Goal: Task Accomplishment & Management: Manage account settings

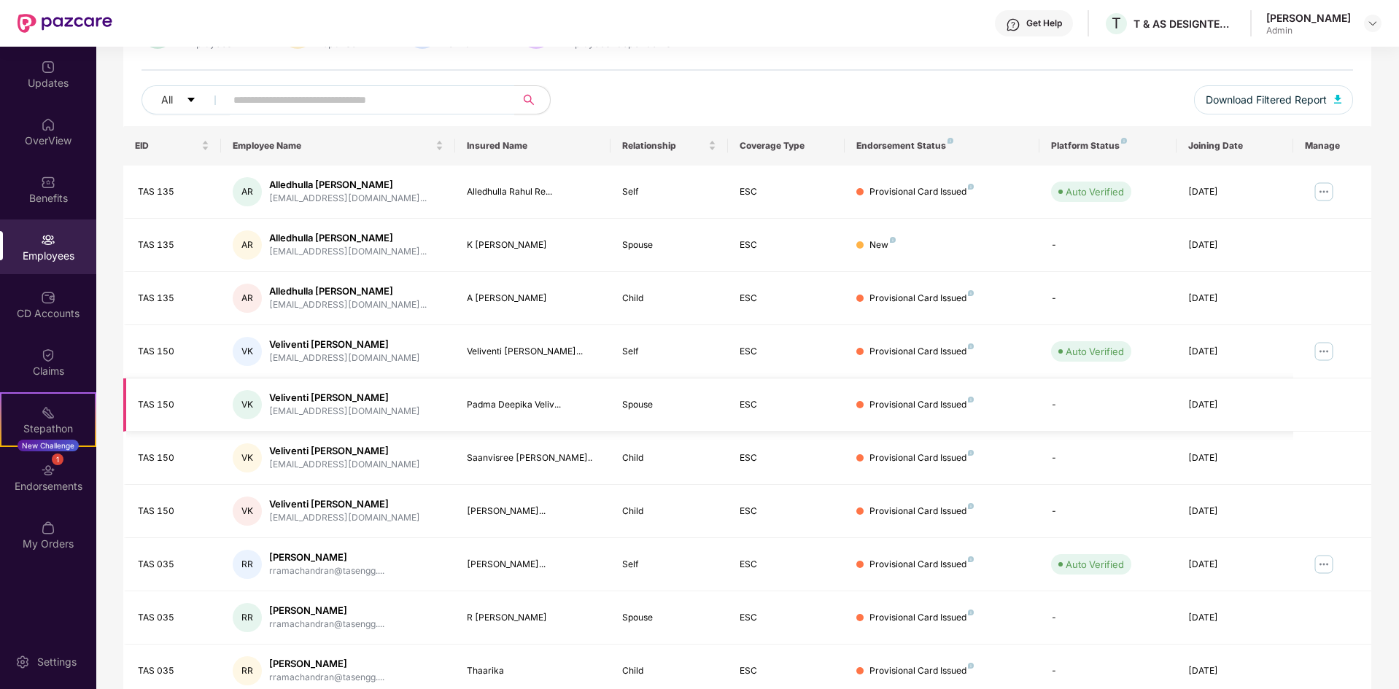
scroll to position [207, 0]
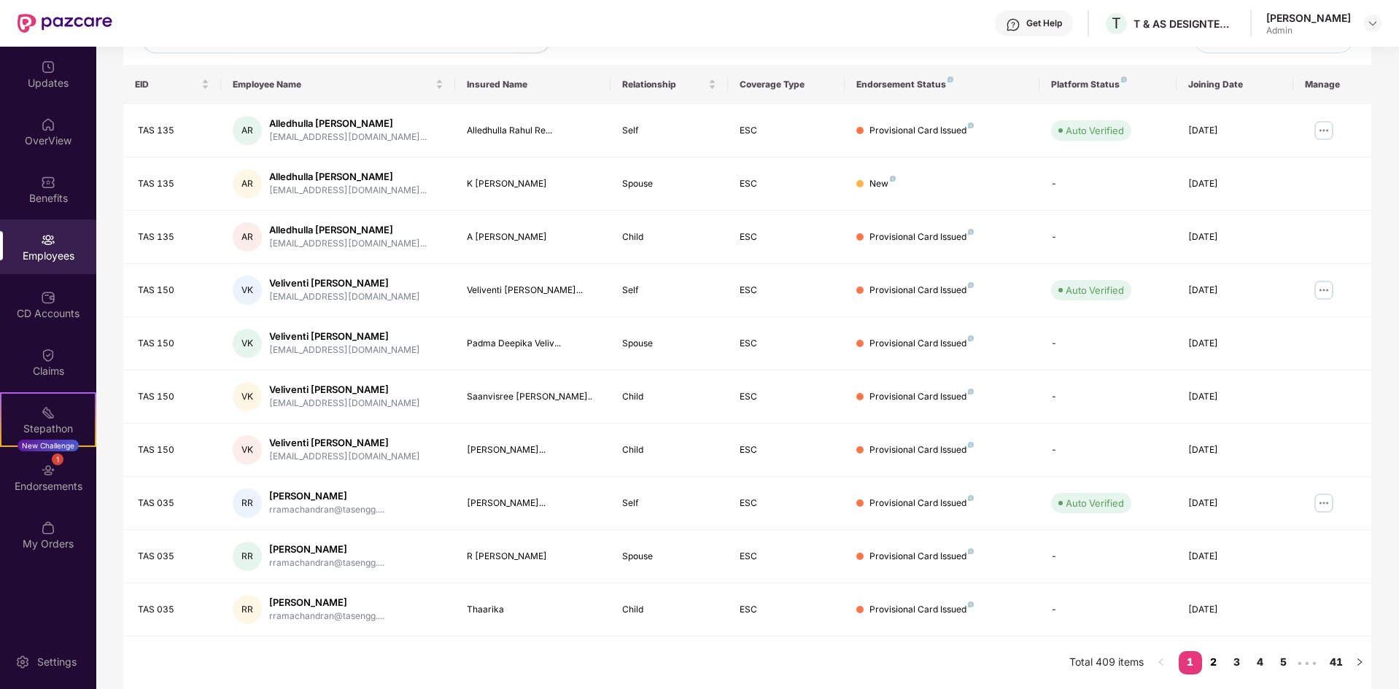
click at [1218, 666] on link "2" at bounding box center [1213, 662] width 23 height 22
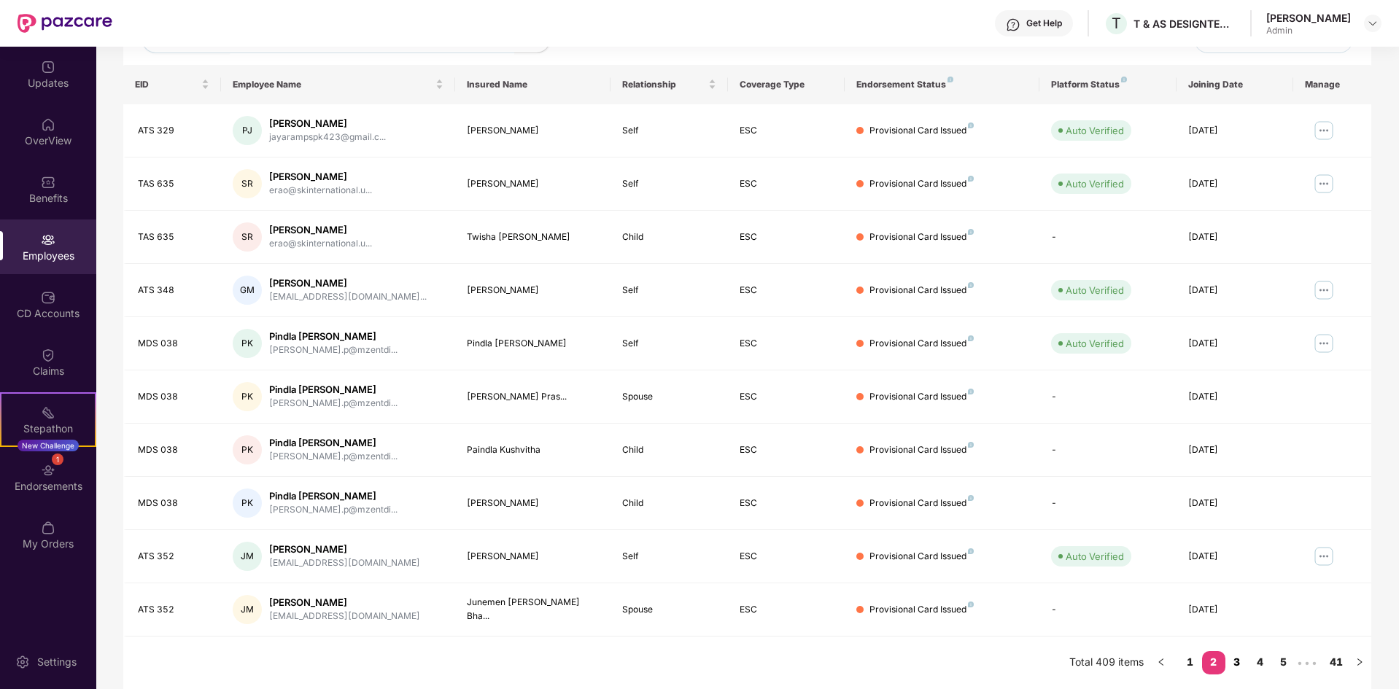
click at [1235, 659] on link "3" at bounding box center [1236, 662] width 23 height 22
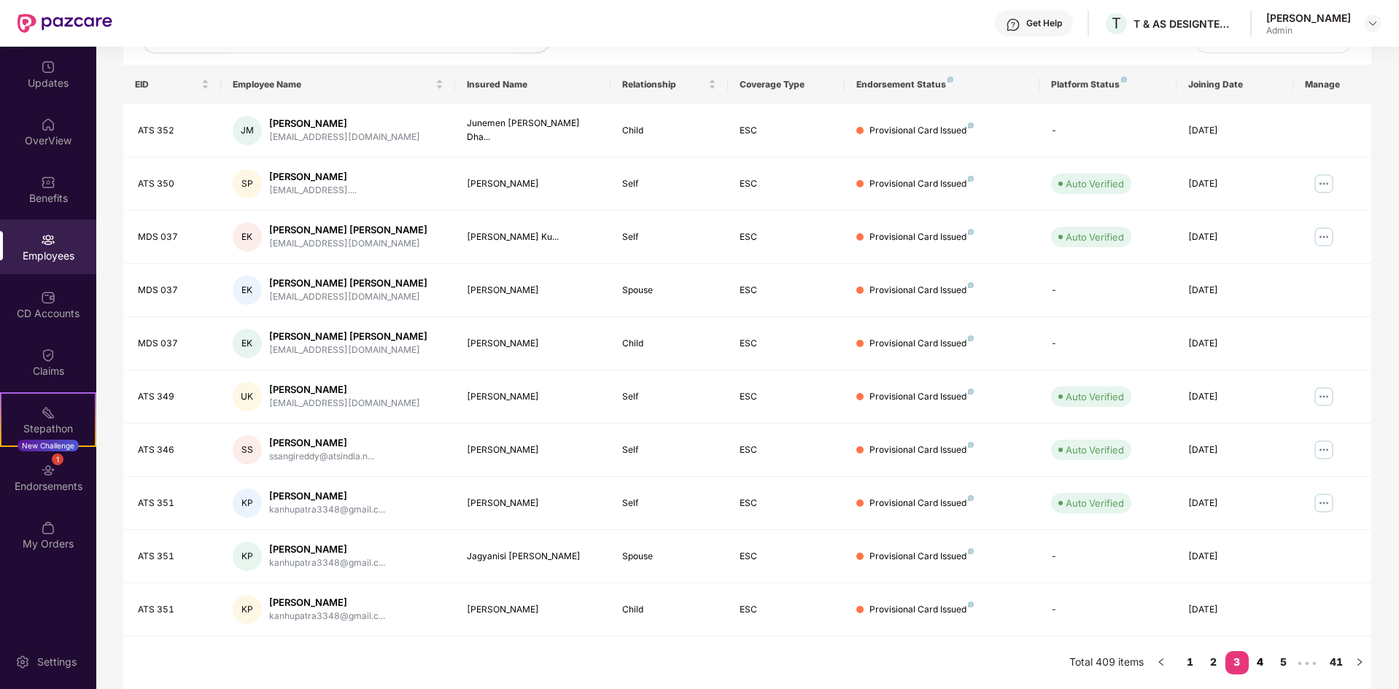
click at [1256, 662] on link "4" at bounding box center [1259, 662] width 23 height 22
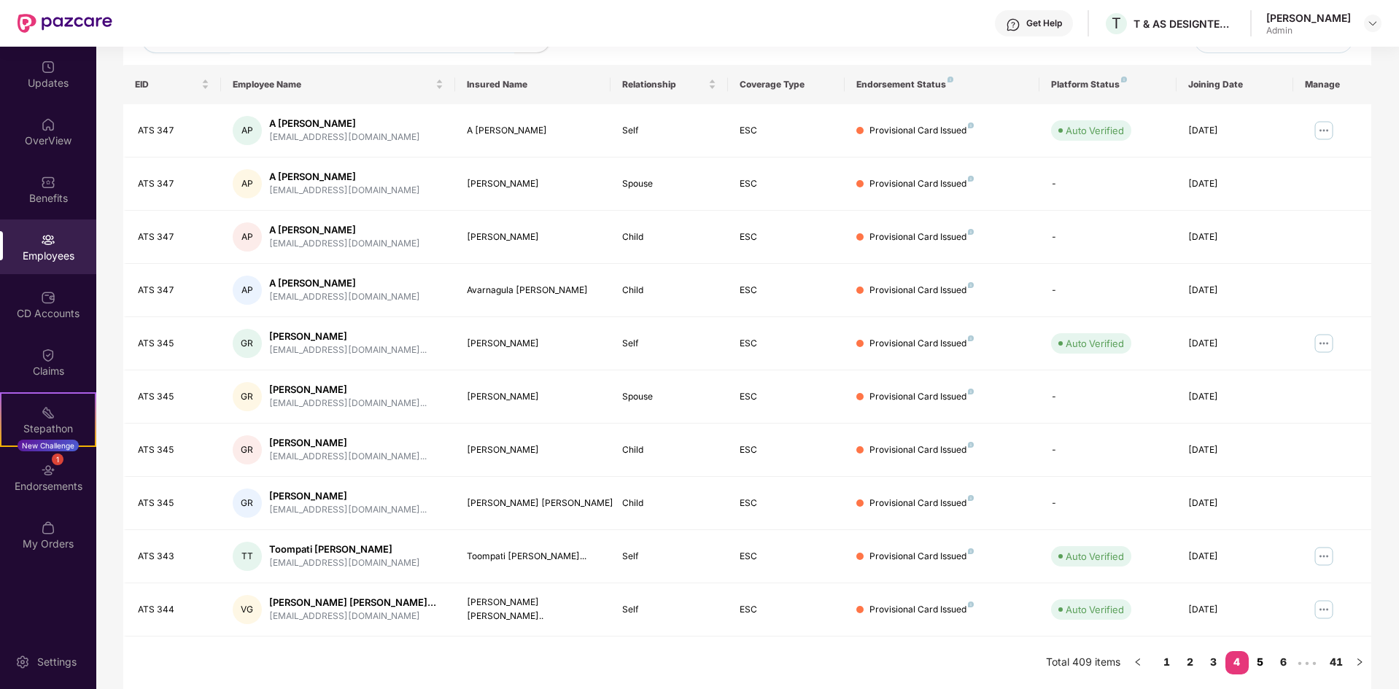
click at [1253, 661] on link "5" at bounding box center [1259, 662] width 23 height 22
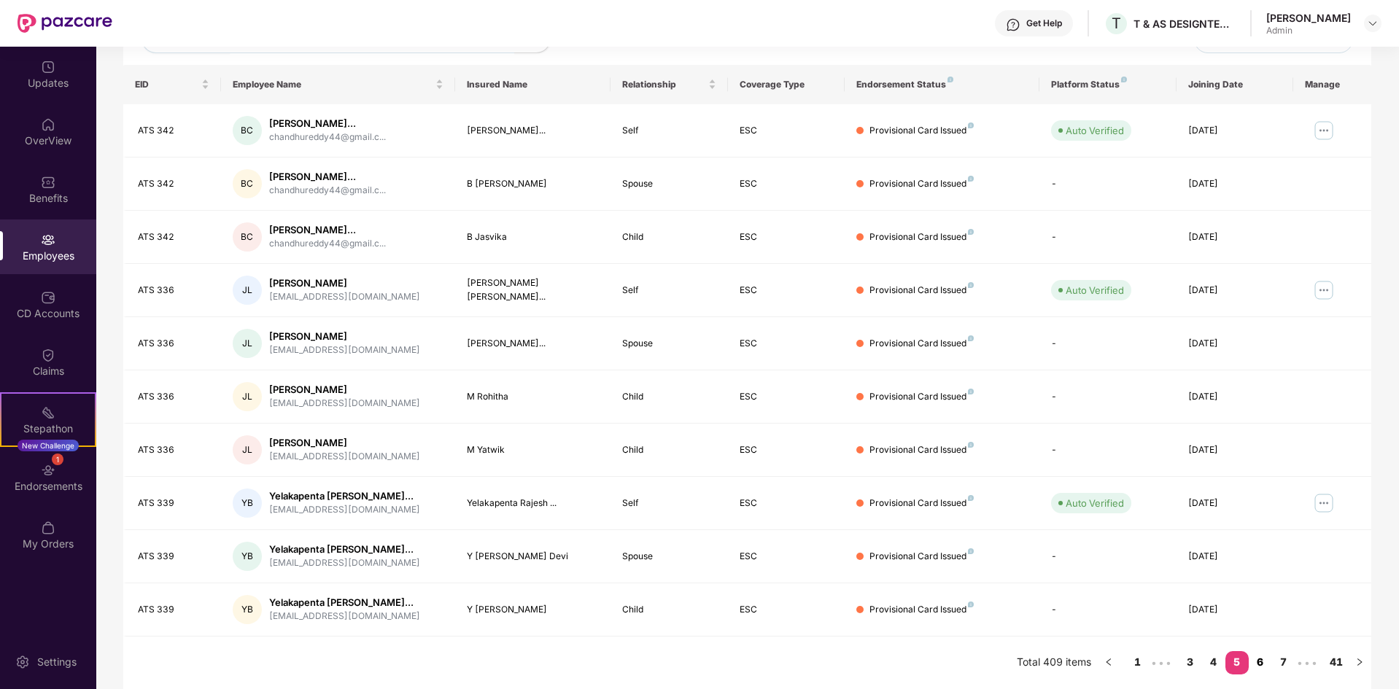
click at [1257, 659] on link "6" at bounding box center [1259, 662] width 23 height 22
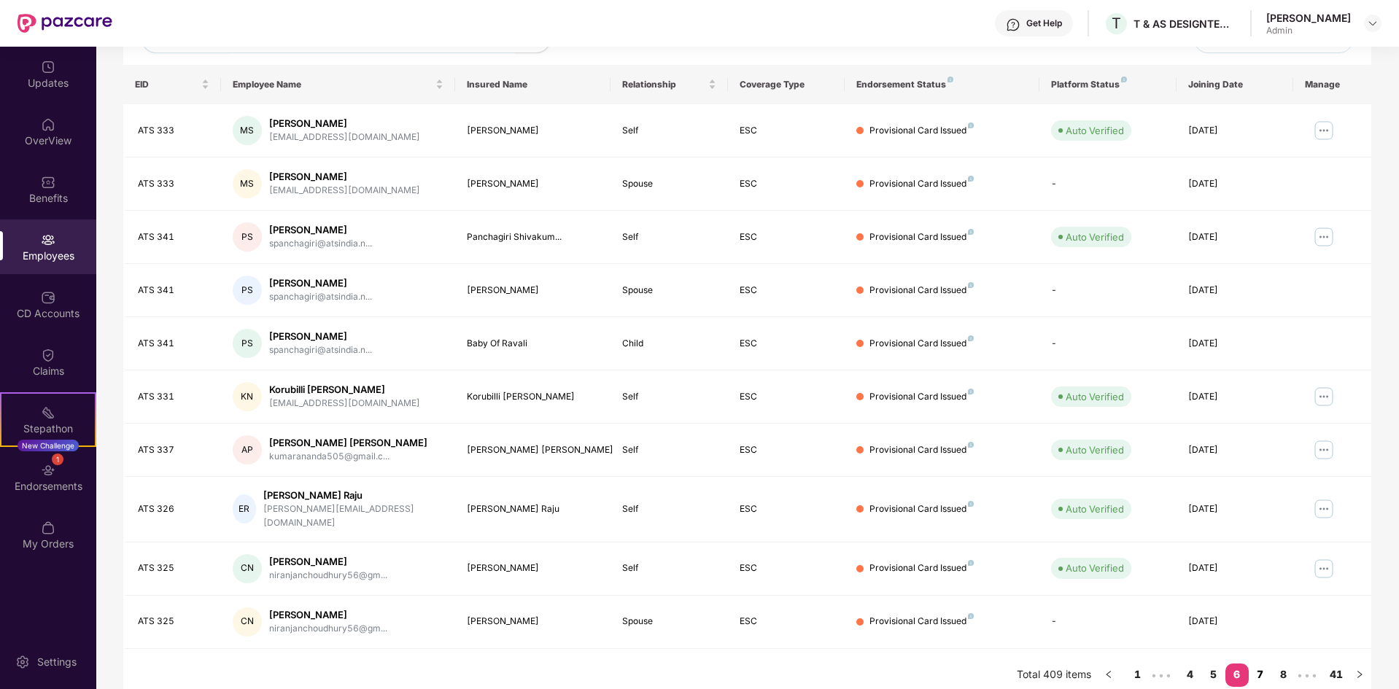
click at [1261, 664] on link "7" at bounding box center [1259, 675] width 23 height 22
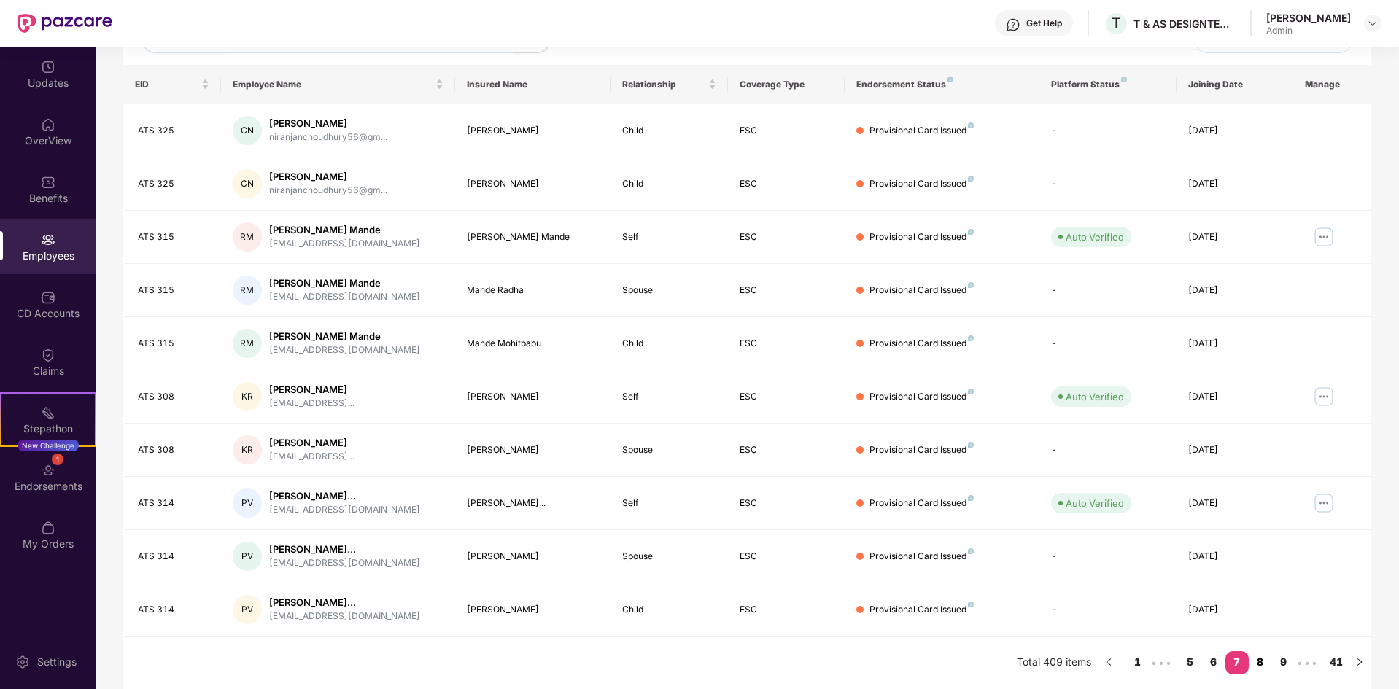
click at [1260, 664] on link "8" at bounding box center [1259, 662] width 23 height 22
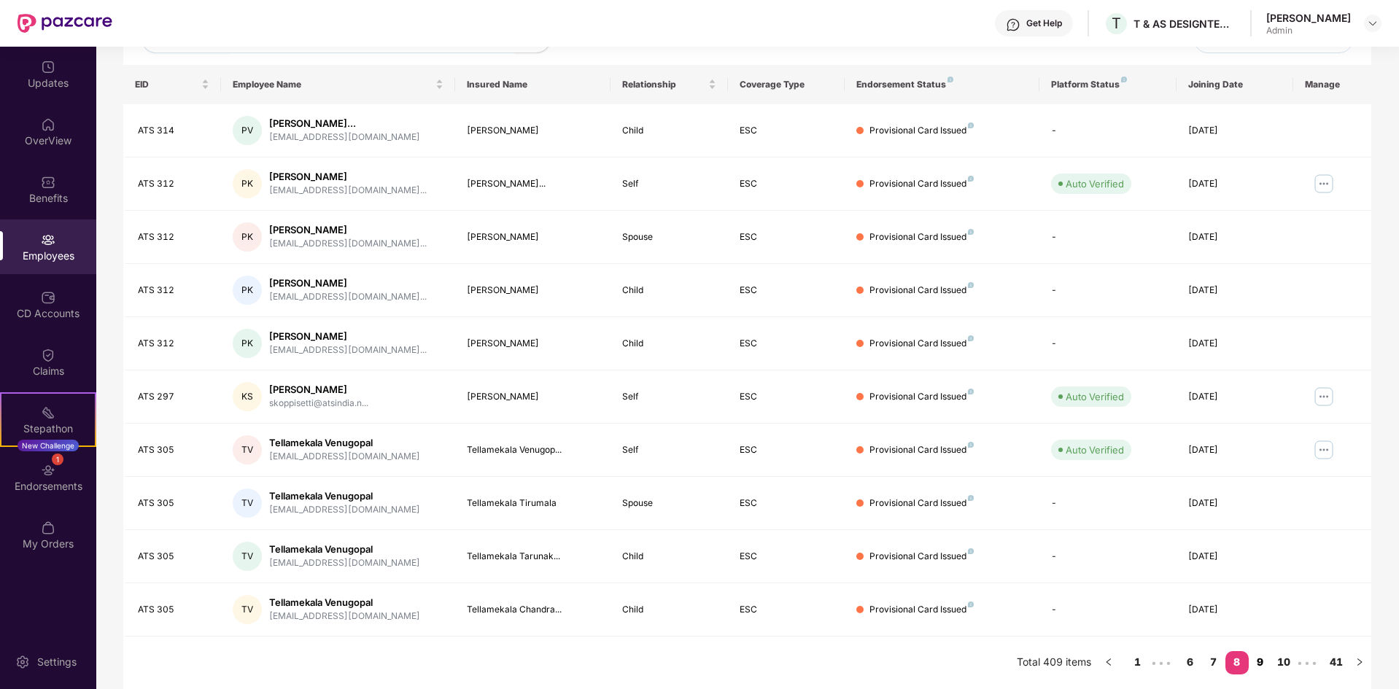
click at [1259, 658] on link "9" at bounding box center [1259, 662] width 23 height 22
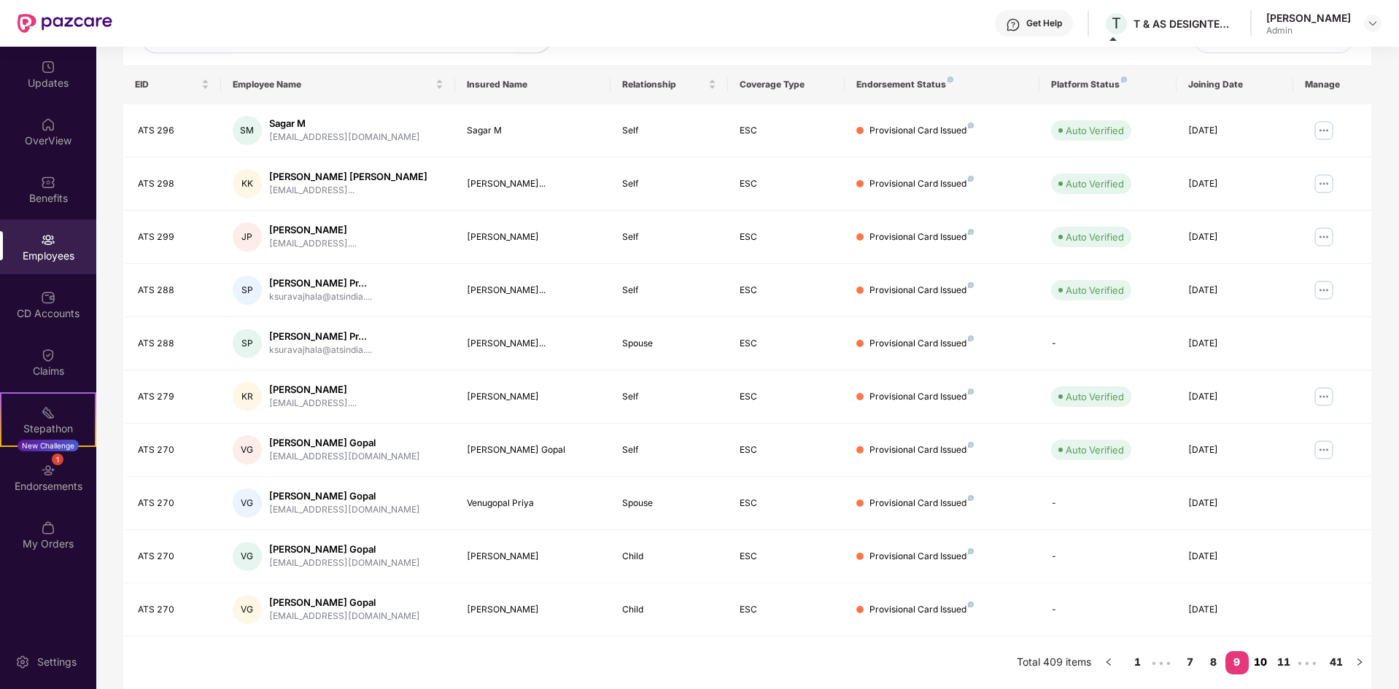
click at [1255, 663] on link "10" at bounding box center [1259, 662] width 23 height 22
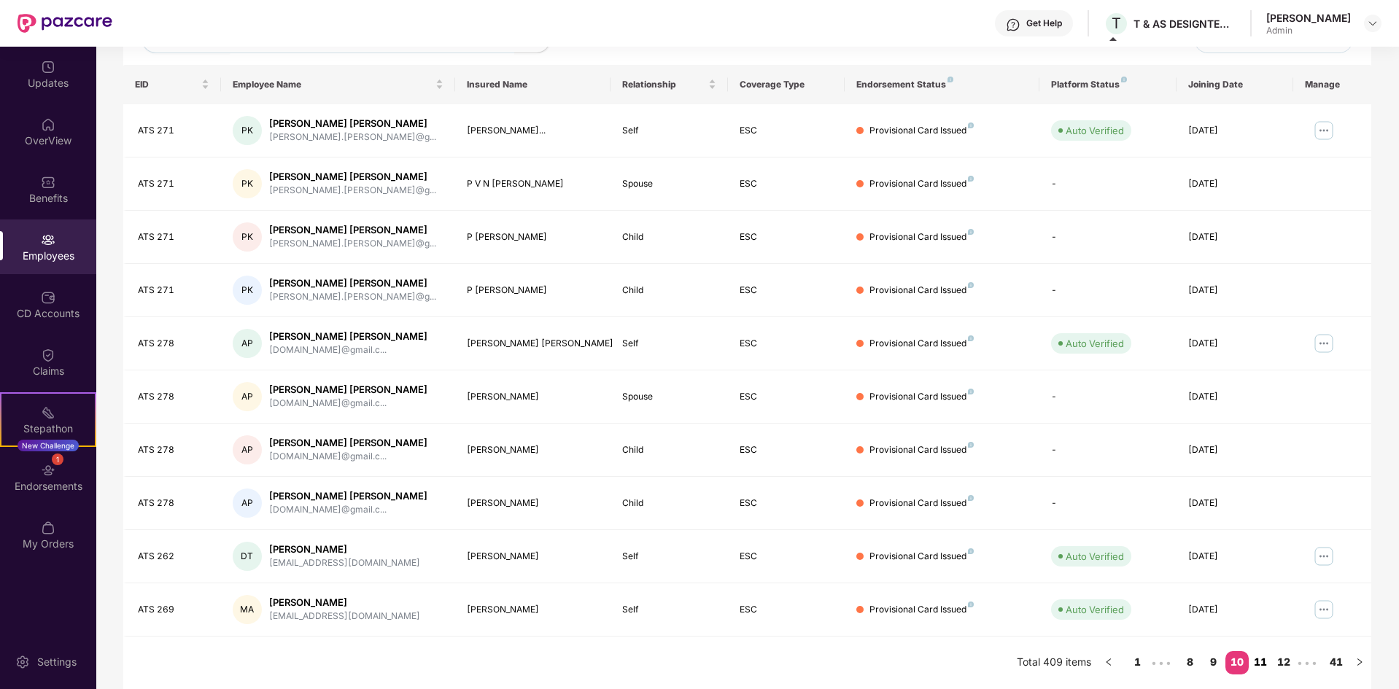
click at [1255, 663] on link "11" at bounding box center [1259, 662] width 23 height 22
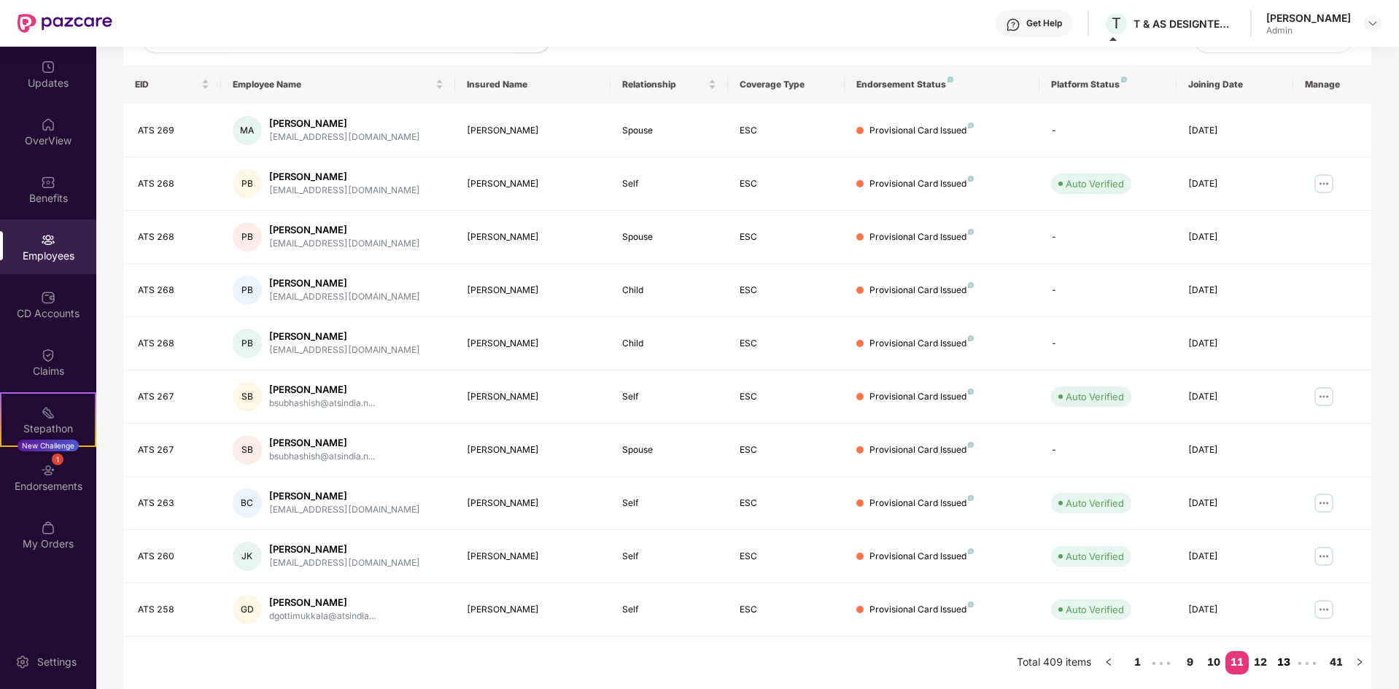
click at [1266, 666] on link "12" at bounding box center [1259, 662] width 23 height 22
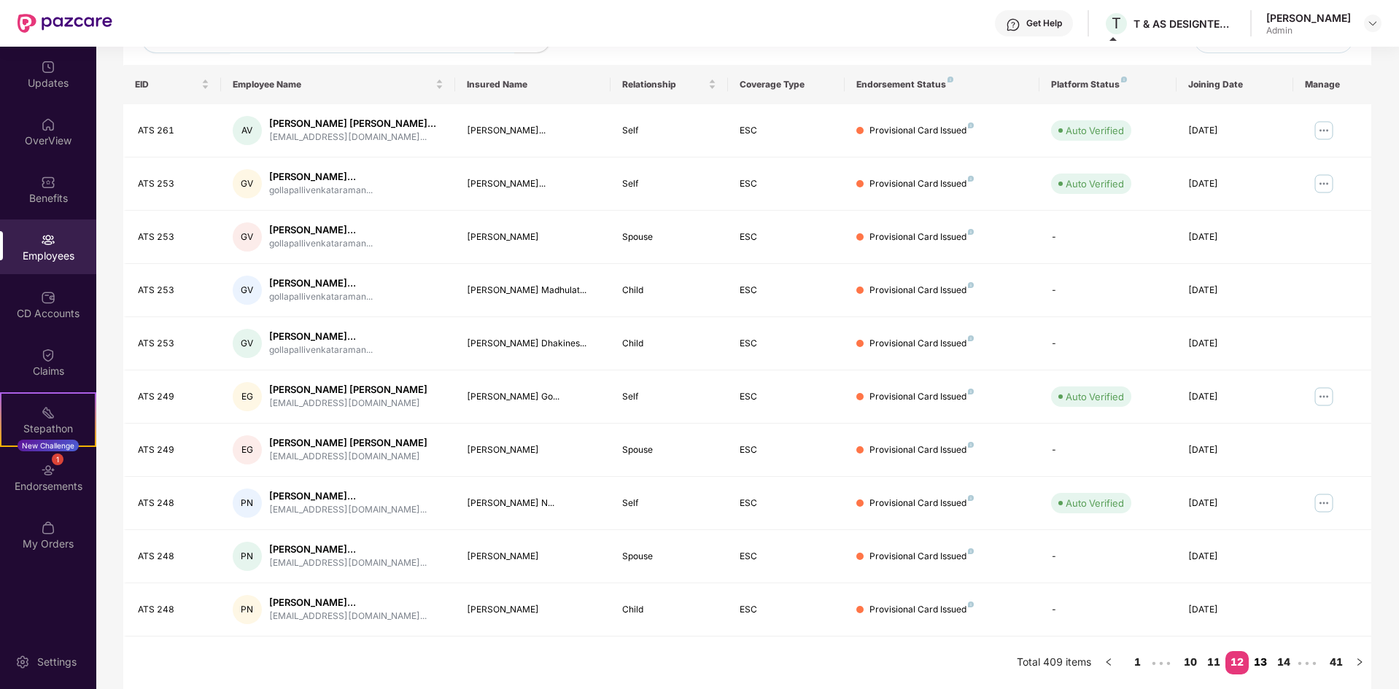
click at [1258, 661] on link "13" at bounding box center [1259, 662] width 23 height 22
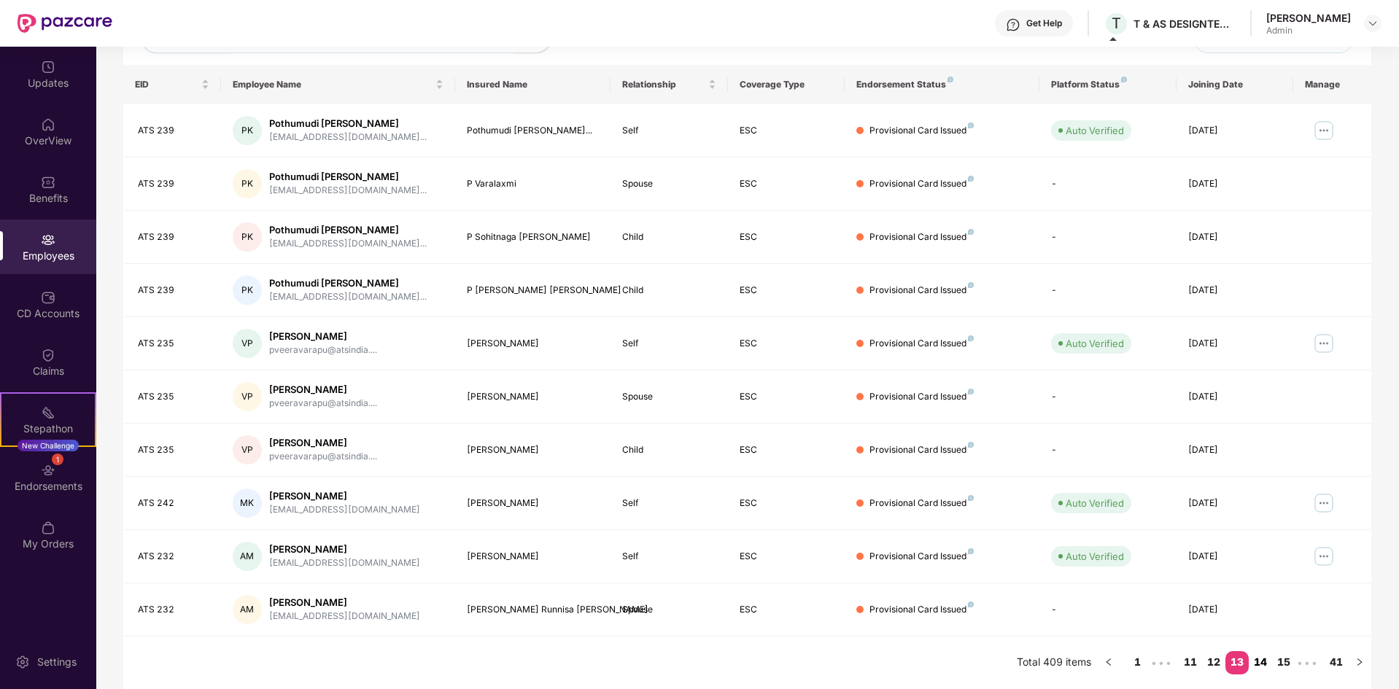
click at [1258, 661] on link "14" at bounding box center [1259, 662] width 23 height 22
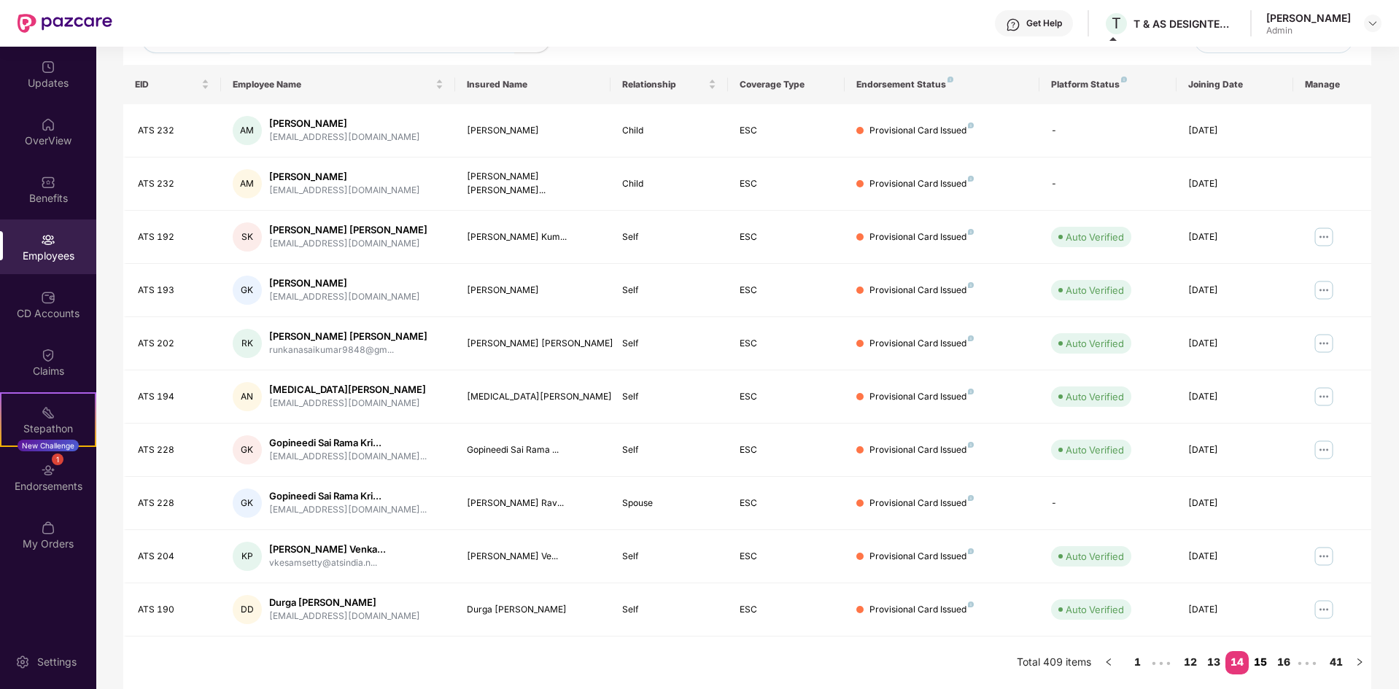
click at [1259, 661] on link "15" at bounding box center [1259, 662] width 23 height 22
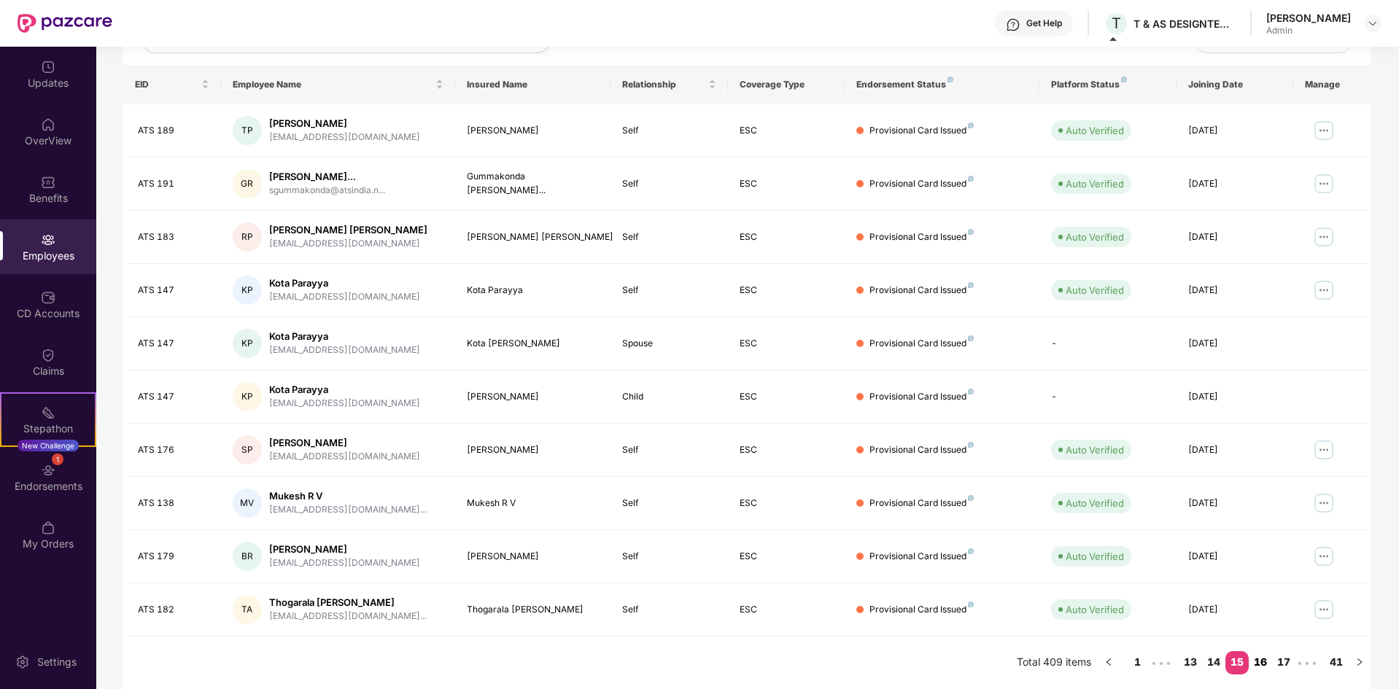
click at [1263, 662] on link "16" at bounding box center [1259, 662] width 23 height 22
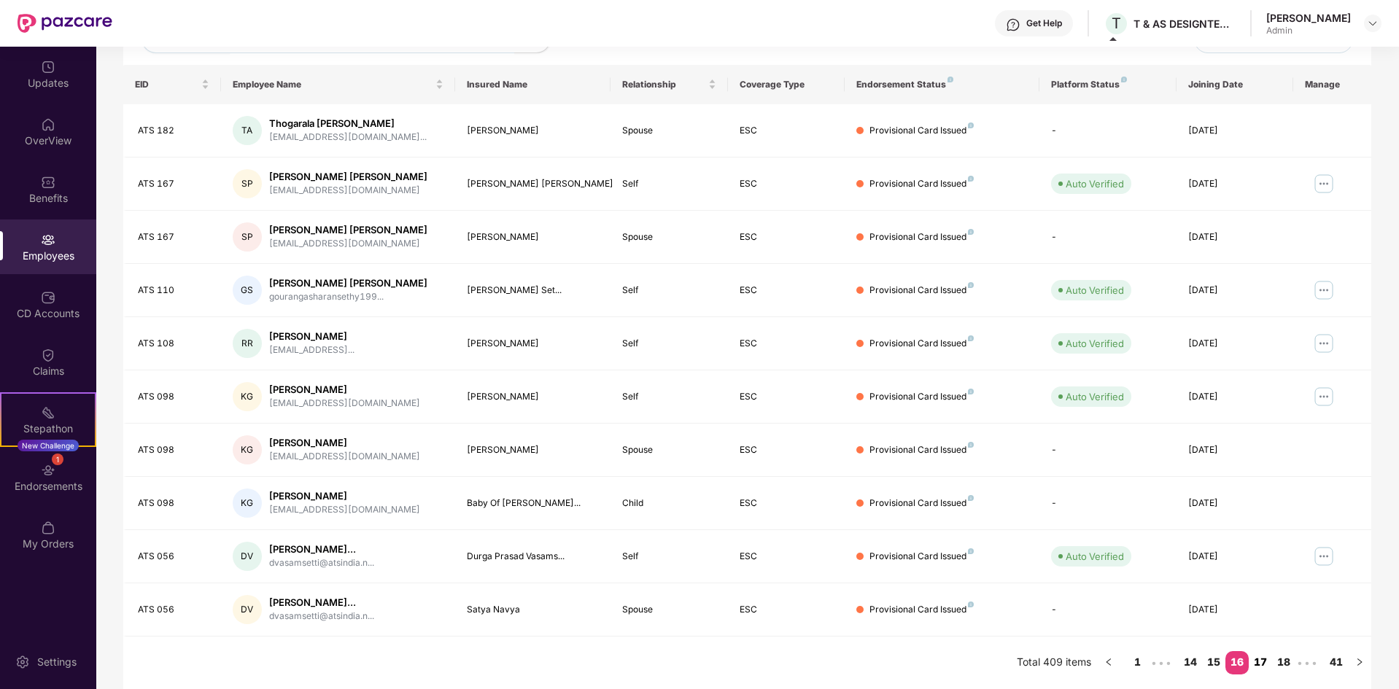
click at [1262, 666] on link "17" at bounding box center [1259, 662] width 23 height 22
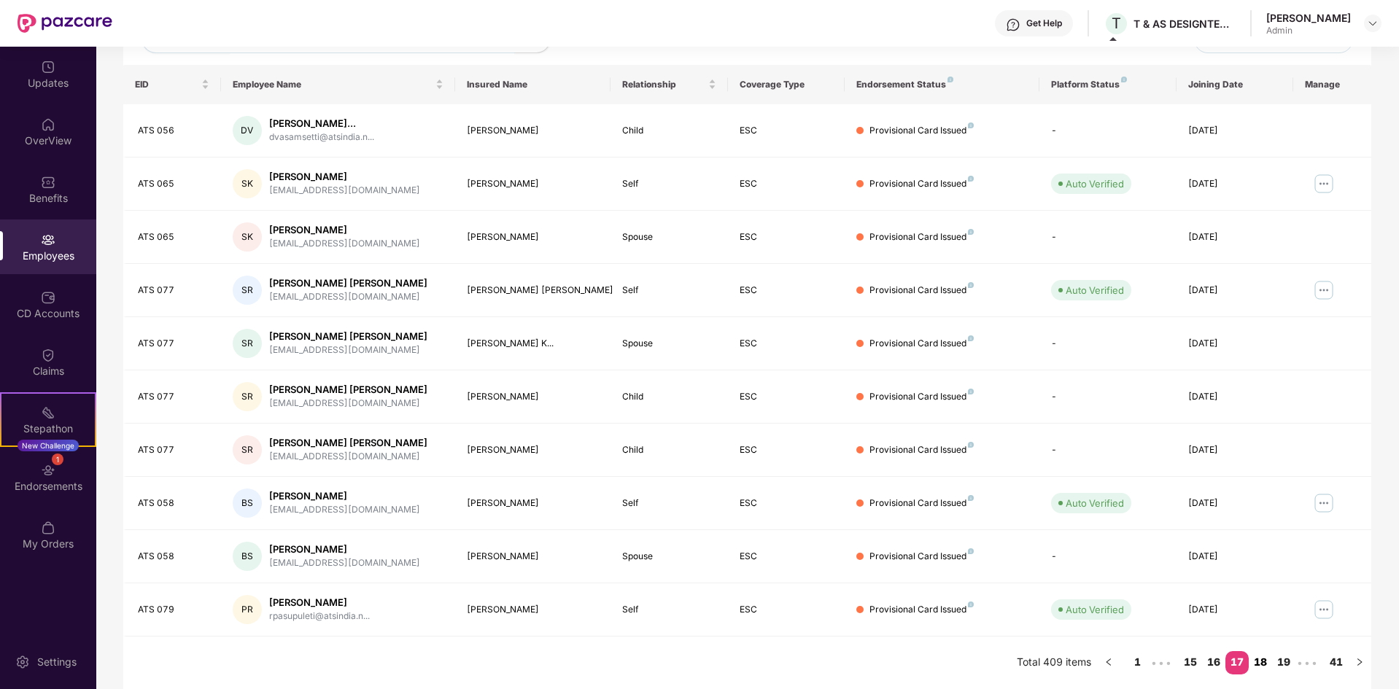
click at [1261, 663] on link "18" at bounding box center [1259, 662] width 23 height 22
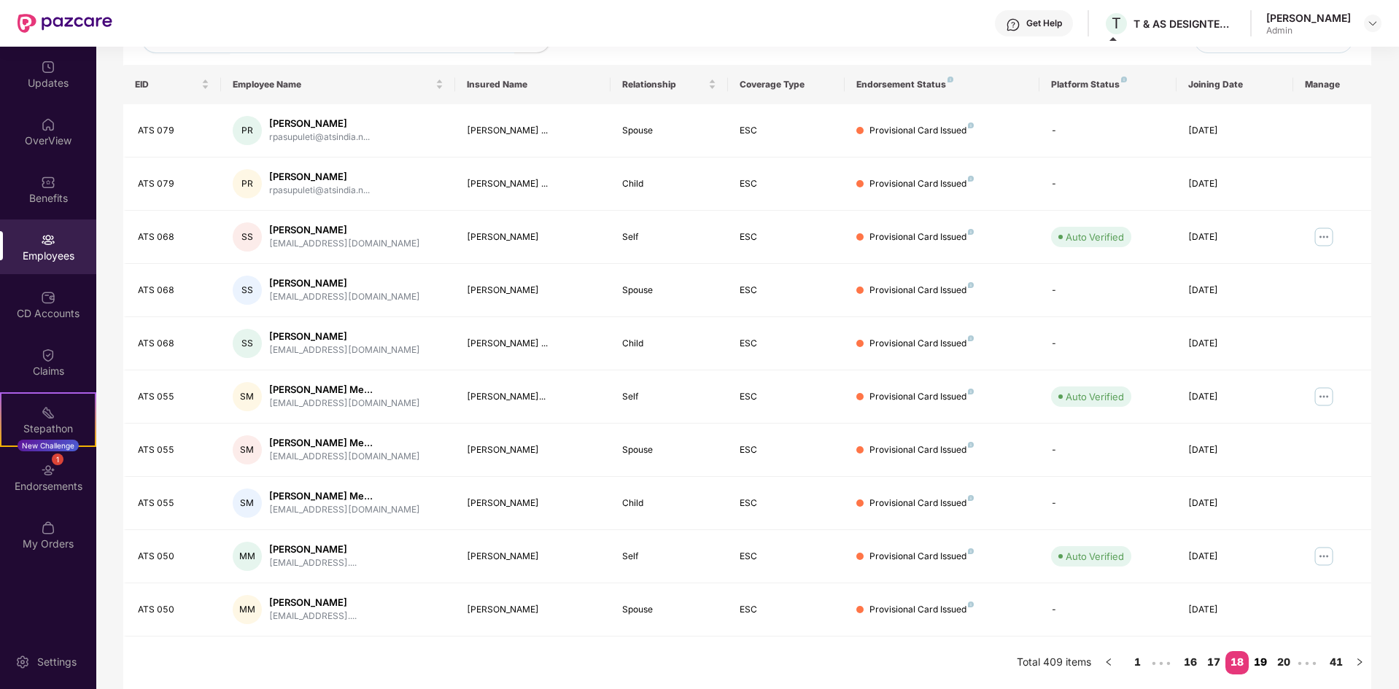
click at [1261, 663] on link "19" at bounding box center [1259, 662] width 23 height 22
click at [1261, 663] on link "20" at bounding box center [1259, 662] width 23 height 22
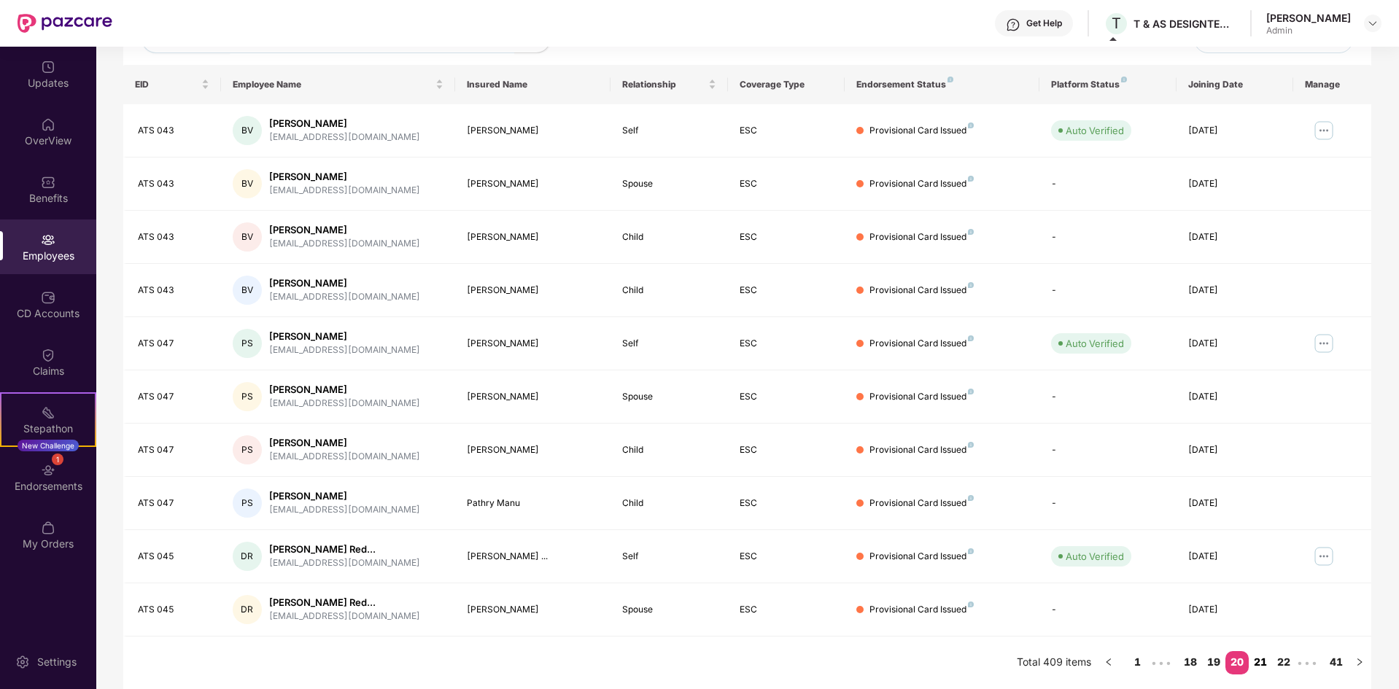
click at [1265, 666] on link "21" at bounding box center [1259, 662] width 23 height 22
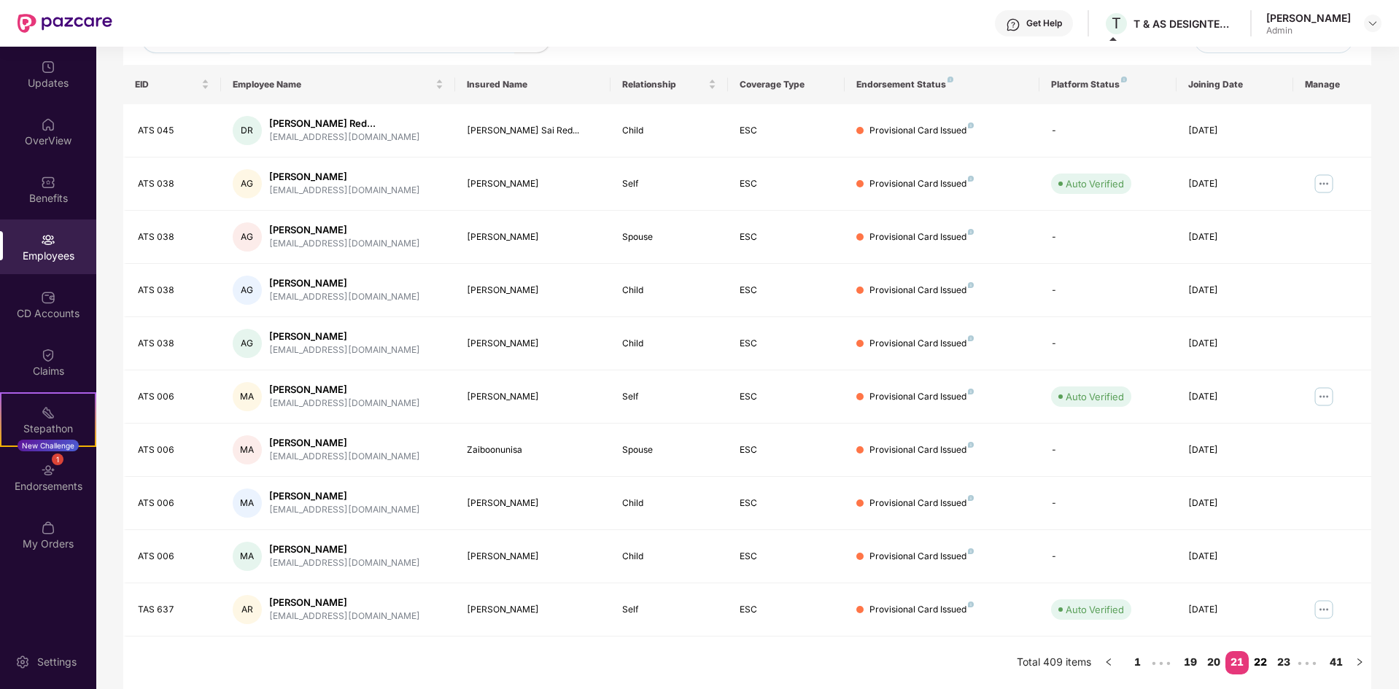
click at [1261, 665] on link "22" at bounding box center [1259, 662] width 23 height 22
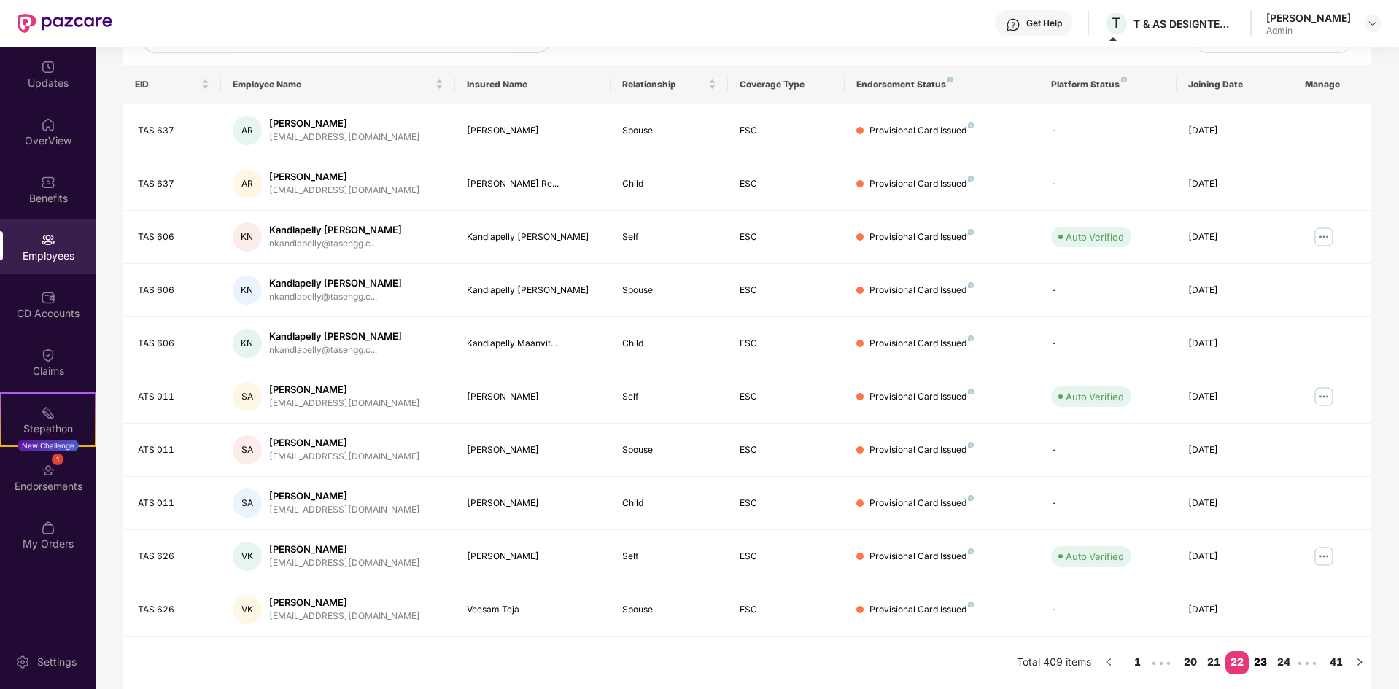
click at [1260, 656] on link "23" at bounding box center [1259, 662] width 23 height 22
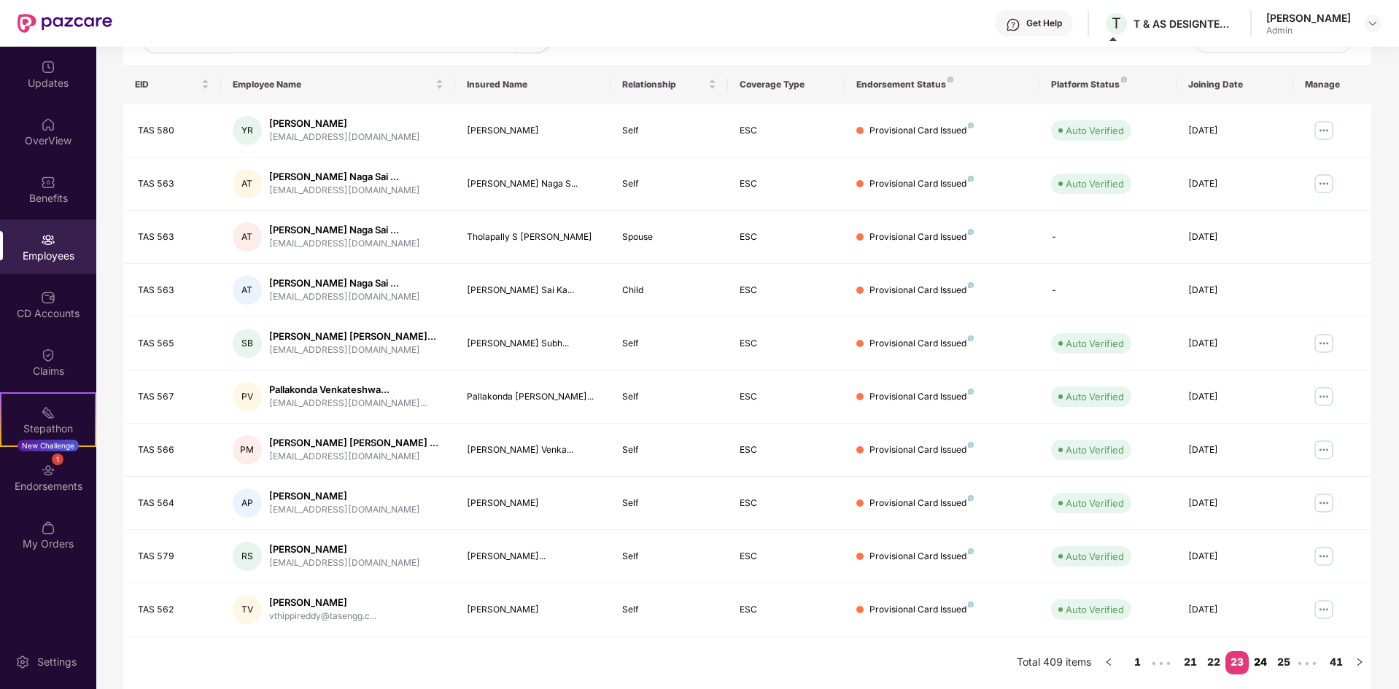
click at [1259, 665] on link "24" at bounding box center [1259, 662] width 23 height 22
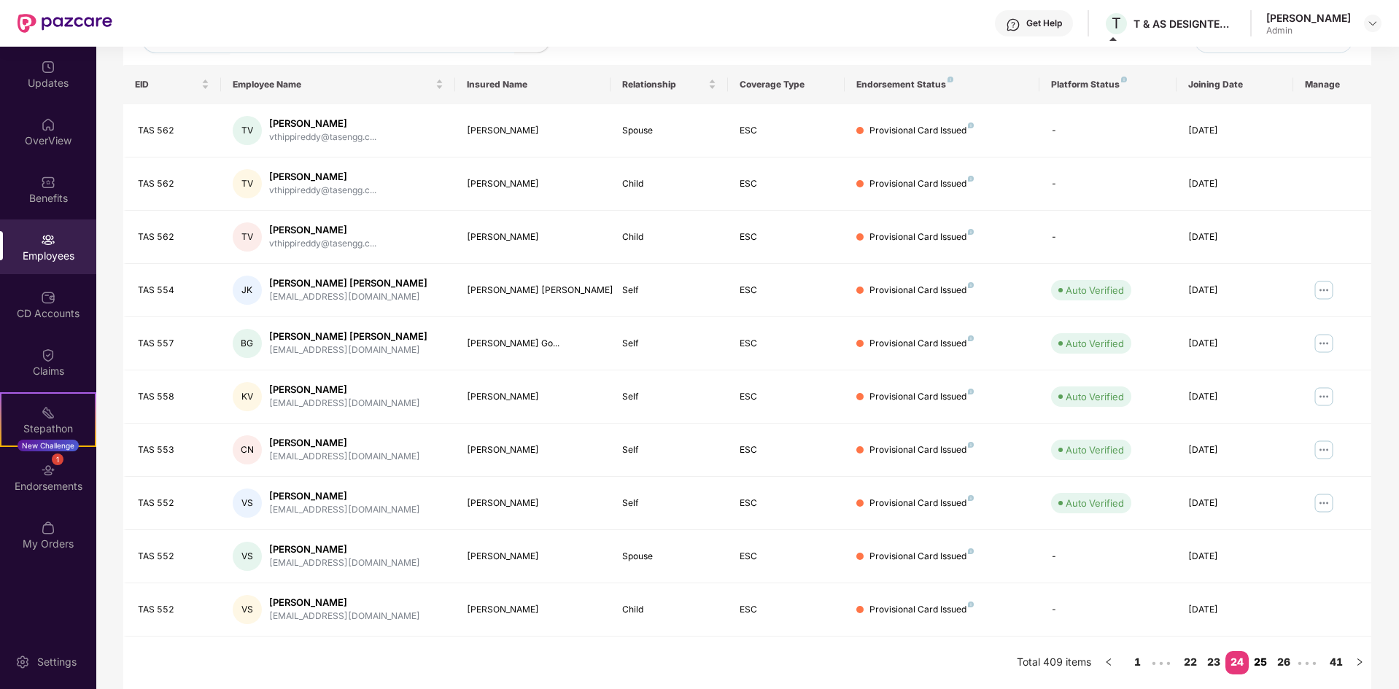
click at [1259, 665] on link "25" at bounding box center [1259, 662] width 23 height 22
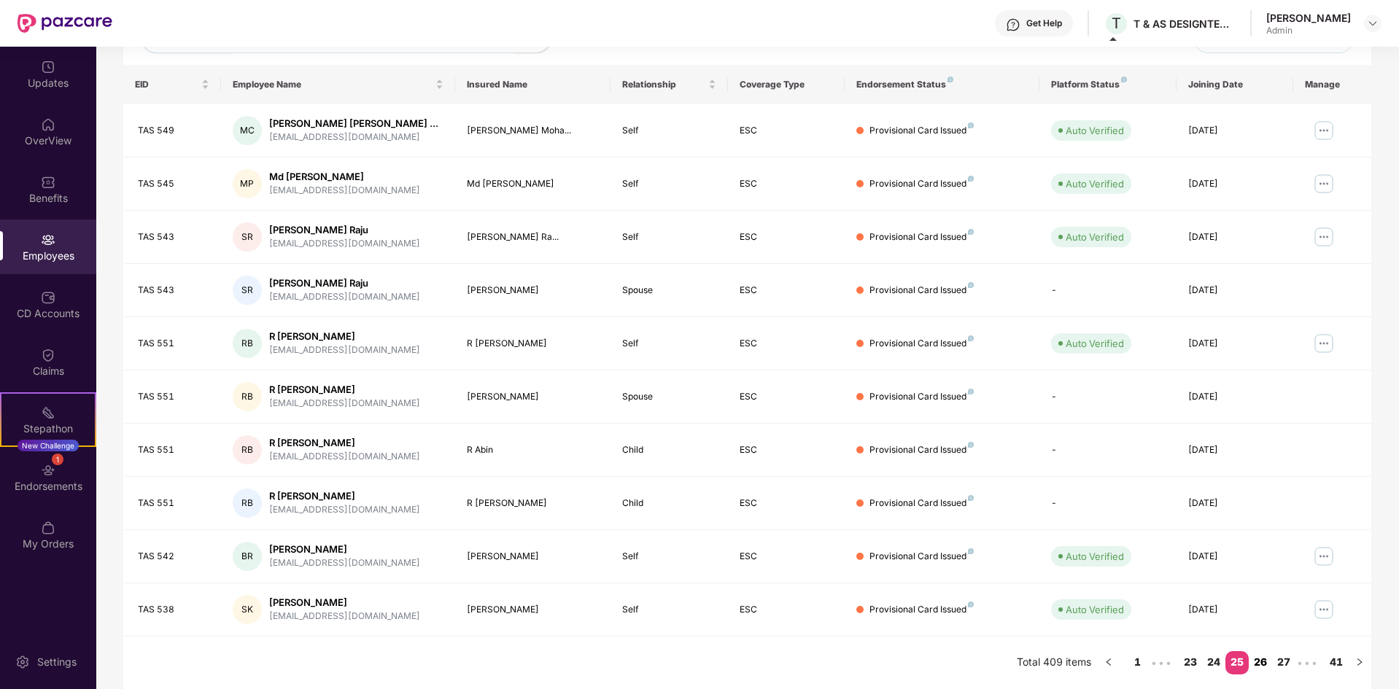
click at [1264, 664] on link "26" at bounding box center [1259, 662] width 23 height 22
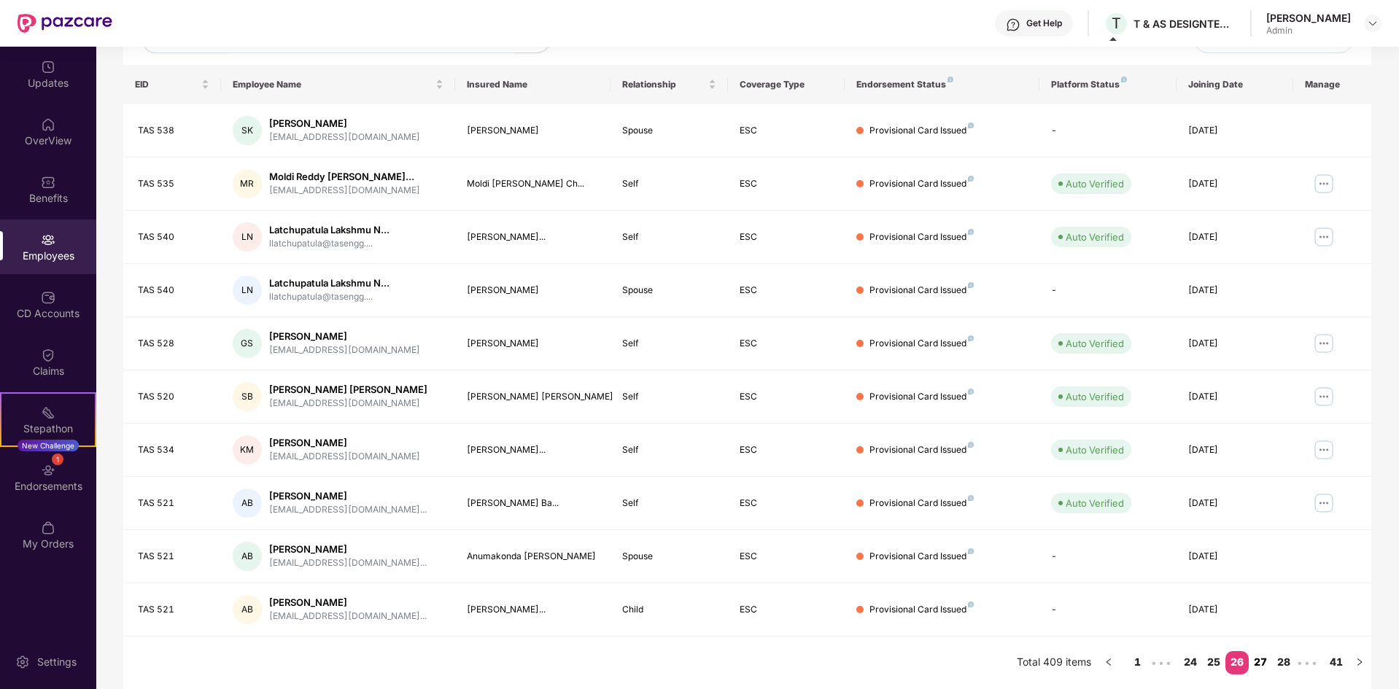
click at [1263, 660] on link "27" at bounding box center [1259, 662] width 23 height 22
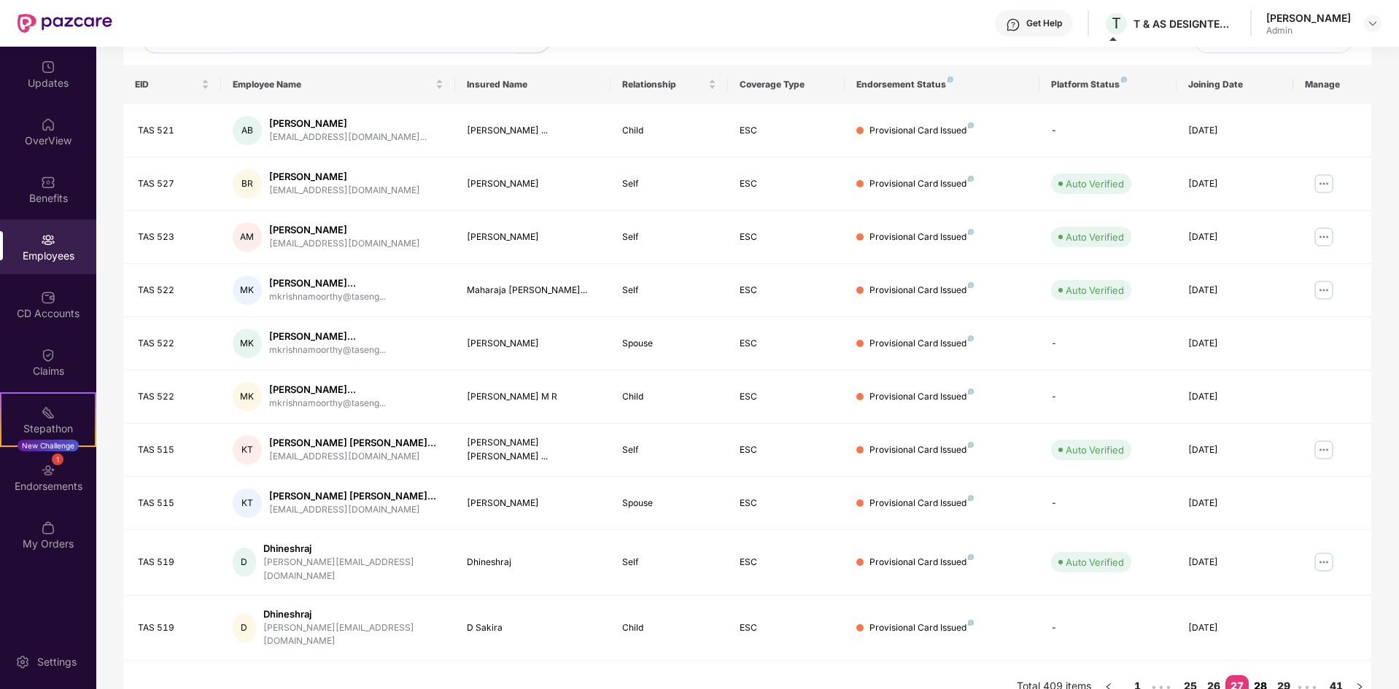
click at [1263, 675] on link "28" at bounding box center [1259, 686] width 23 height 22
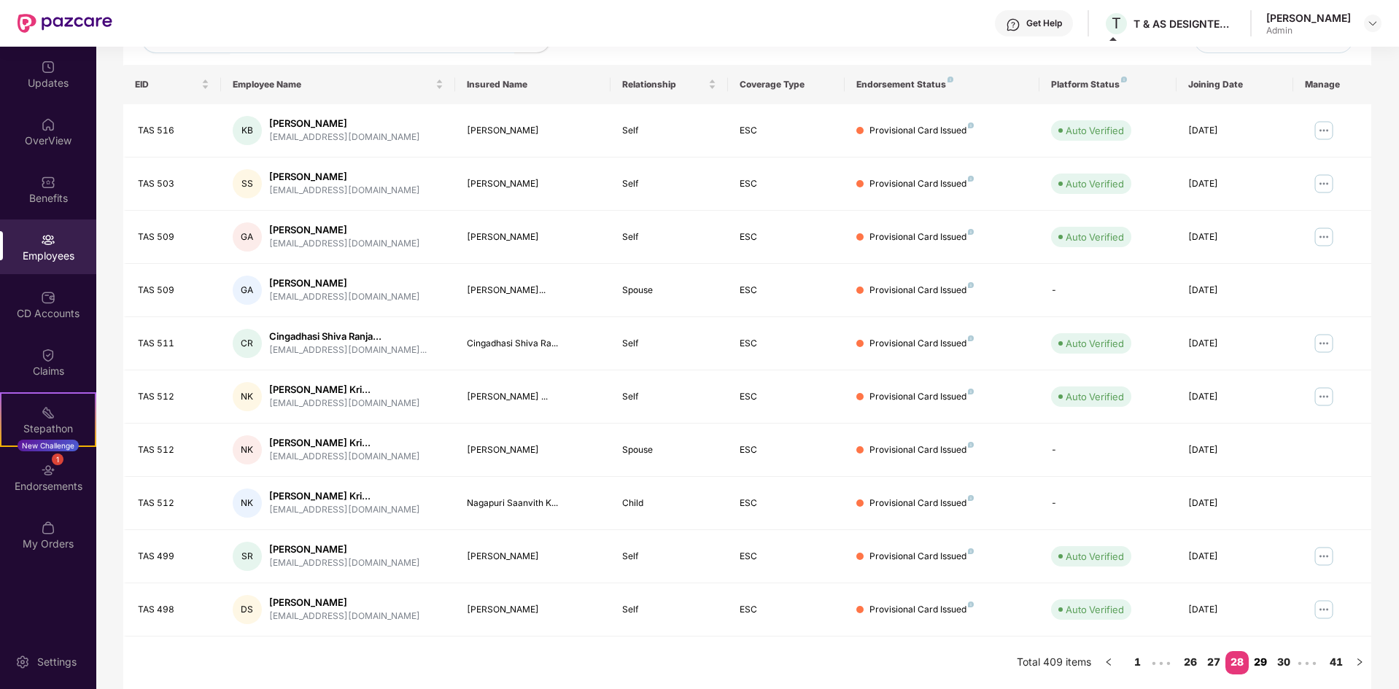
click at [1263, 660] on link "29" at bounding box center [1259, 662] width 23 height 22
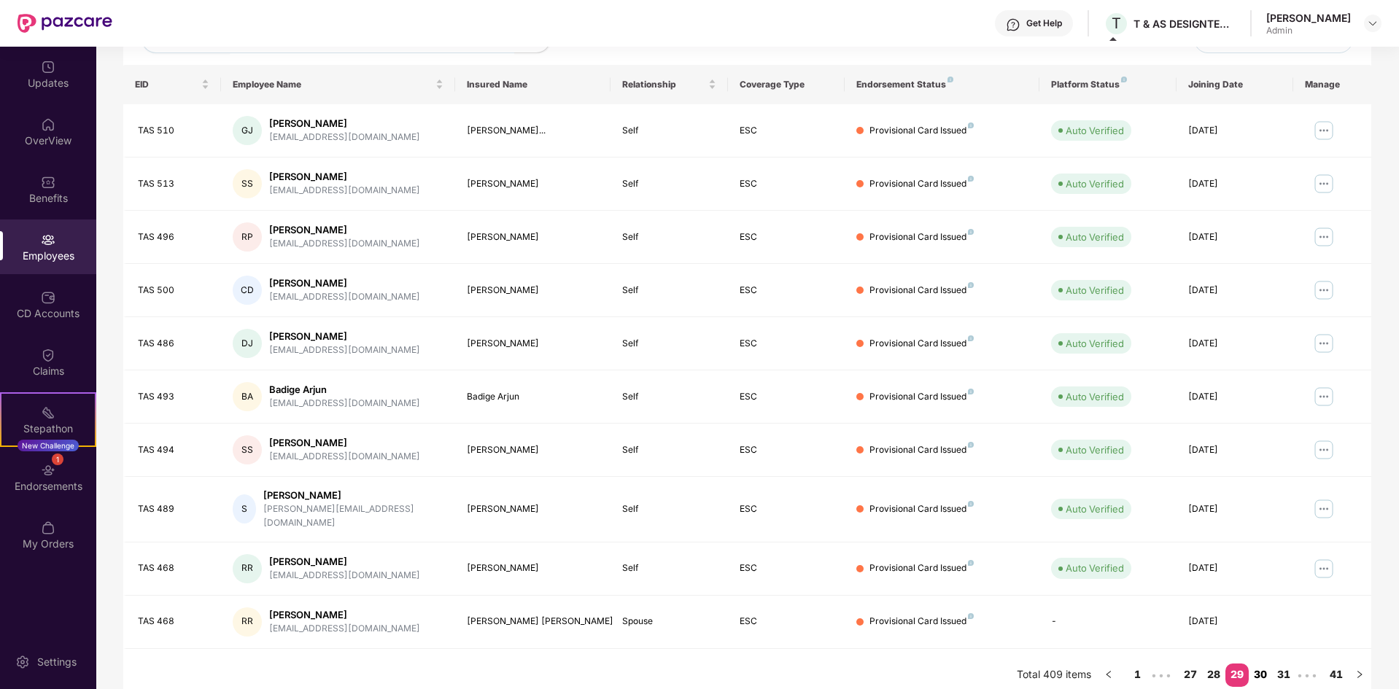
click at [1259, 664] on link "30" at bounding box center [1259, 675] width 23 height 22
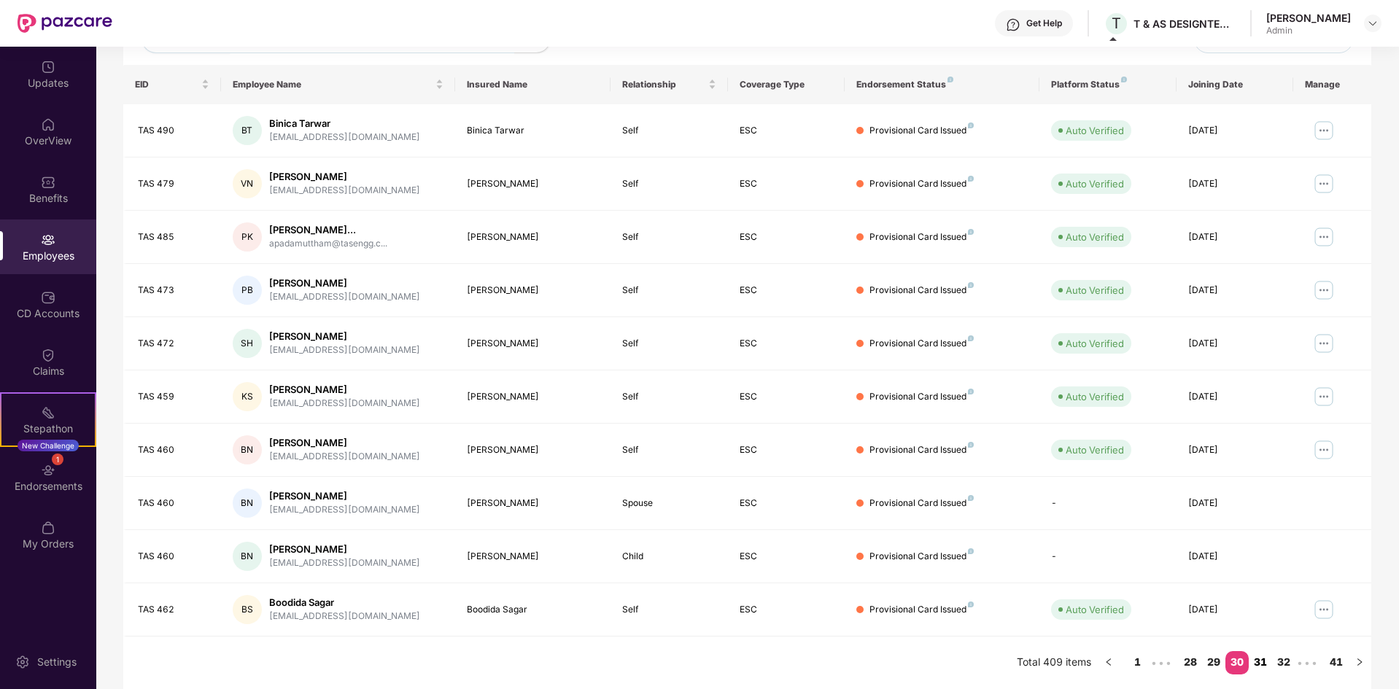
click at [1259, 659] on link "31" at bounding box center [1259, 662] width 23 height 22
click at [1257, 659] on link "32" at bounding box center [1259, 662] width 23 height 22
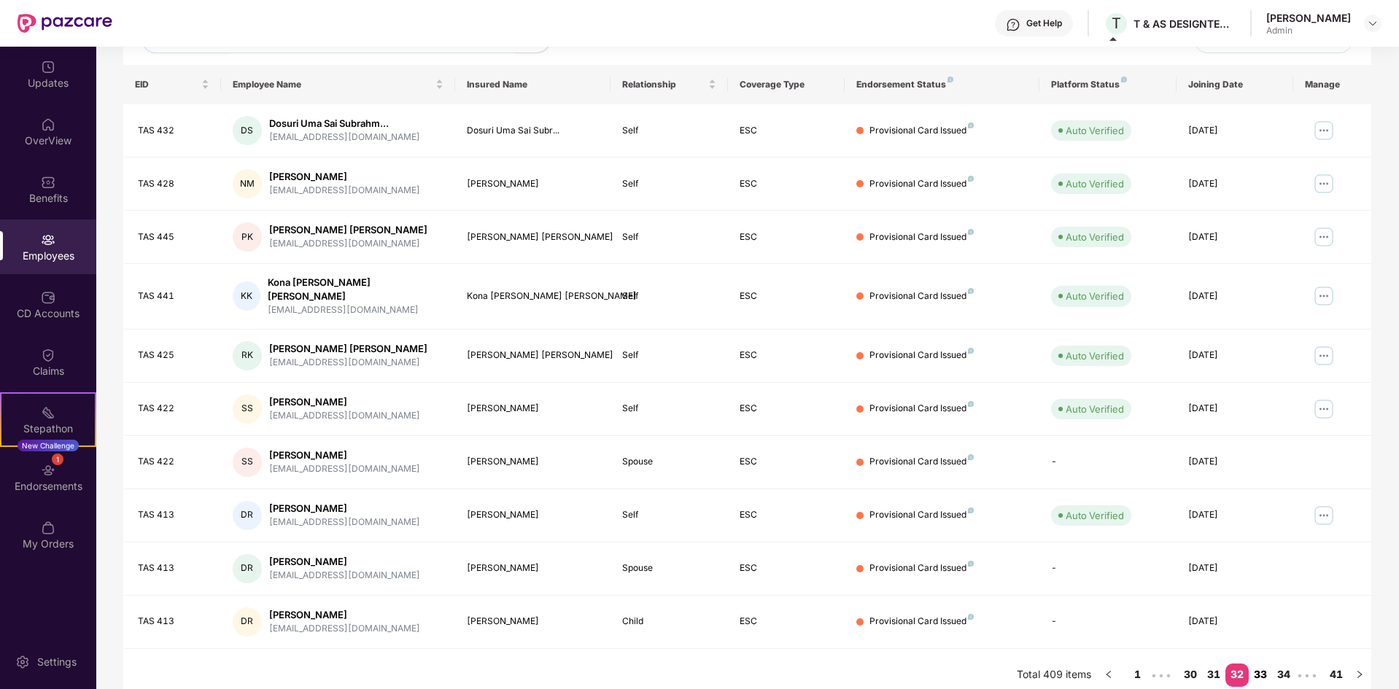
click at [1257, 664] on link "33" at bounding box center [1259, 675] width 23 height 22
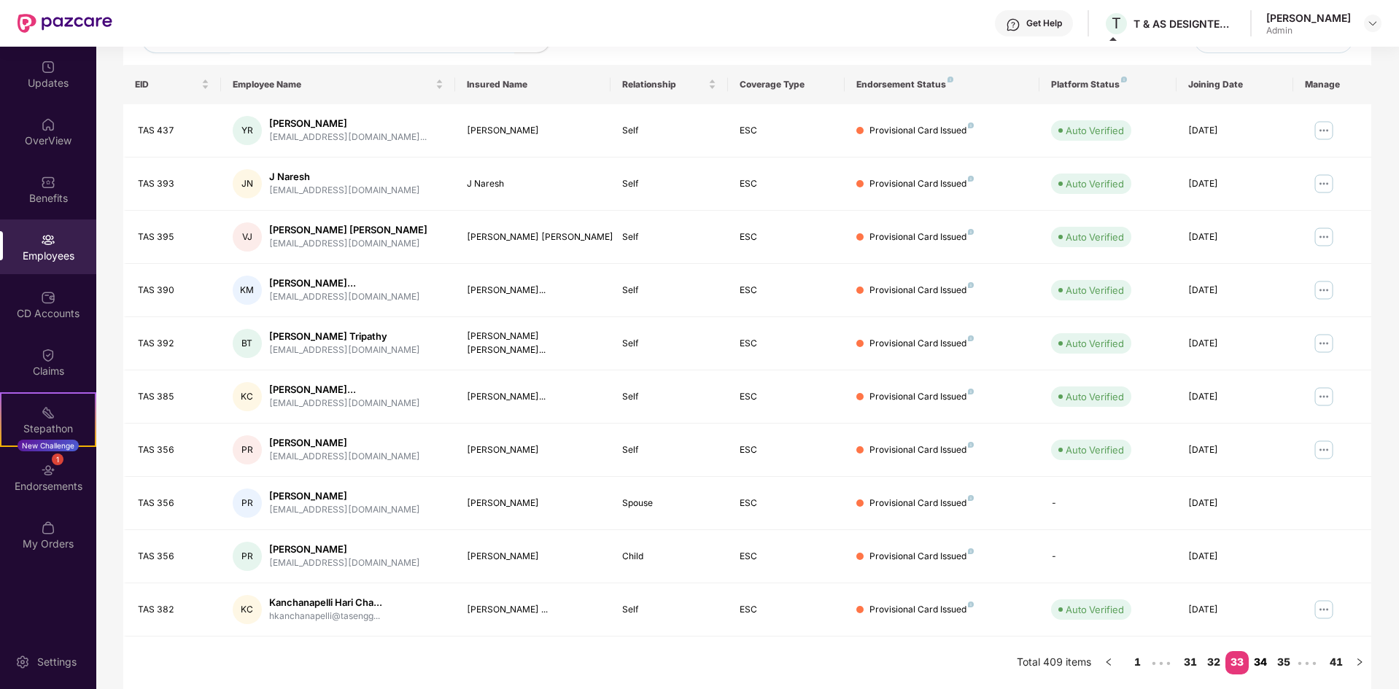
click at [1253, 658] on link "34" at bounding box center [1259, 662] width 23 height 22
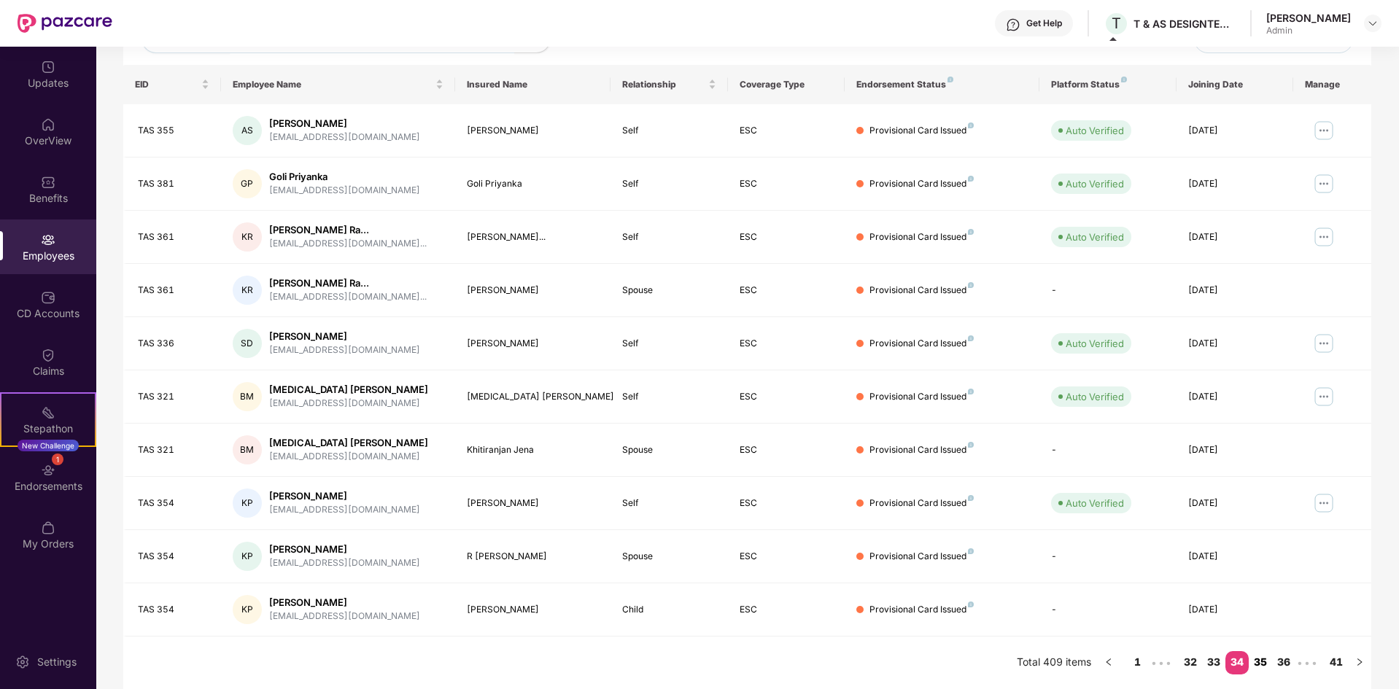
click at [1258, 658] on link "35" at bounding box center [1259, 662] width 23 height 22
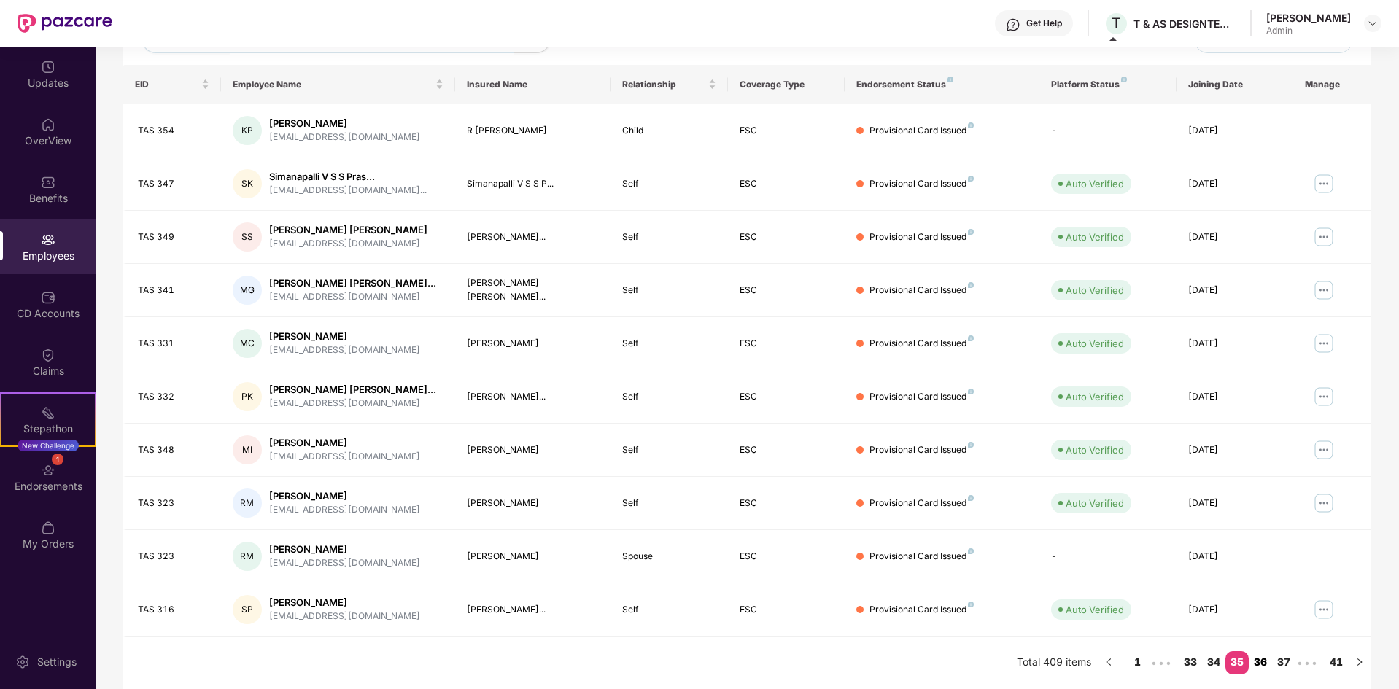
click at [1258, 658] on link "36" at bounding box center [1259, 662] width 23 height 22
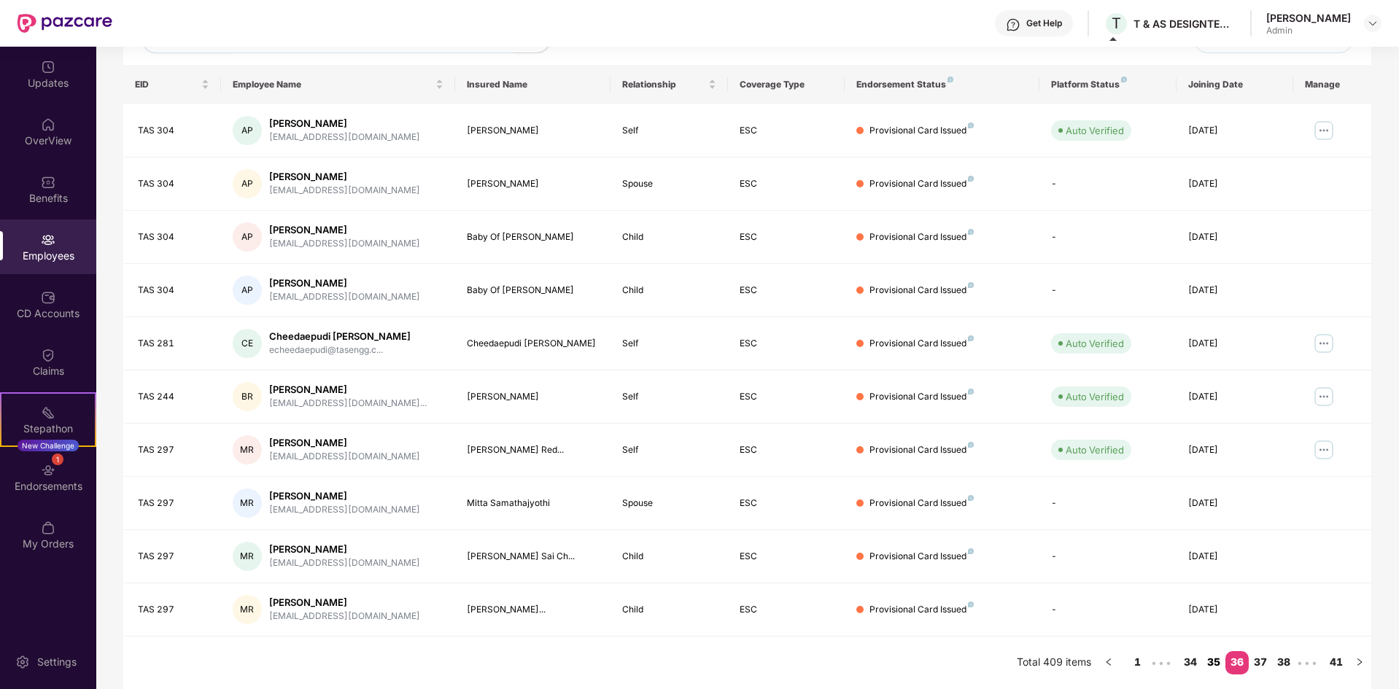
click at [1217, 665] on link "35" at bounding box center [1213, 662] width 23 height 22
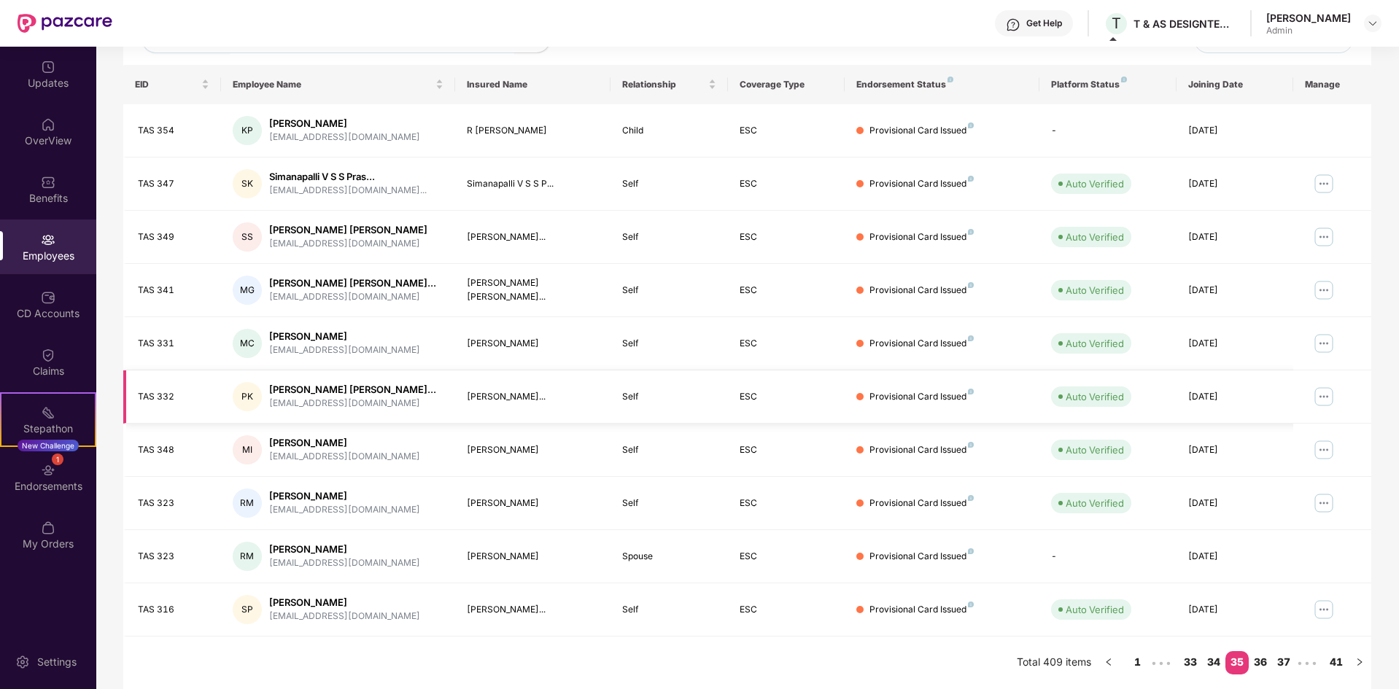
click at [1324, 389] on img at bounding box center [1323, 396] width 23 height 23
click at [1259, 666] on link "36" at bounding box center [1259, 662] width 23 height 22
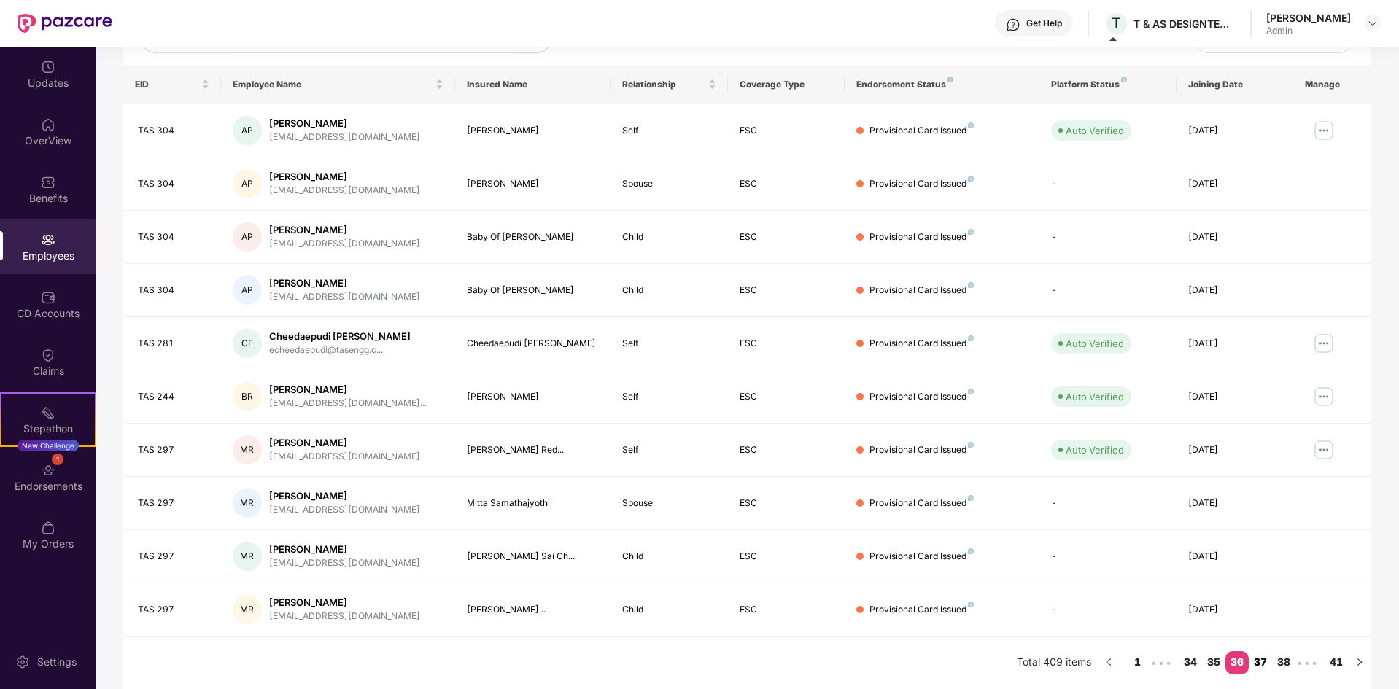
click at [1256, 660] on link "37" at bounding box center [1259, 662] width 23 height 22
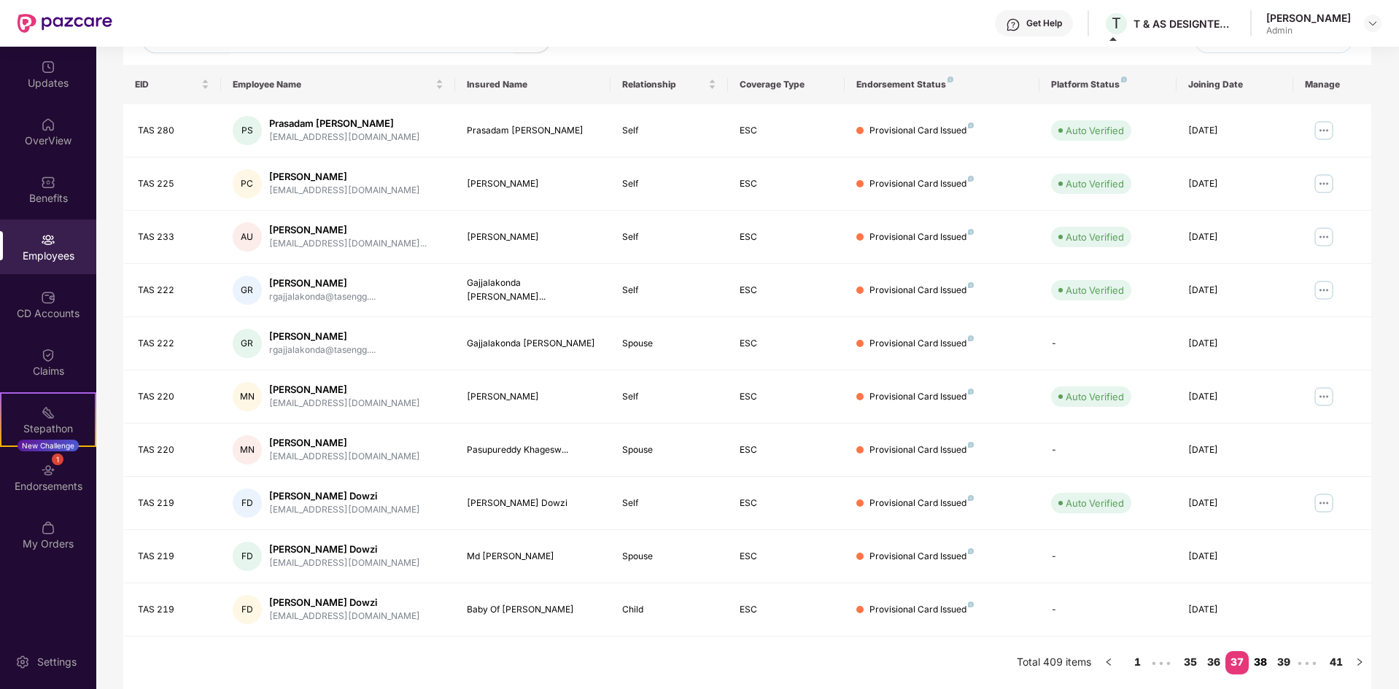
click at [1256, 660] on link "38" at bounding box center [1259, 662] width 23 height 22
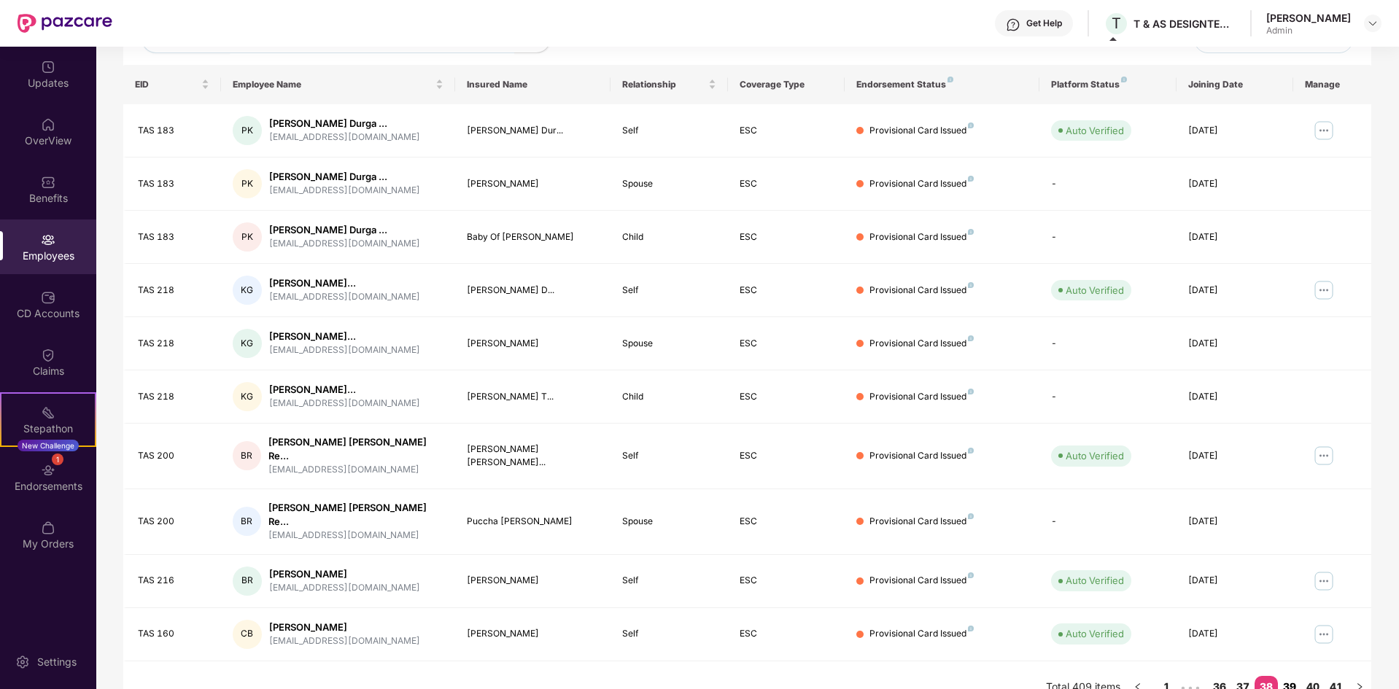
click at [1291, 676] on link "39" at bounding box center [1289, 687] width 23 height 22
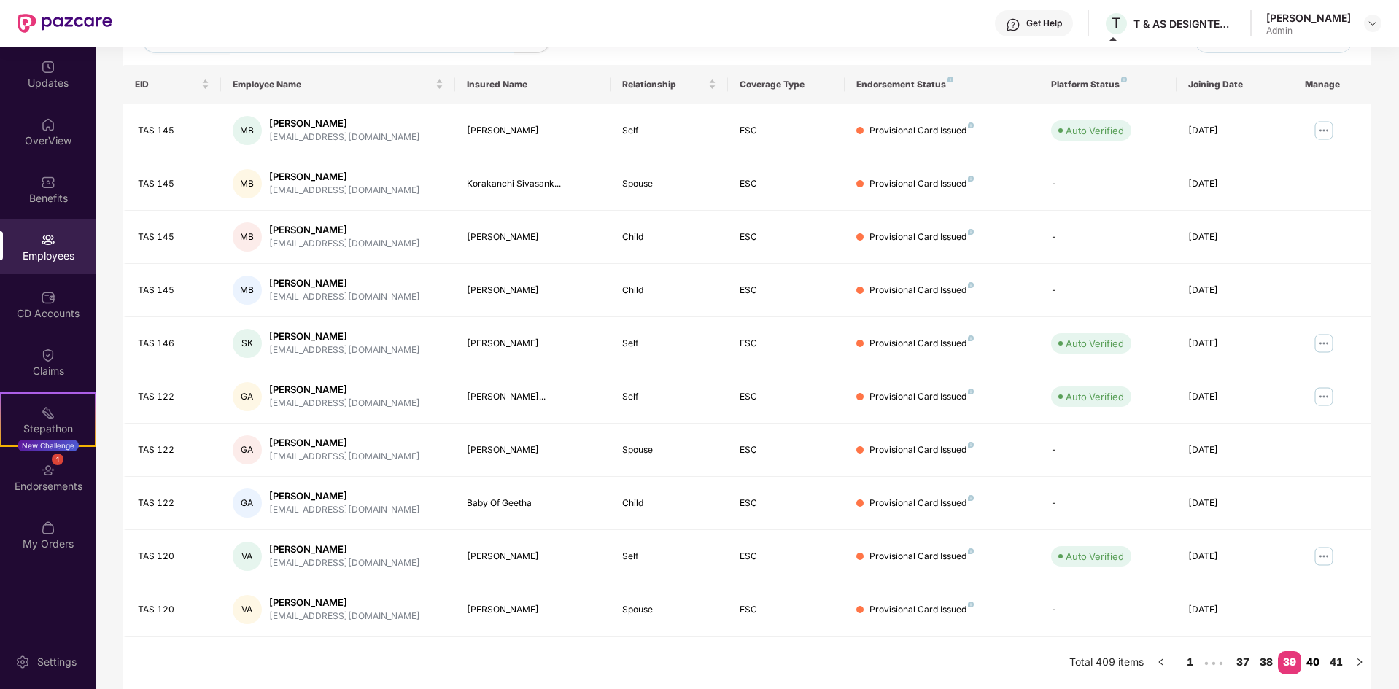
click at [1310, 661] on link "40" at bounding box center [1312, 662] width 23 height 22
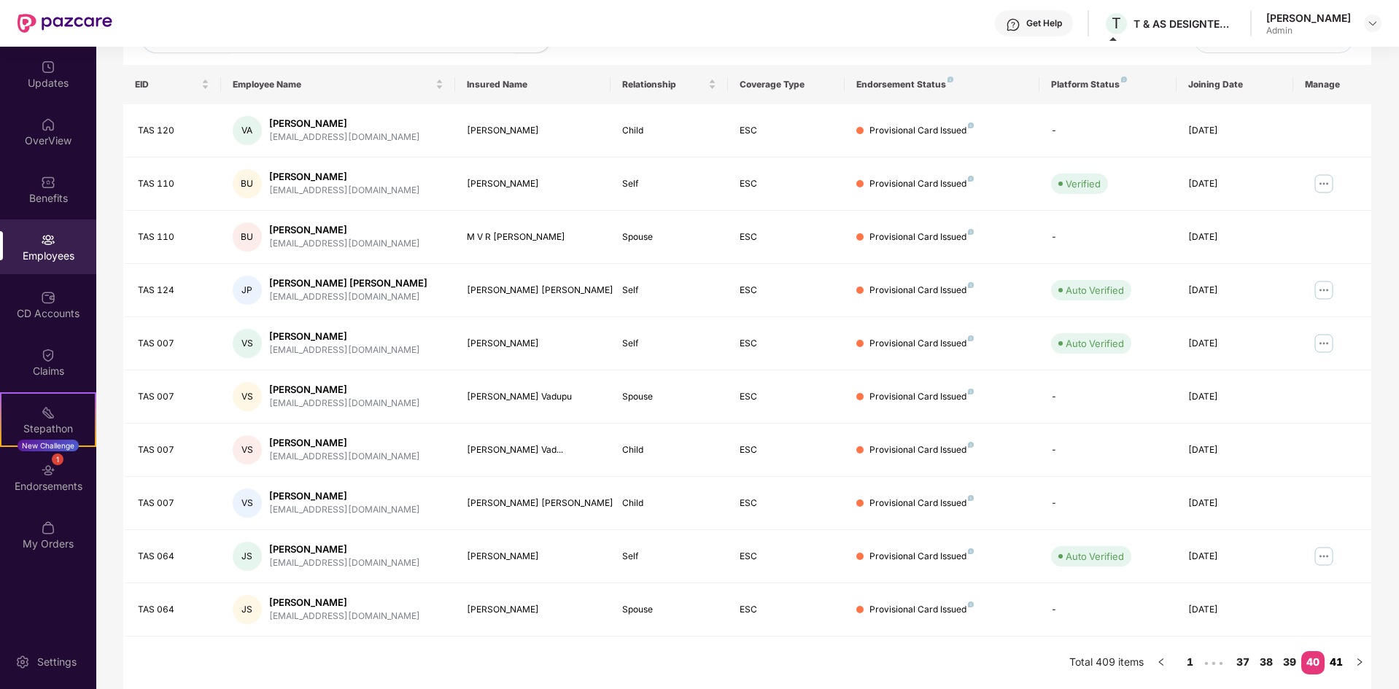
click at [1333, 661] on link "41" at bounding box center [1335, 662] width 23 height 22
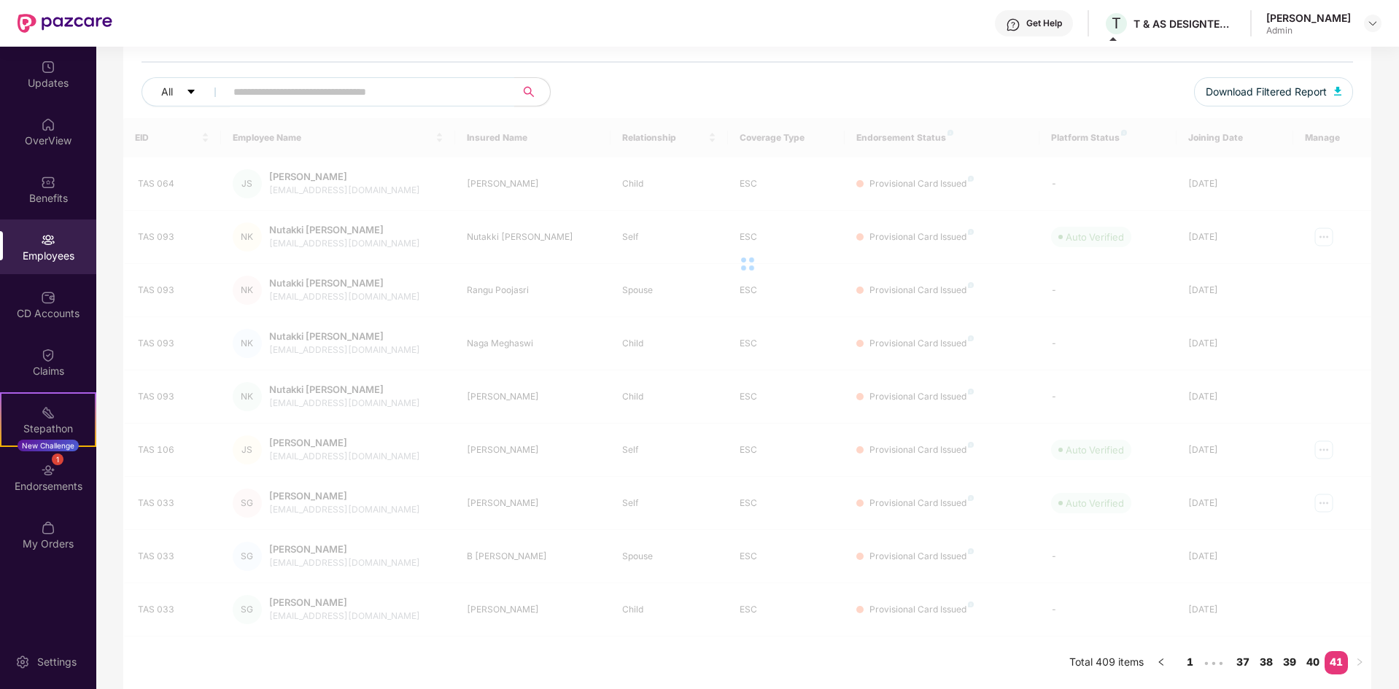
scroll to position [154, 0]
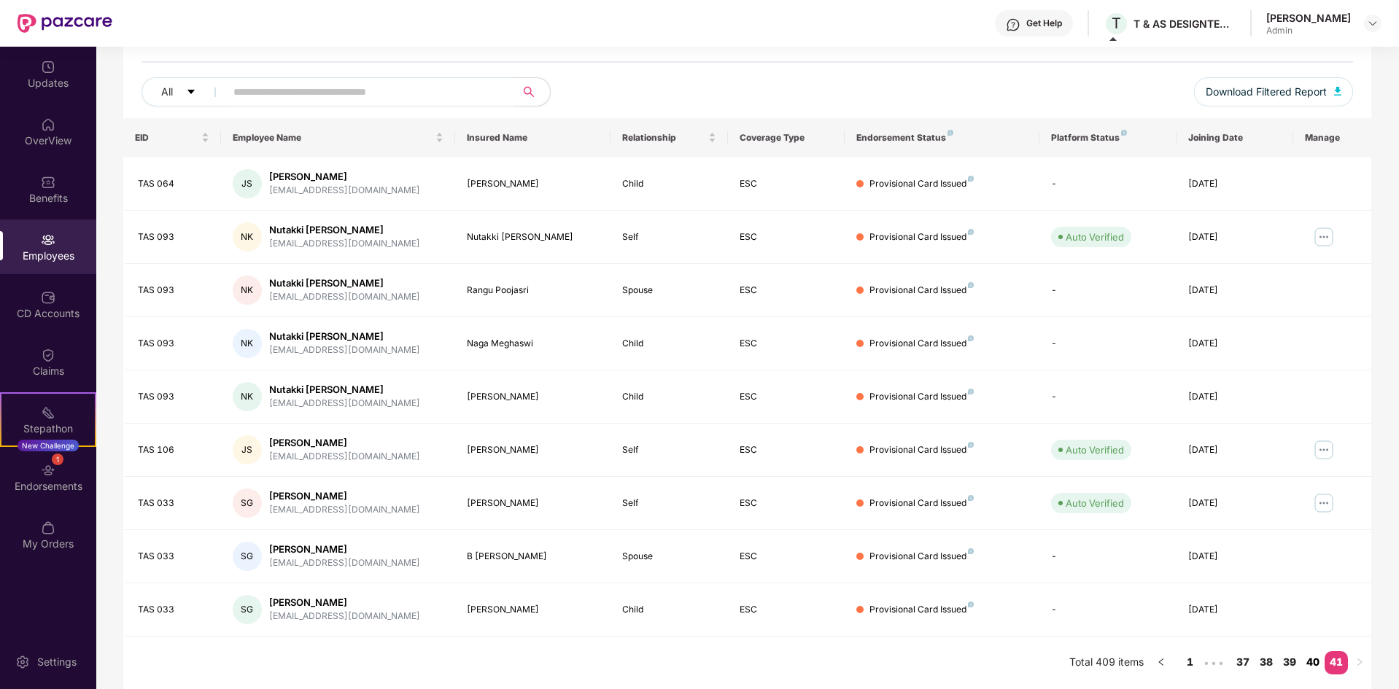
click at [1308, 653] on link "40" at bounding box center [1312, 662] width 23 height 22
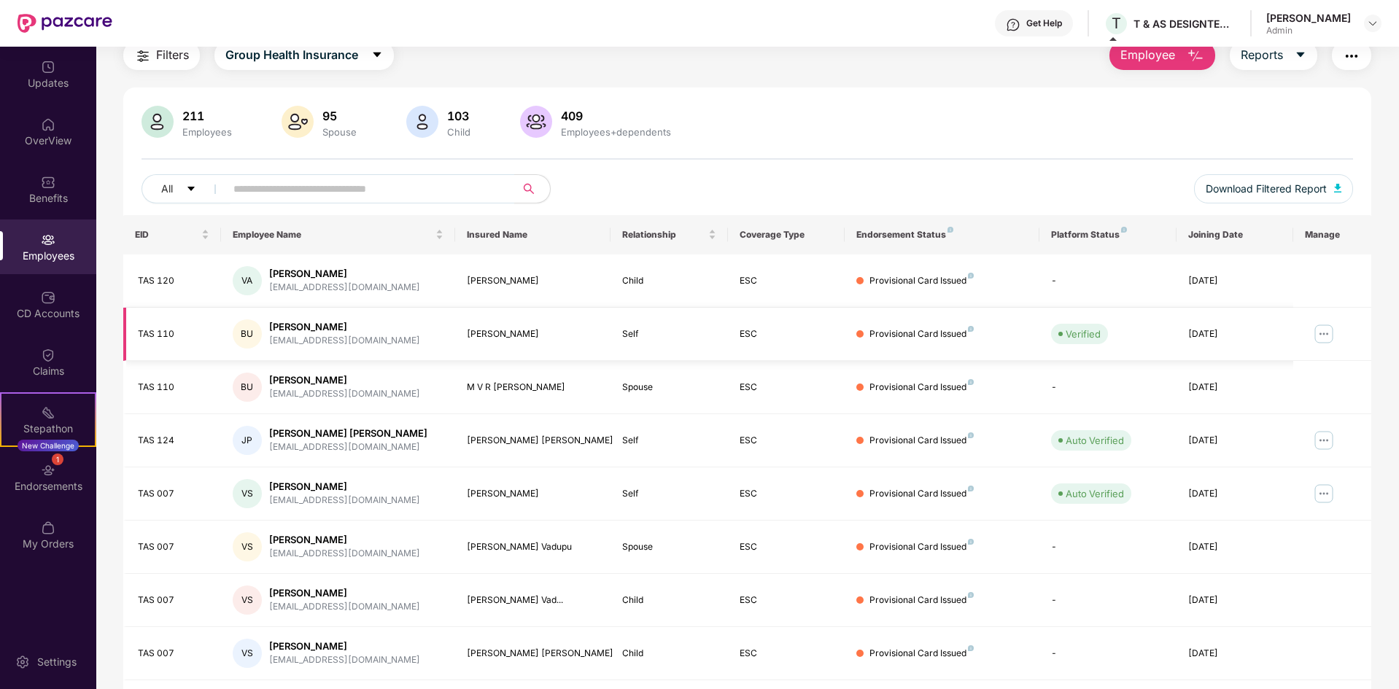
scroll to position [207, 0]
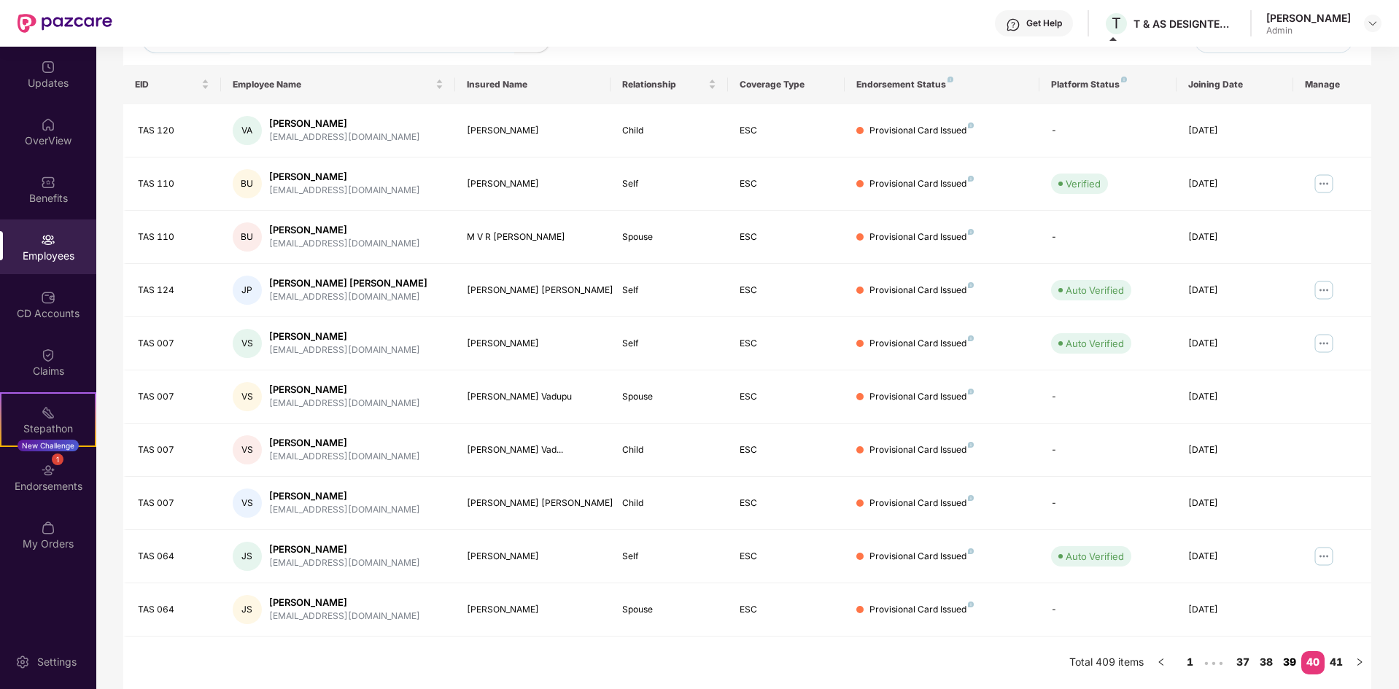
click at [1286, 662] on link "39" at bounding box center [1289, 662] width 23 height 22
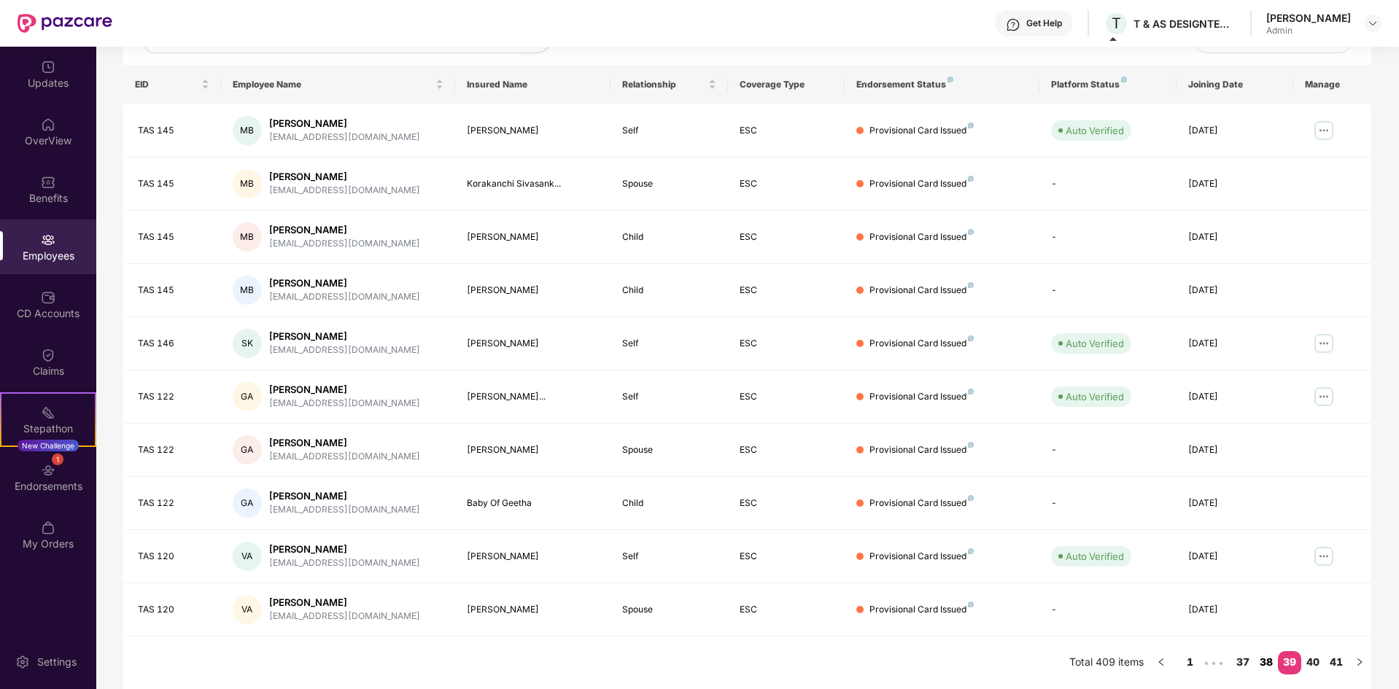
click at [1267, 664] on link "38" at bounding box center [1265, 662] width 23 height 22
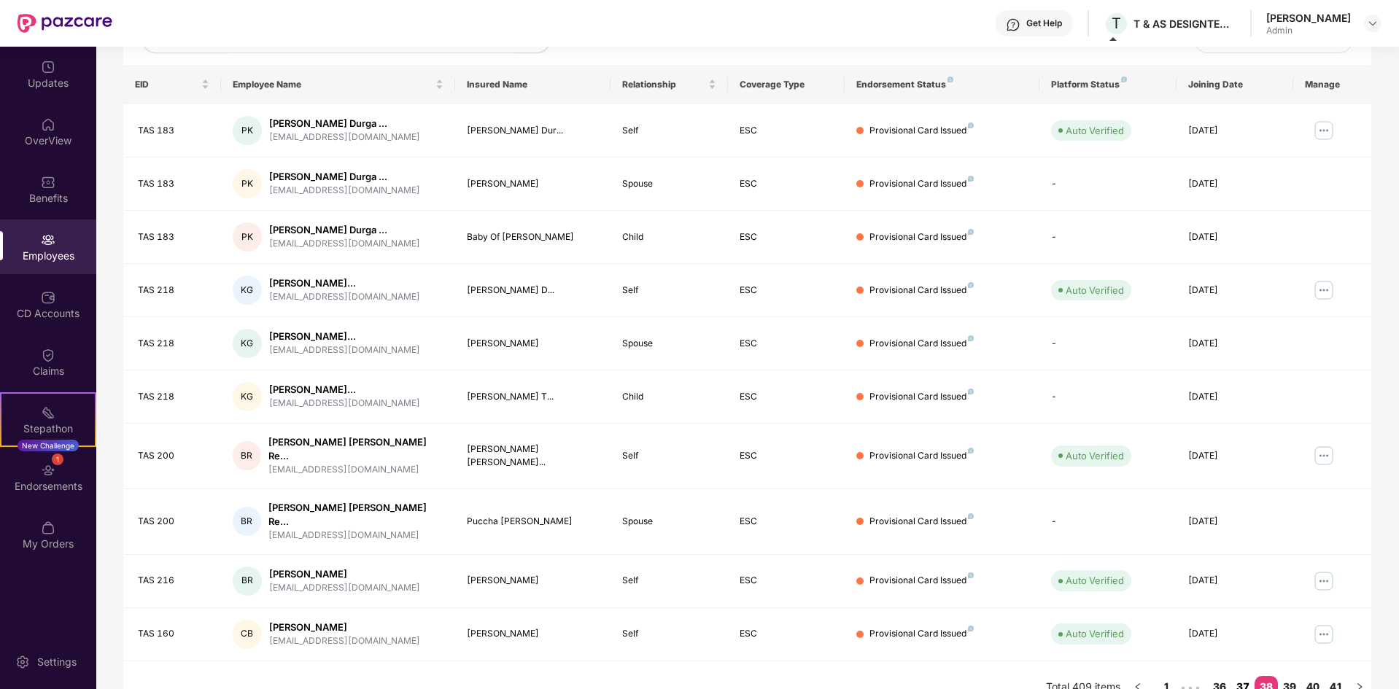
click at [1243, 676] on link "37" at bounding box center [1242, 687] width 23 height 22
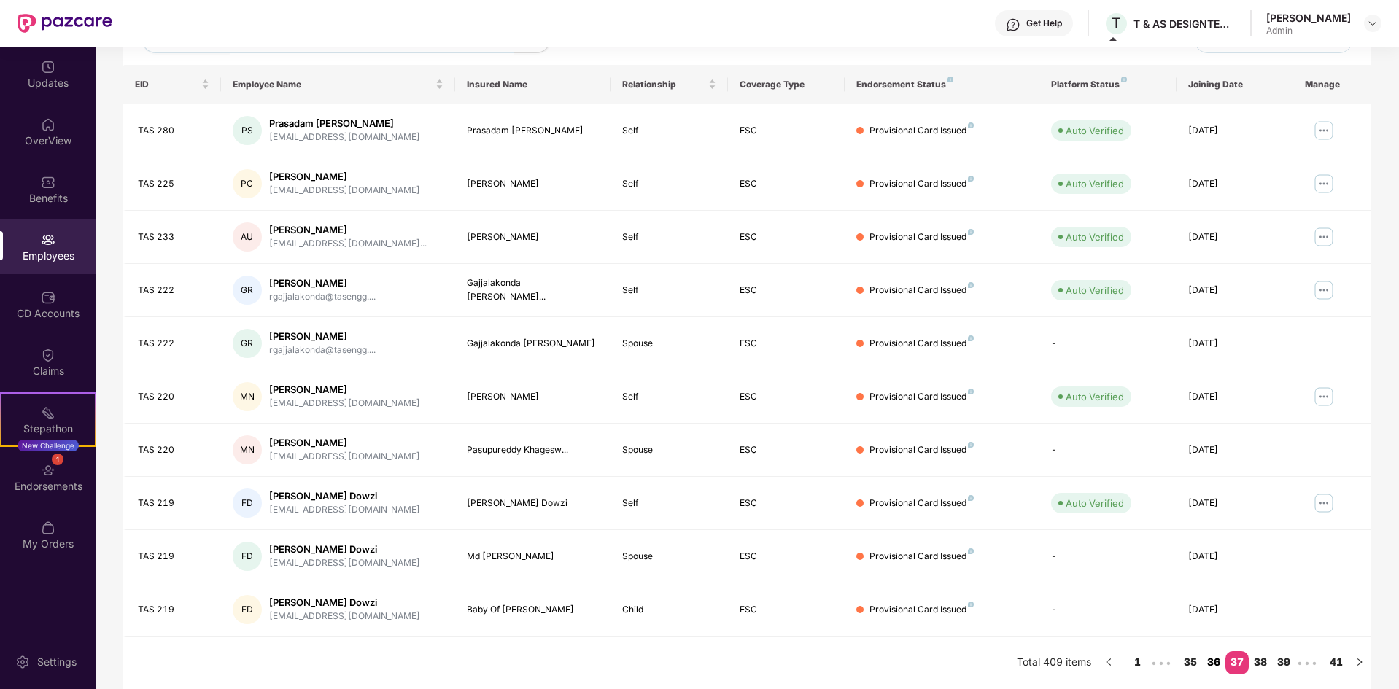
click at [1214, 664] on link "36" at bounding box center [1213, 662] width 23 height 22
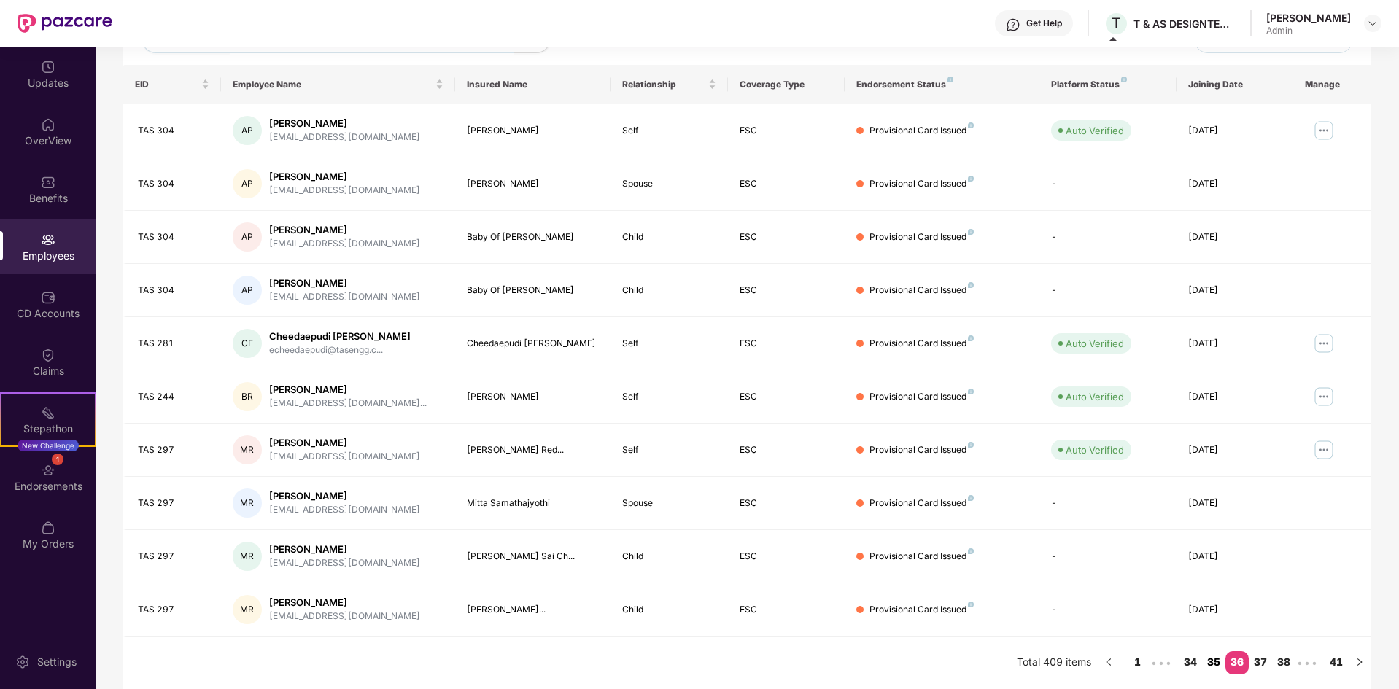
click at [1208, 659] on link "35" at bounding box center [1213, 662] width 23 height 22
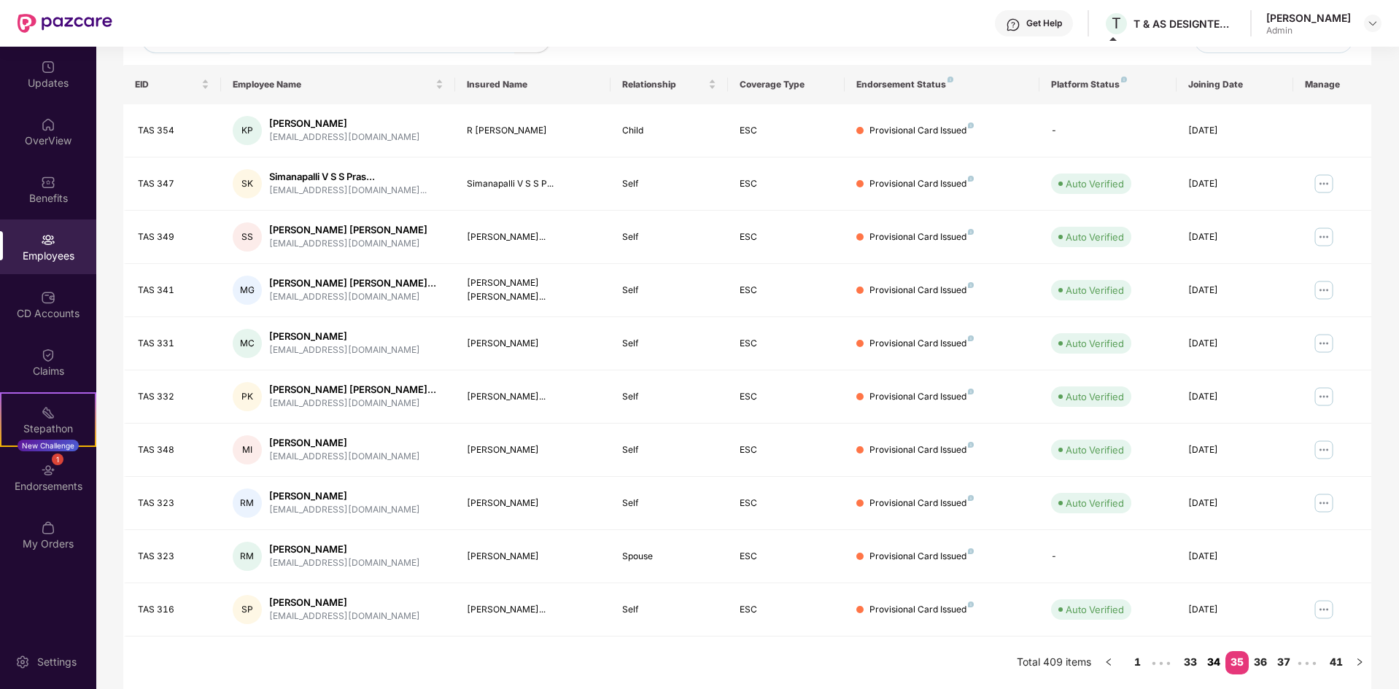
click at [1216, 665] on link "34" at bounding box center [1213, 662] width 23 height 22
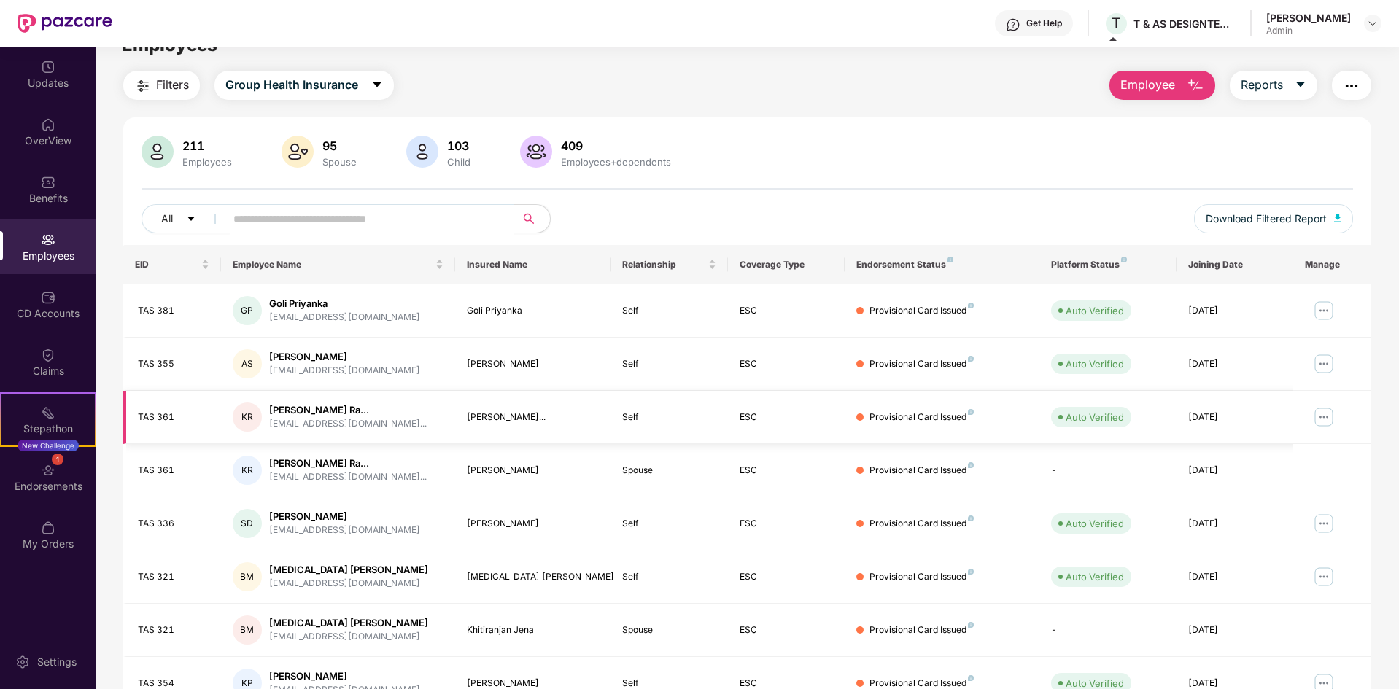
scroll to position [0, 0]
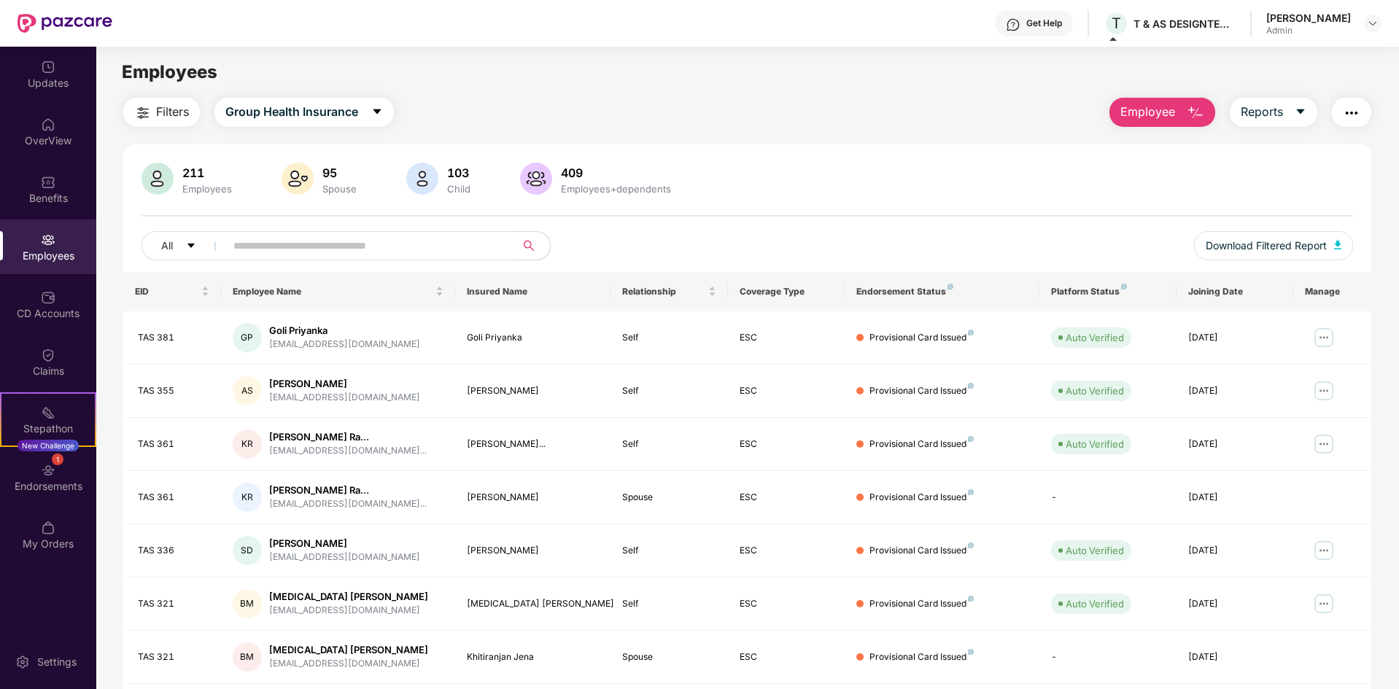
click at [327, 255] on input "text" at bounding box center [364, 246] width 262 height 22
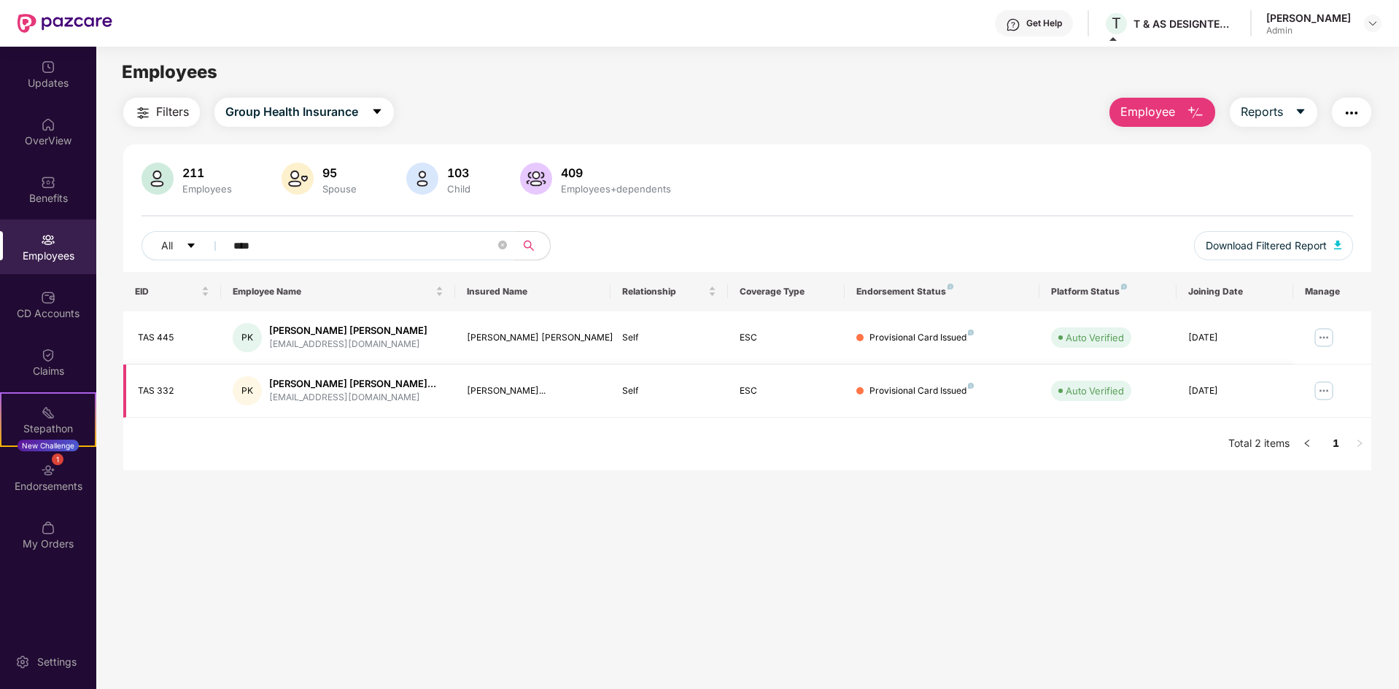
type input "****"
click at [384, 388] on div "PK [PERSON_NAME] [PERSON_NAME]... [EMAIL_ADDRESS][DOMAIN_NAME]" at bounding box center [338, 390] width 211 height 29
click at [1323, 392] on img at bounding box center [1323, 390] width 23 height 23
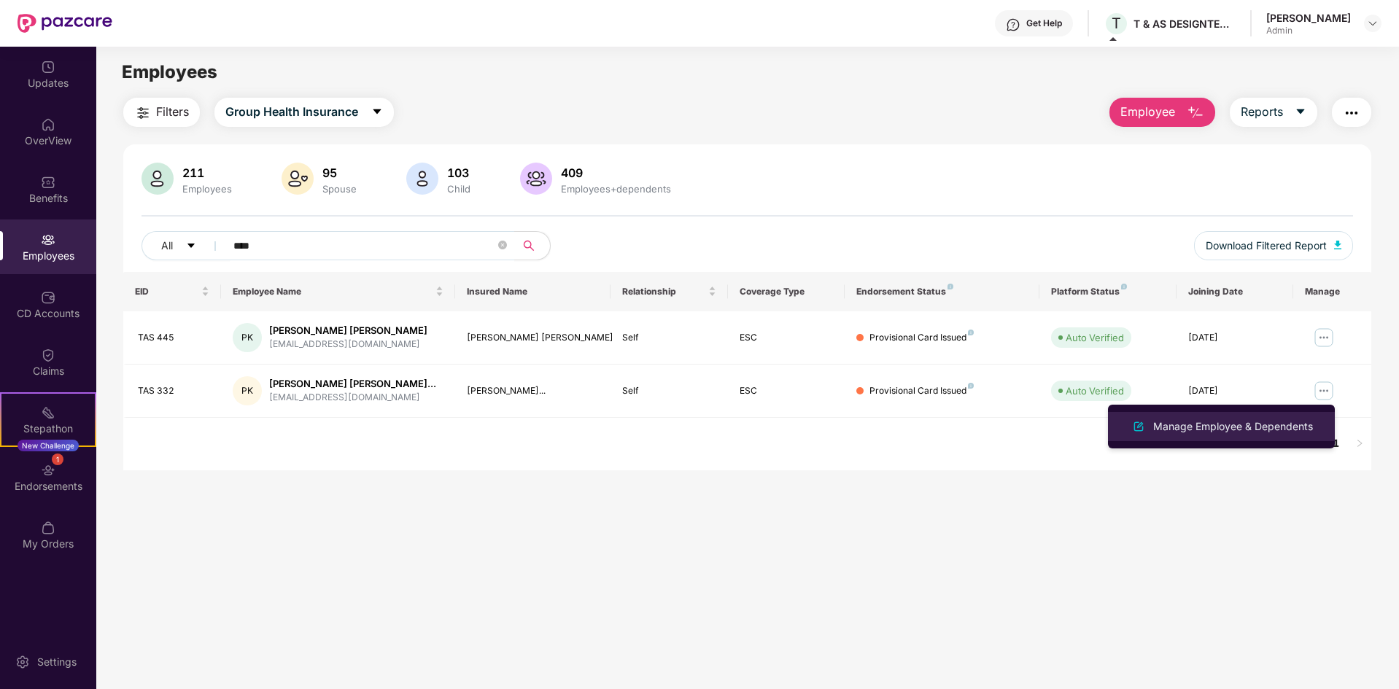
click at [1219, 429] on div "Manage Employee & Dependents" at bounding box center [1233, 427] width 166 height 16
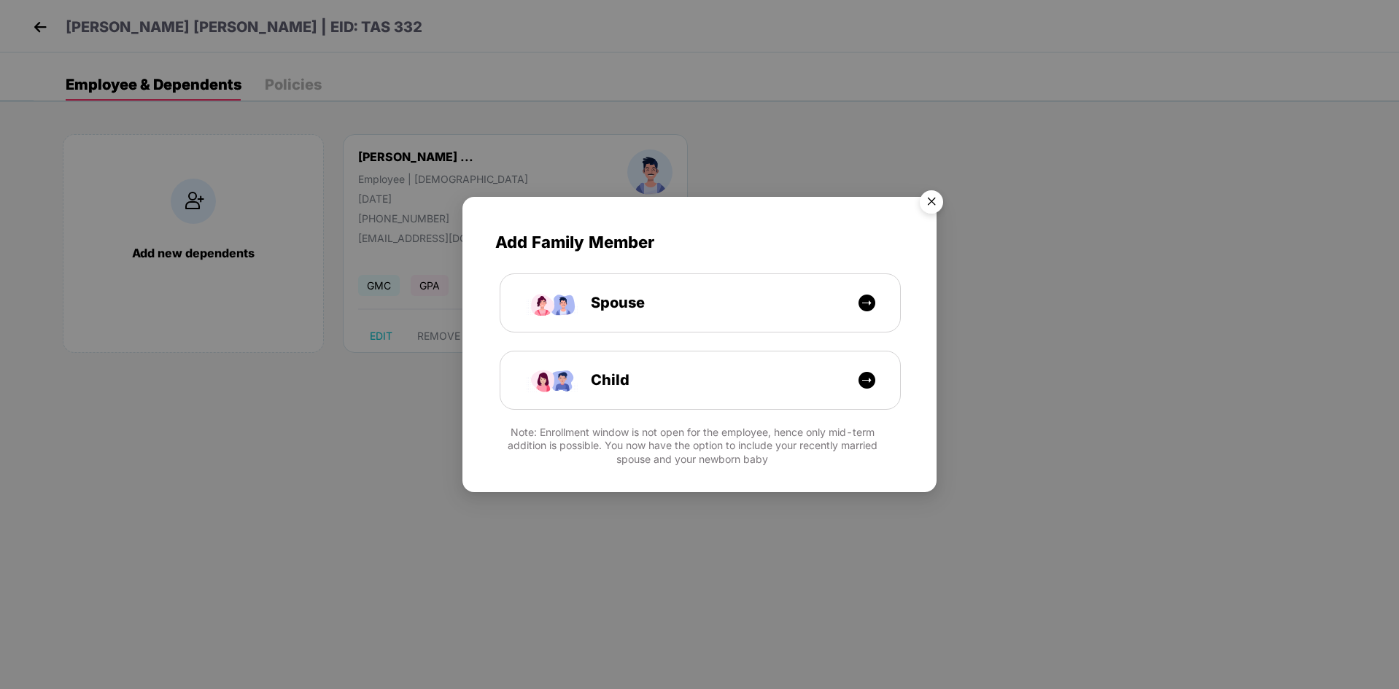
click at [923, 210] on img "Close" at bounding box center [931, 204] width 41 height 41
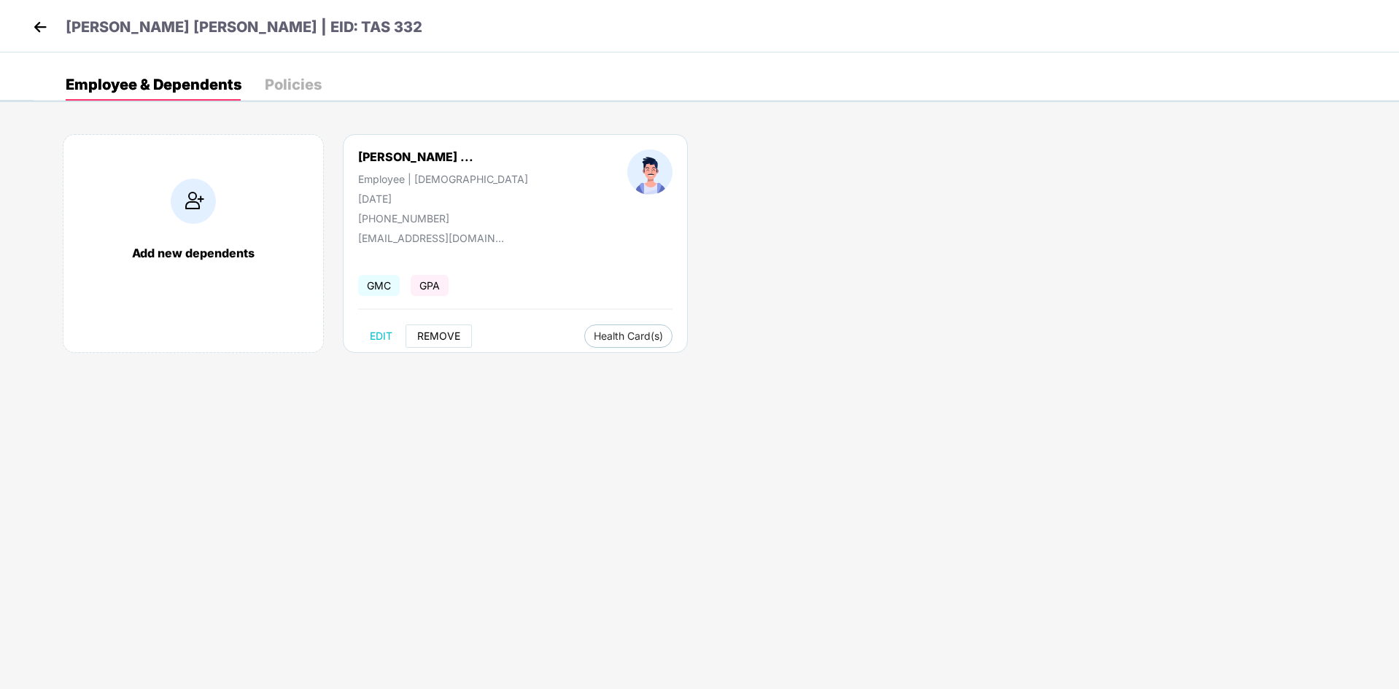
click at [439, 343] on button "REMOVE" at bounding box center [438, 335] width 66 height 23
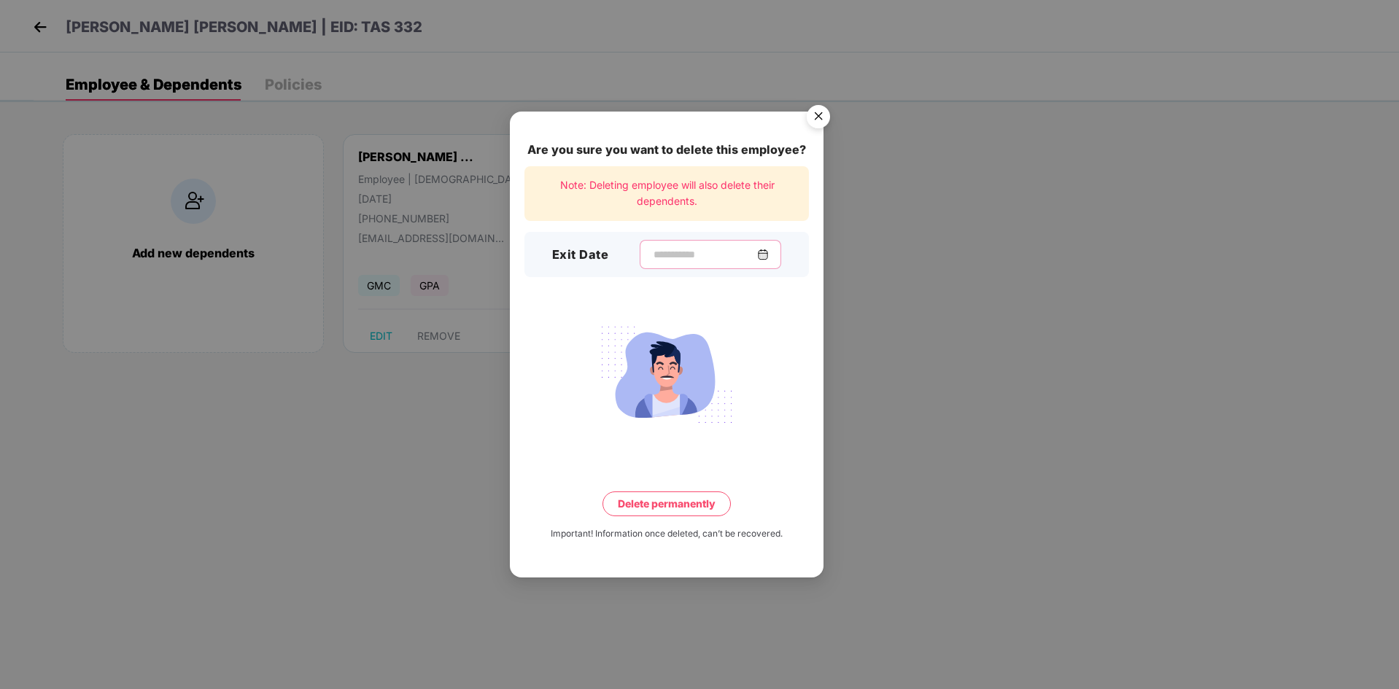
click at [689, 252] on input at bounding box center [704, 254] width 105 height 15
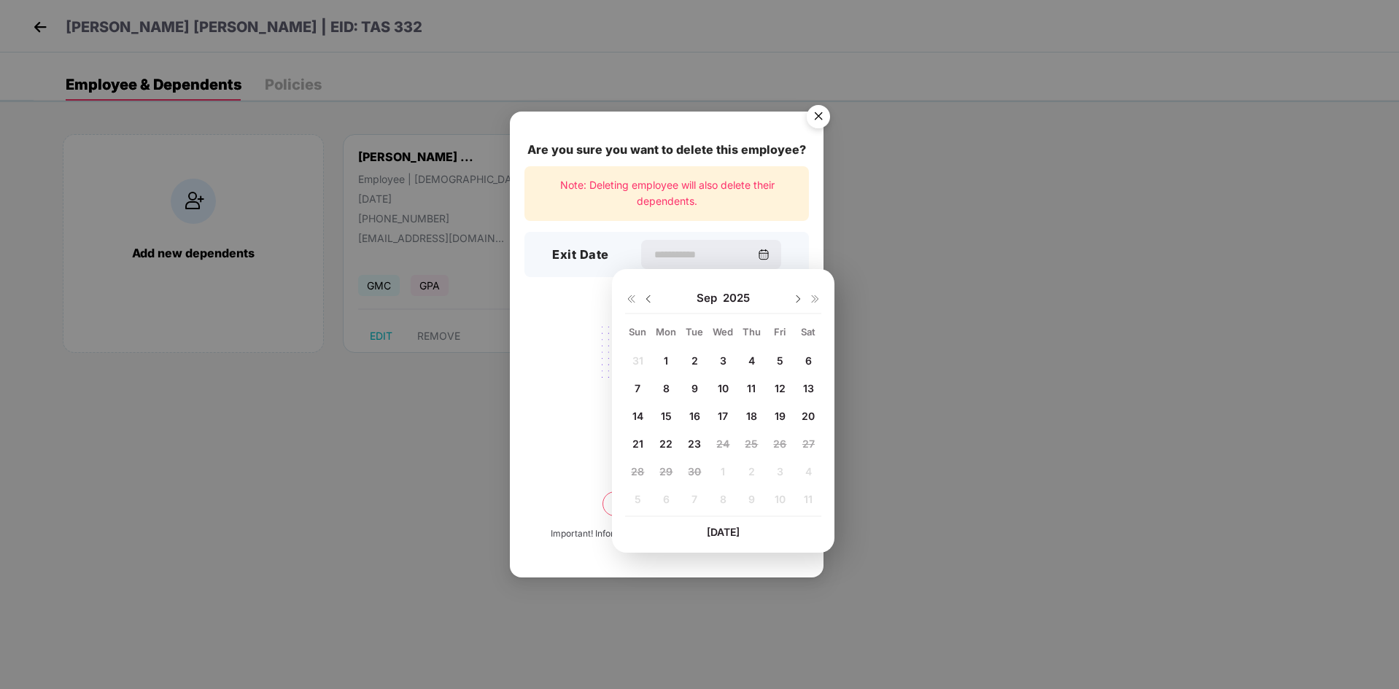
click at [701, 473] on div "31 1 2 3 4 5 6 7 8 9 10 11 12 13 14 15 16 17 18 19 20 21 22 23 24 25 26 27 28 2…" at bounding box center [723, 432] width 196 height 166
click at [704, 442] on div "23" at bounding box center [694, 443] width 22 height 22
type input "**********"
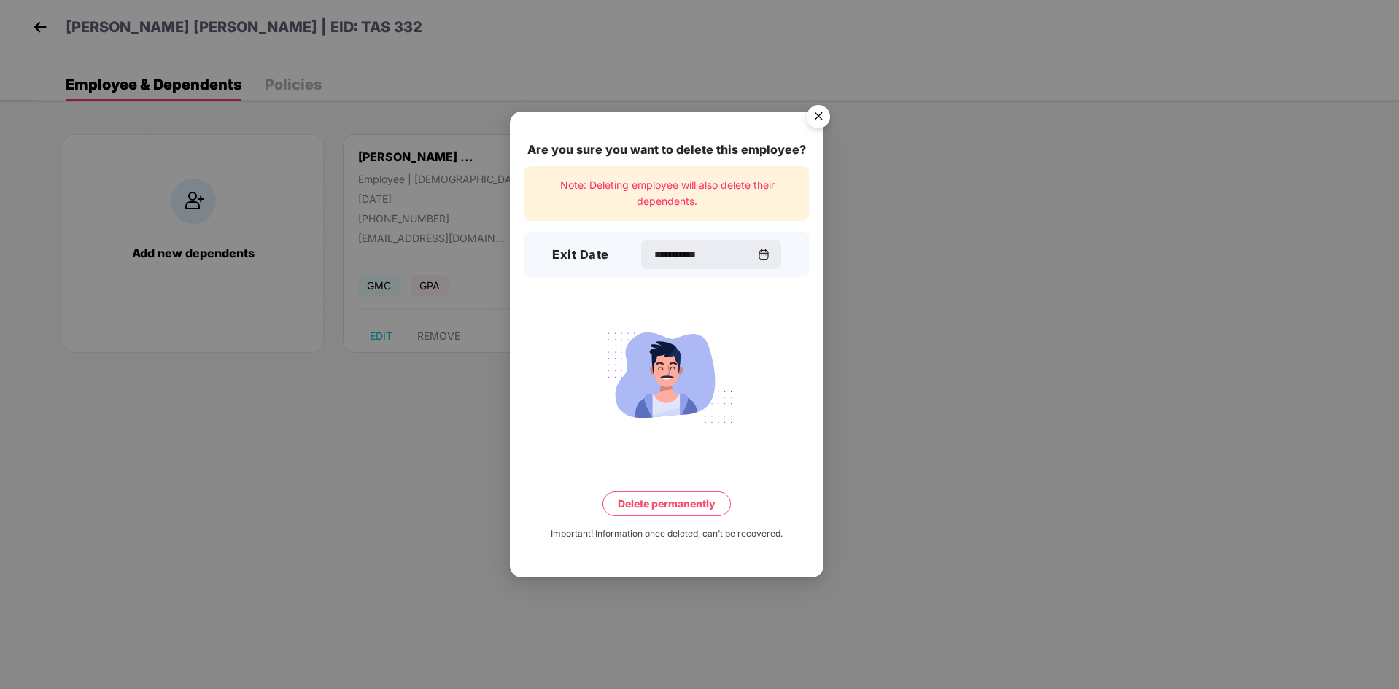
click at [663, 505] on button "Delete permanently" at bounding box center [666, 503] width 128 height 25
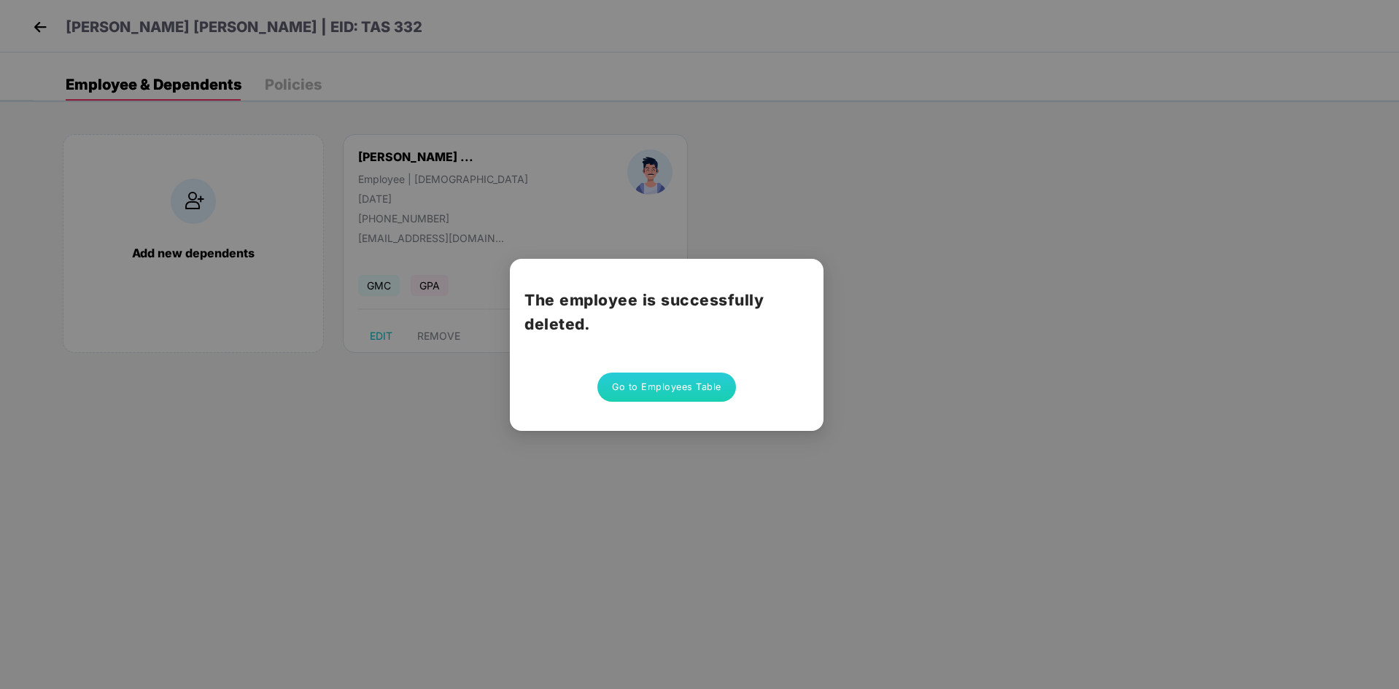
click at [641, 389] on button "Go to Employees Table" at bounding box center [666, 387] width 139 height 29
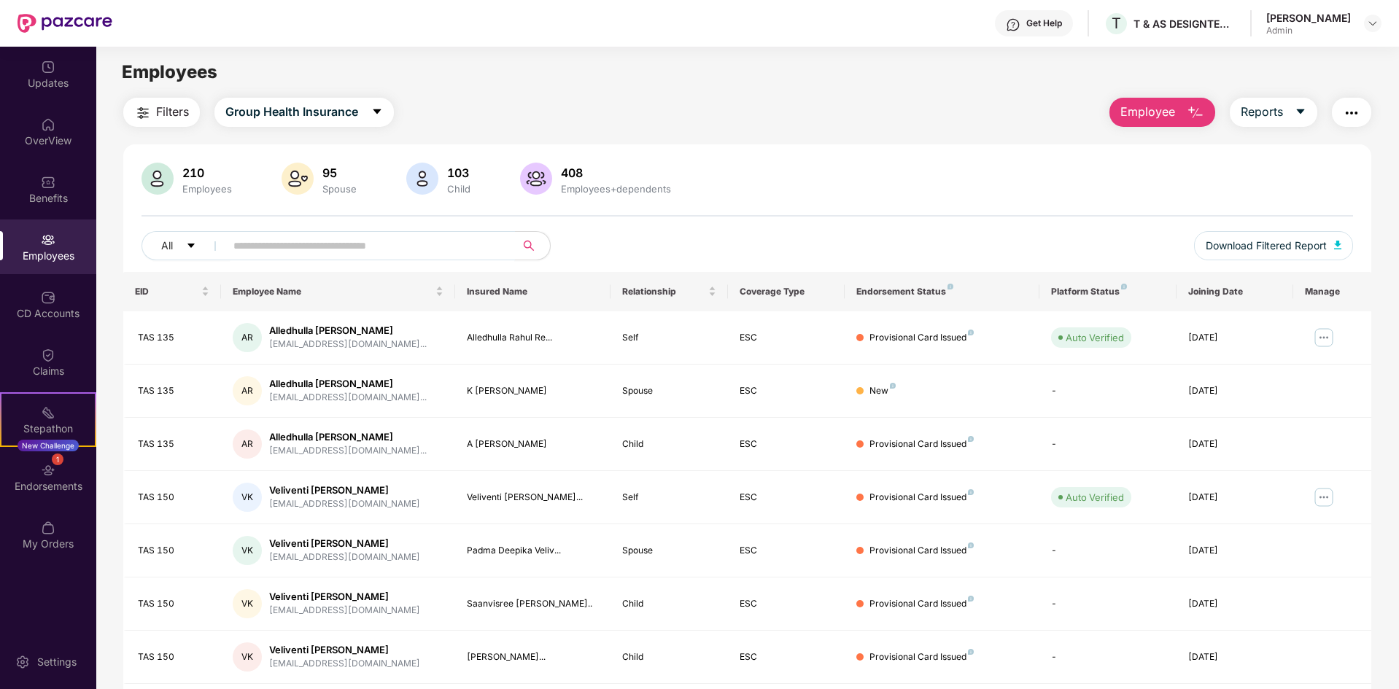
click at [304, 243] on input "text" at bounding box center [364, 246] width 262 height 22
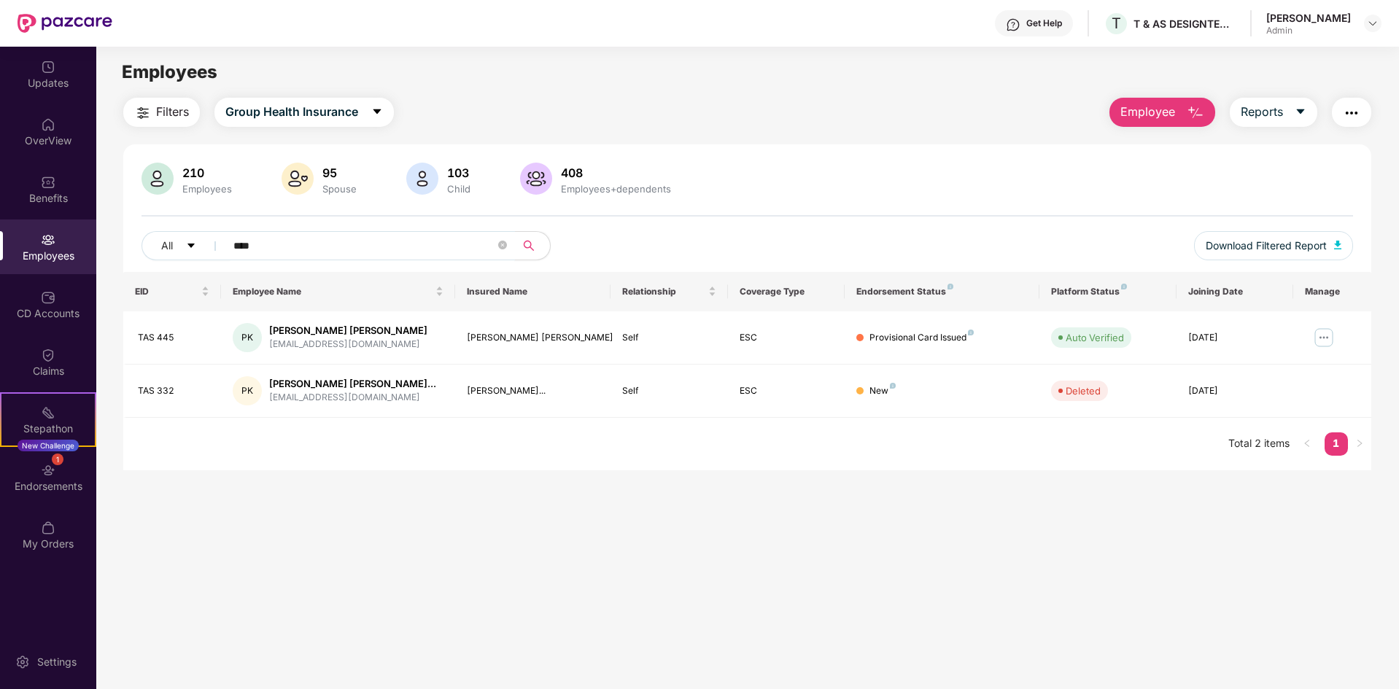
type input "****"
click at [773, 516] on main "Employees Filters Group Health Insurance Employee Reports 210 Employees 95 Spou…" at bounding box center [747, 391] width 1302 height 689
drag, startPoint x: 300, startPoint y: 236, endPoint x: 199, endPoint y: 244, distance: 101.0
click at [199, 244] on div "All ****" at bounding box center [494, 245] width 707 height 29
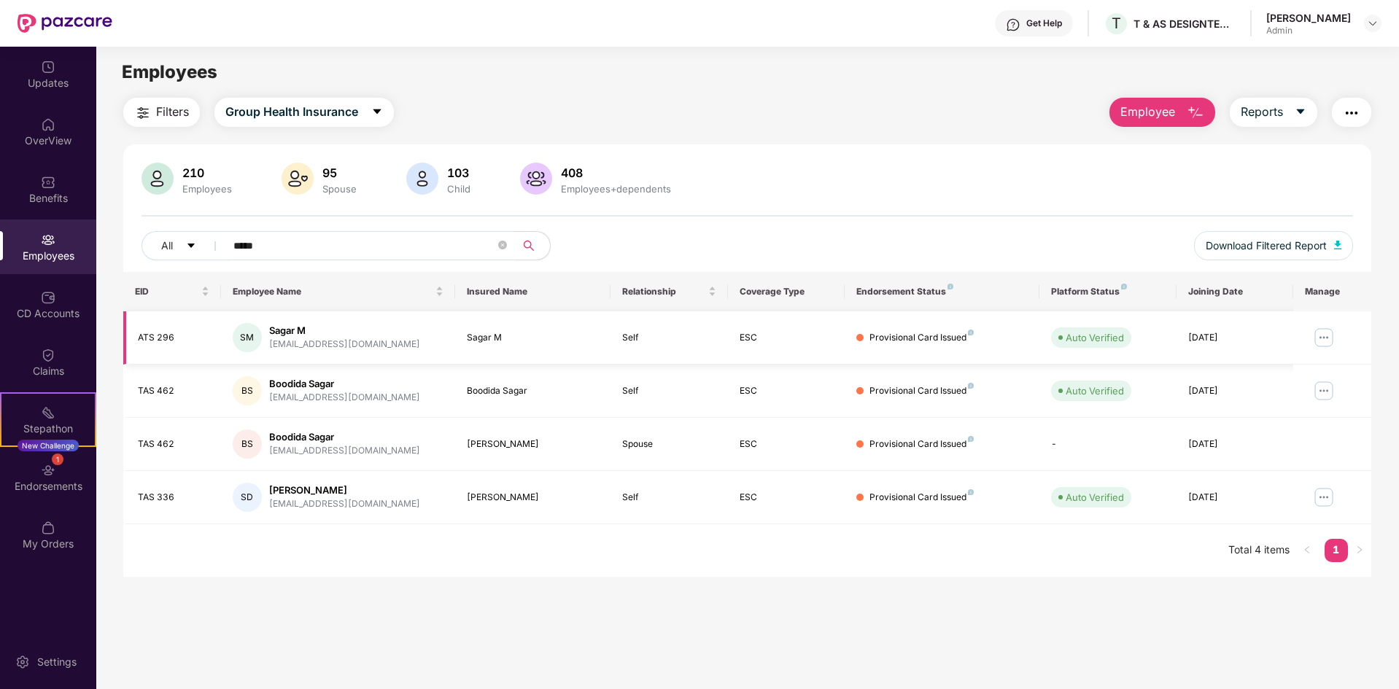
type input "*****"
click at [449, 350] on td "[PERSON_NAME] M [PERSON_NAME][EMAIL_ADDRESS][DOMAIN_NAME]" at bounding box center [338, 337] width 234 height 53
click at [1326, 336] on img at bounding box center [1323, 337] width 23 height 23
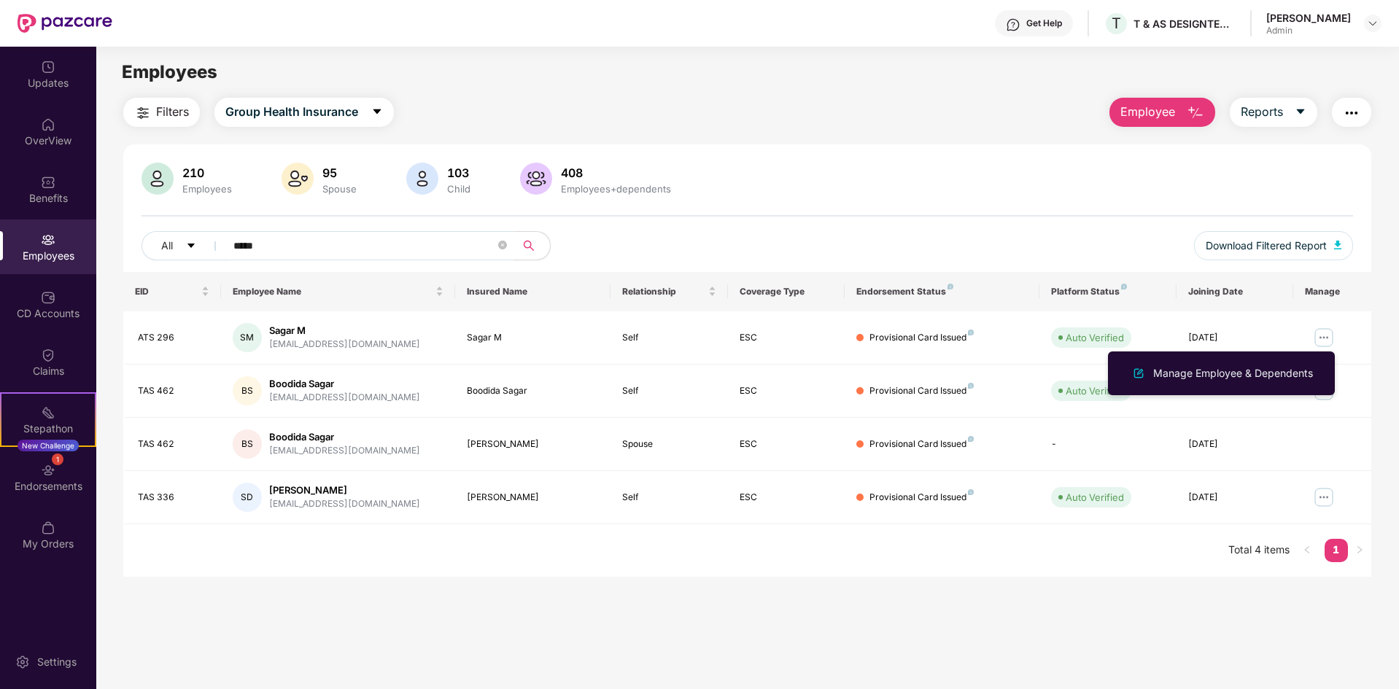
click at [1224, 375] on div "Manage Employee & Dependents" at bounding box center [1233, 373] width 166 height 16
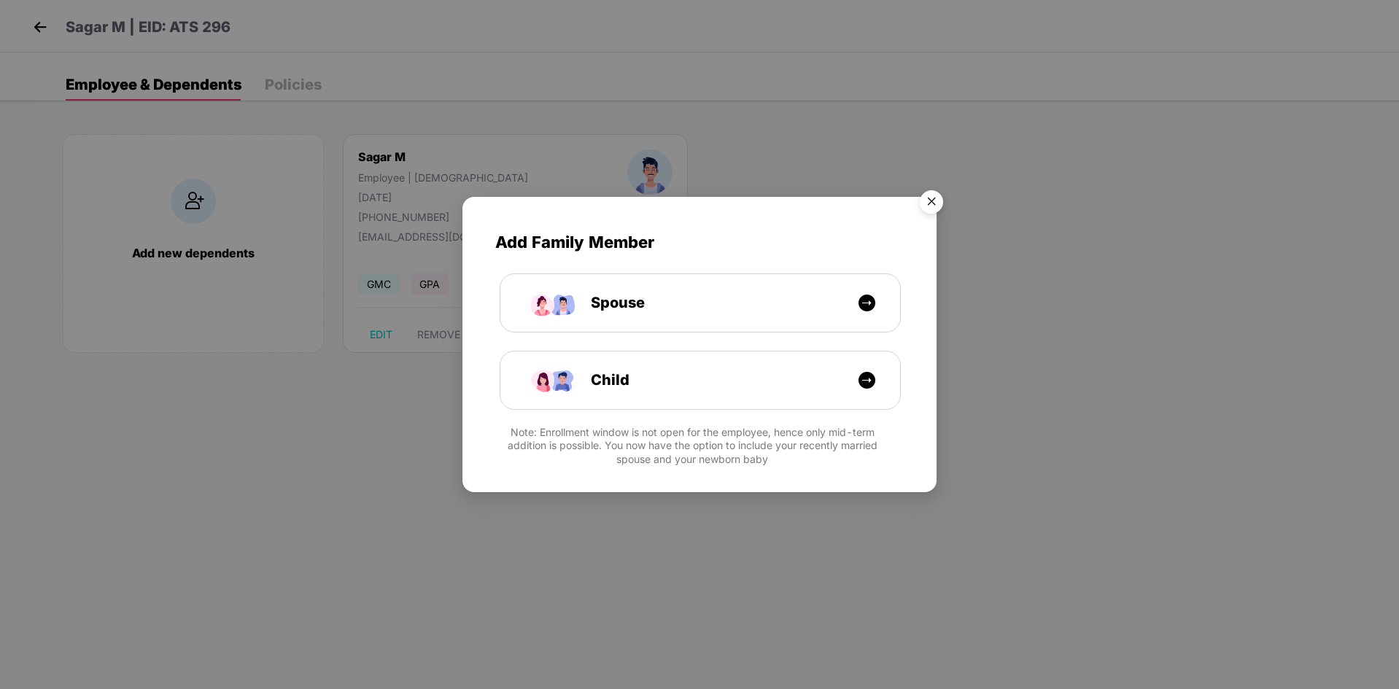
click at [928, 198] on img "Close" at bounding box center [931, 204] width 41 height 41
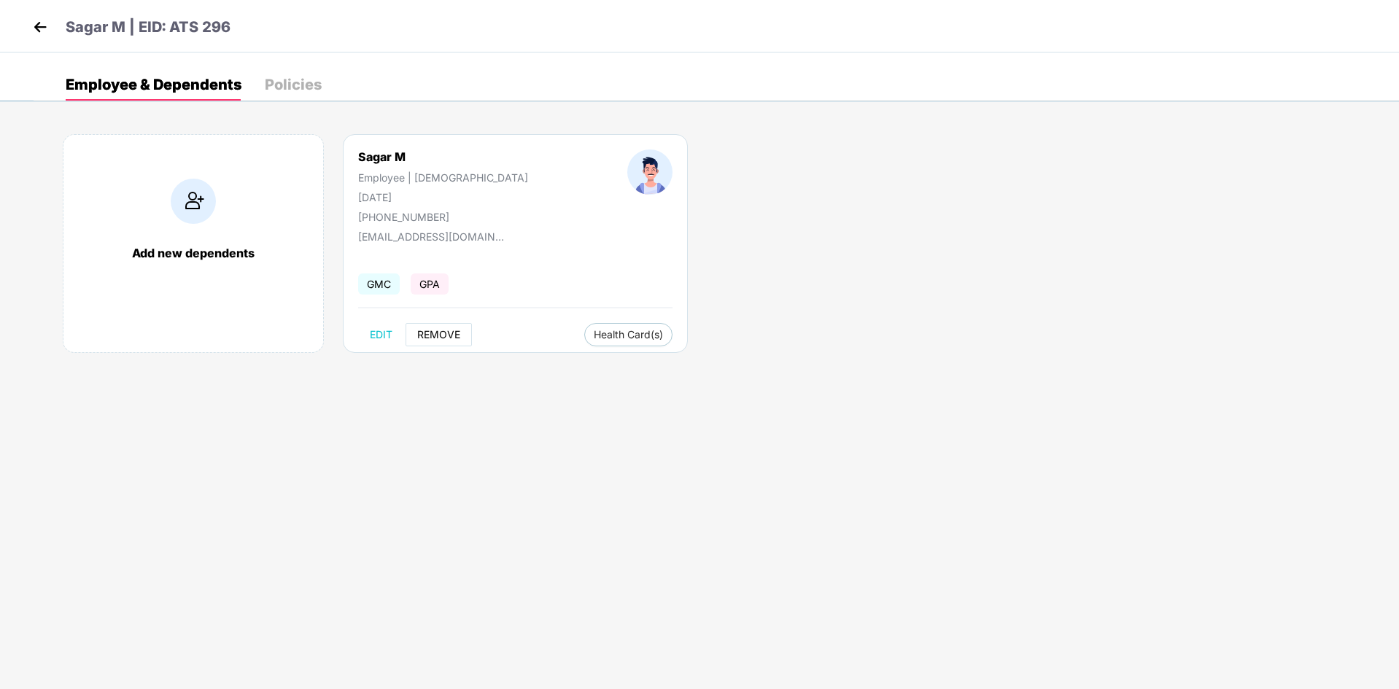
click at [428, 338] on span "REMOVE" at bounding box center [438, 335] width 43 height 12
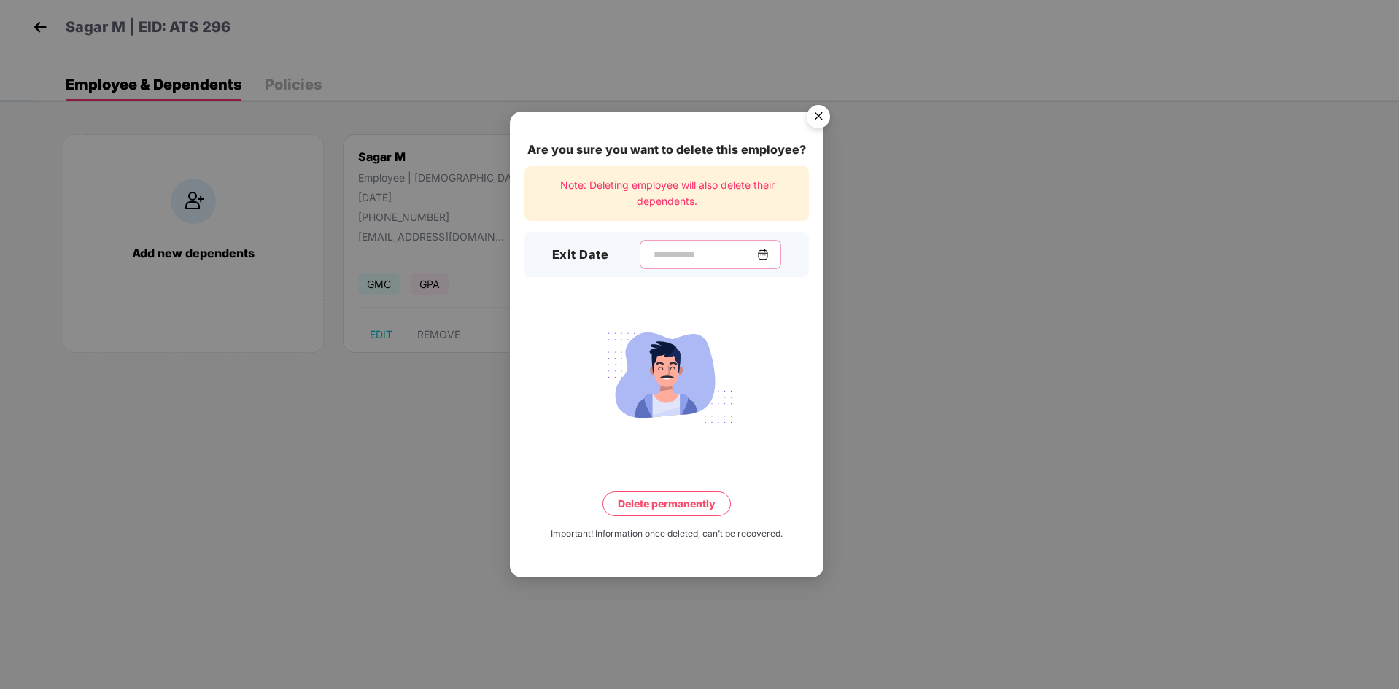
click at [678, 258] on input at bounding box center [704, 254] width 105 height 15
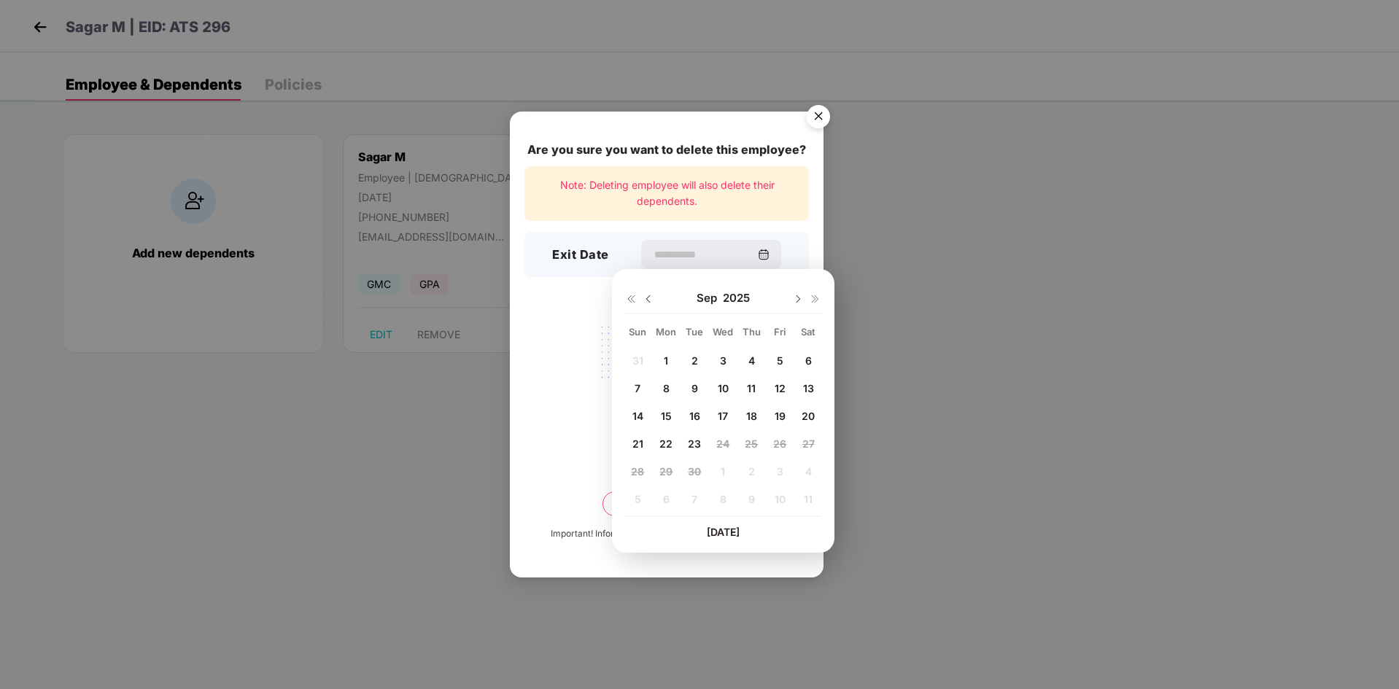
click at [699, 440] on span "23" at bounding box center [694, 444] width 13 height 12
type input "**********"
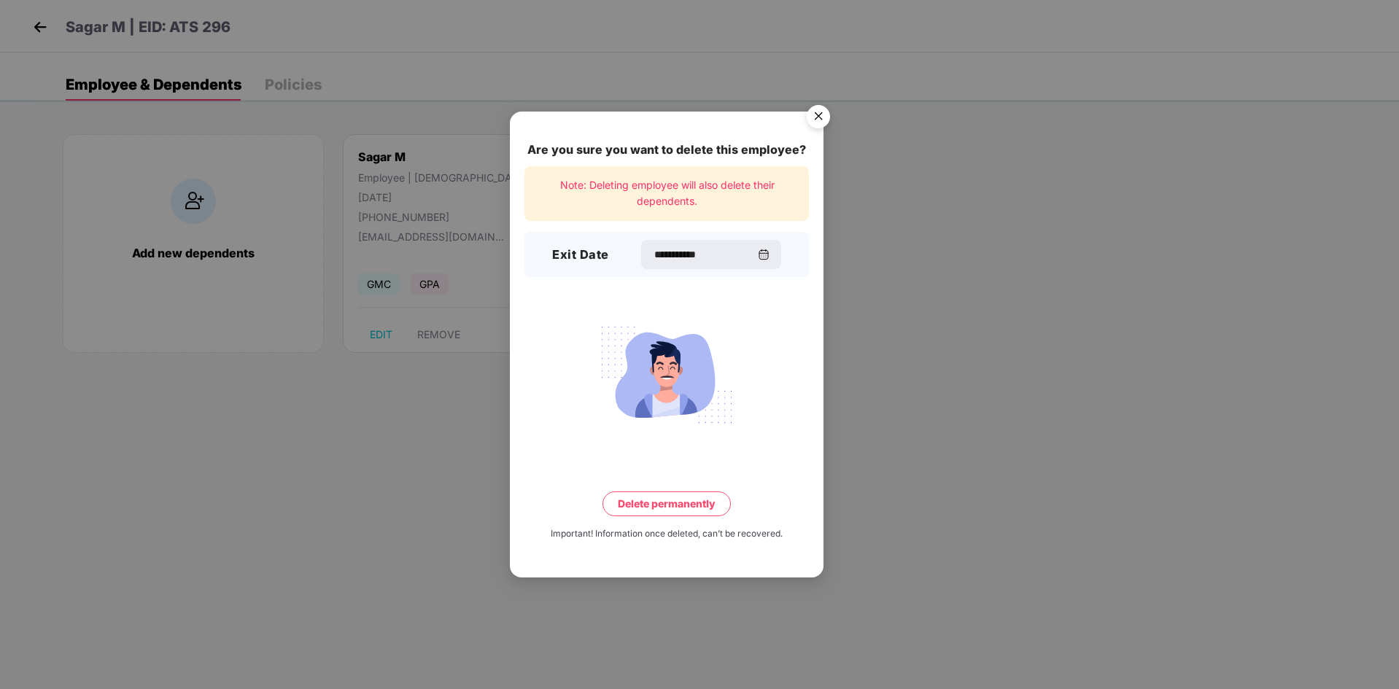
click at [700, 504] on button "Delete permanently" at bounding box center [666, 503] width 128 height 25
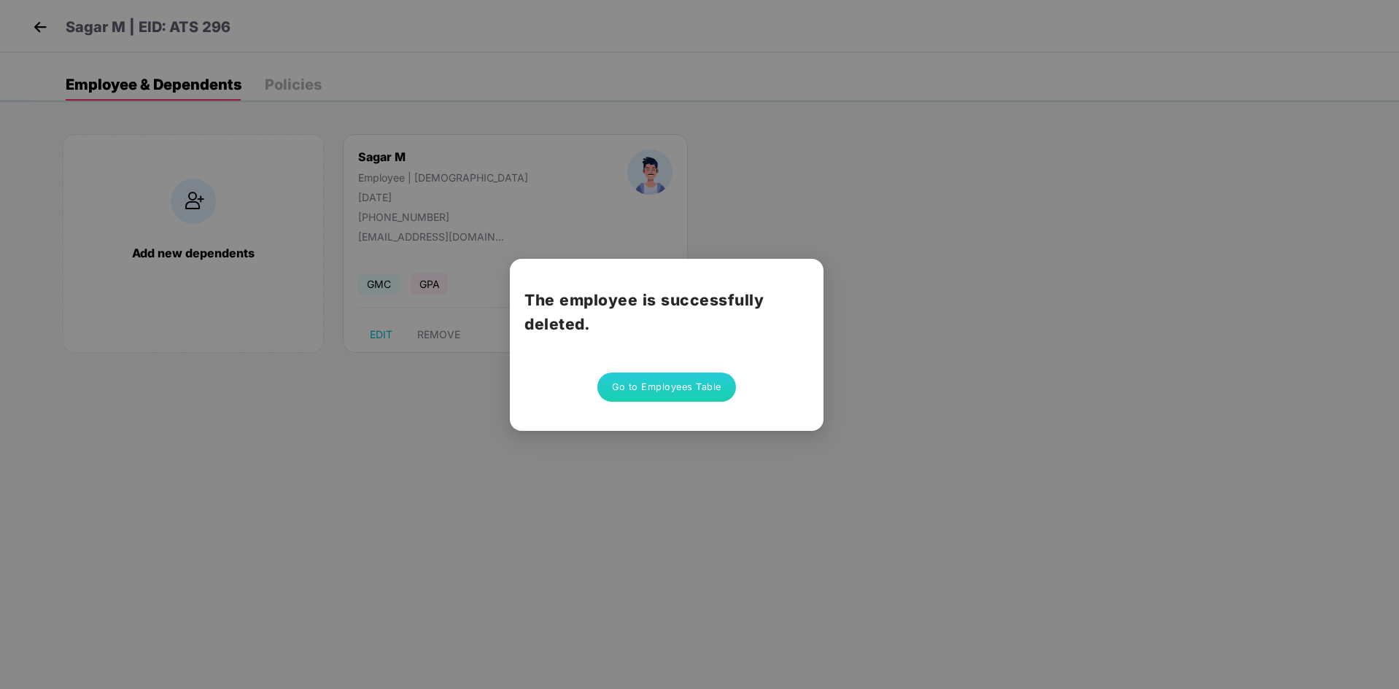
click at [671, 397] on button "Go to Employees Table" at bounding box center [666, 387] width 139 height 29
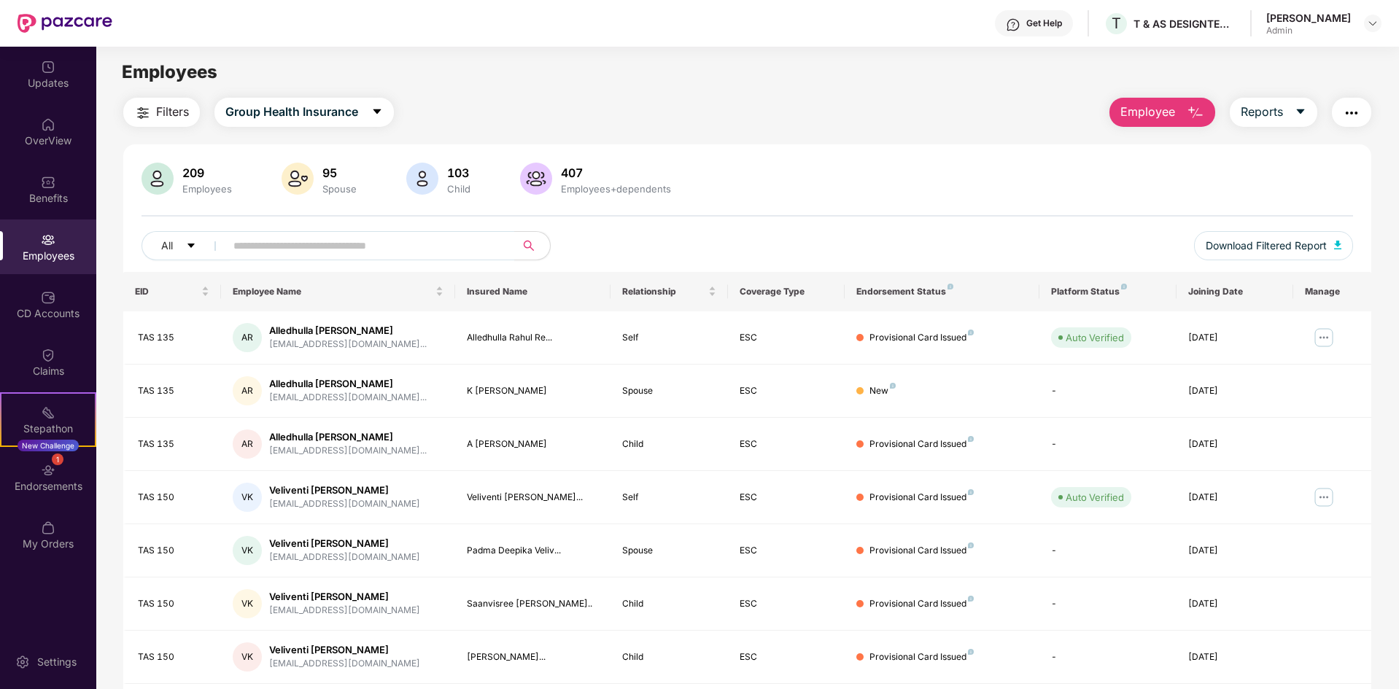
click at [849, 190] on div "209 Employees 95 Spouse 103 Child 407 Employees+dependents" at bounding box center [746, 180] width 1211 height 35
click at [1189, 118] on img "button" at bounding box center [1195, 113] width 18 height 18
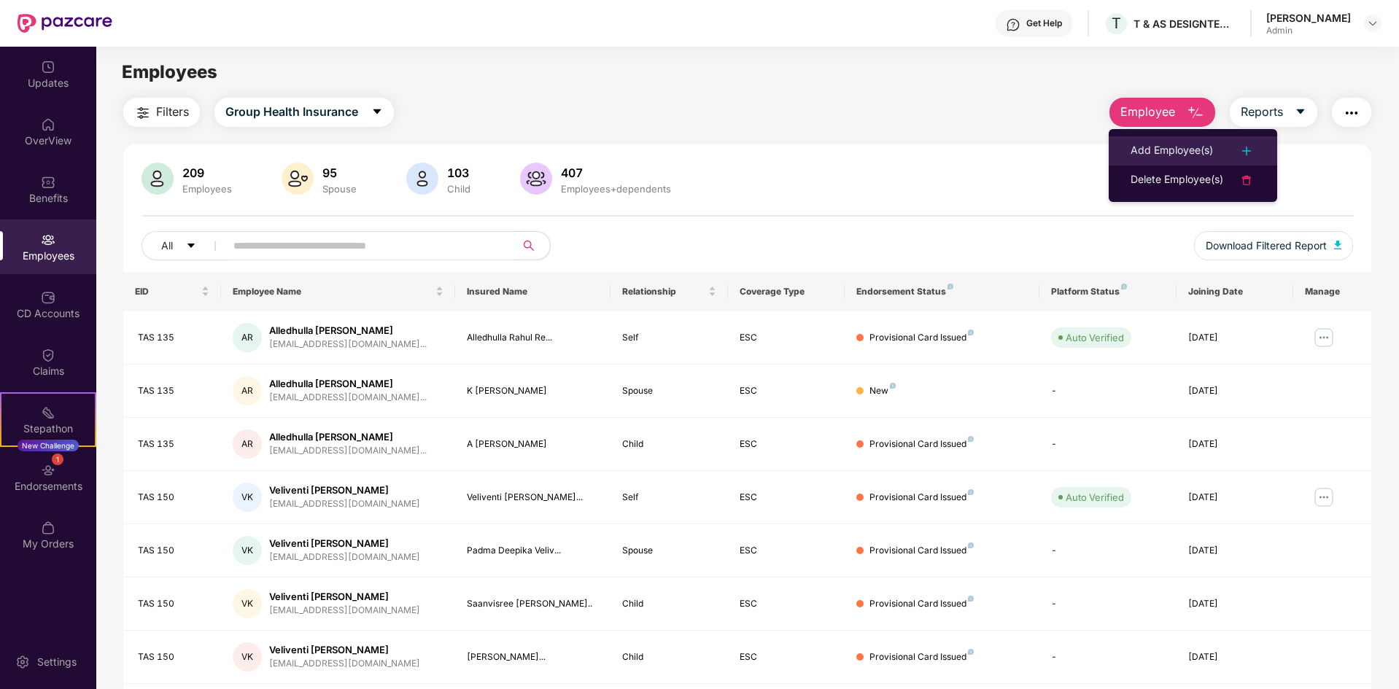
click at [1151, 153] on div "Add Employee(s)" at bounding box center [1171, 151] width 82 height 18
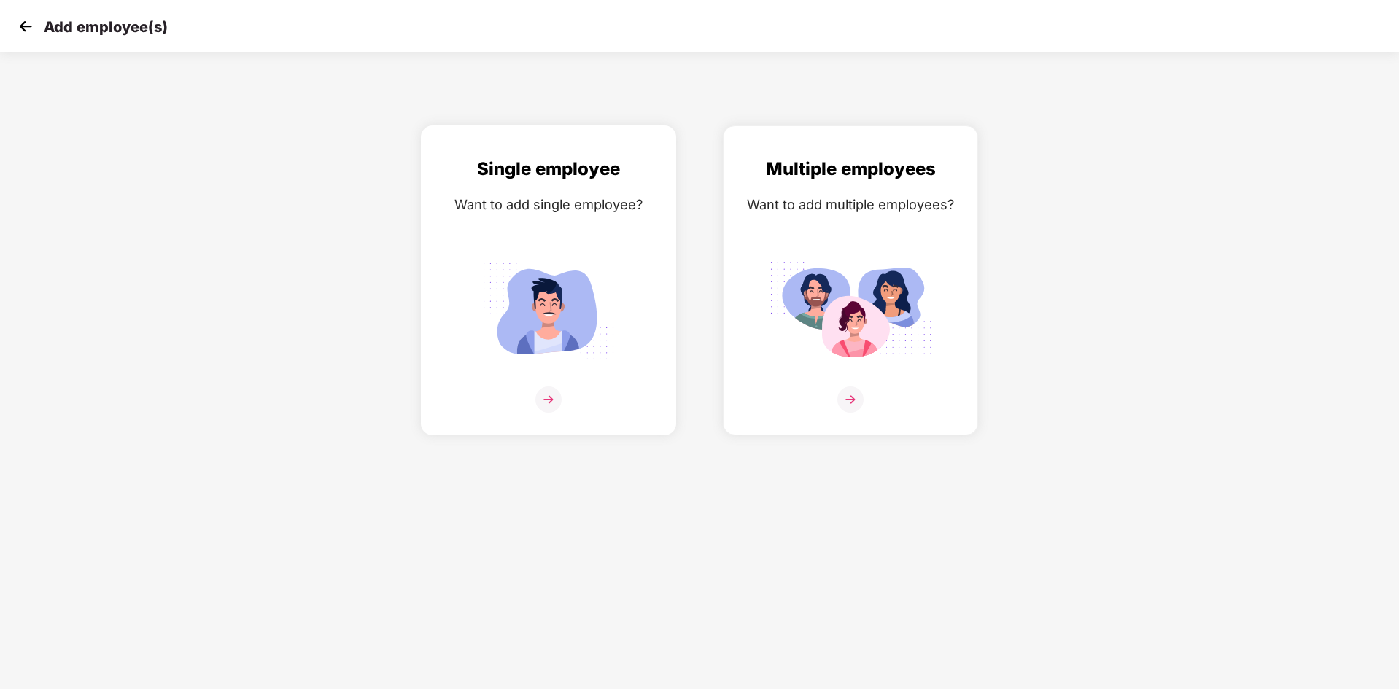
click at [548, 399] on img at bounding box center [548, 399] width 26 height 26
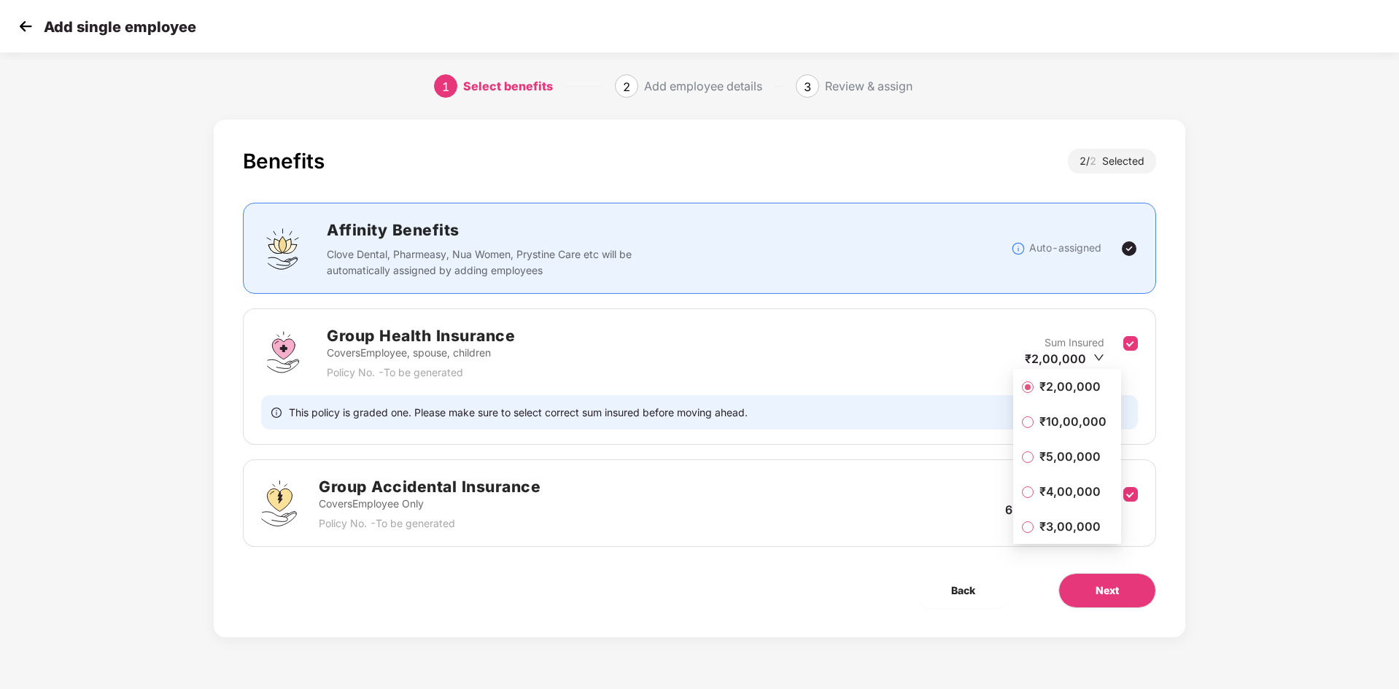
click at [1089, 362] on div "₹2,00,000" at bounding box center [1063, 359] width 79 height 16
click at [1099, 353] on icon "down" at bounding box center [1098, 357] width 11 height 11
click at [1069, 526] on span "₹3,00,000" at bounding box center [1069, 526] width 73 height 16
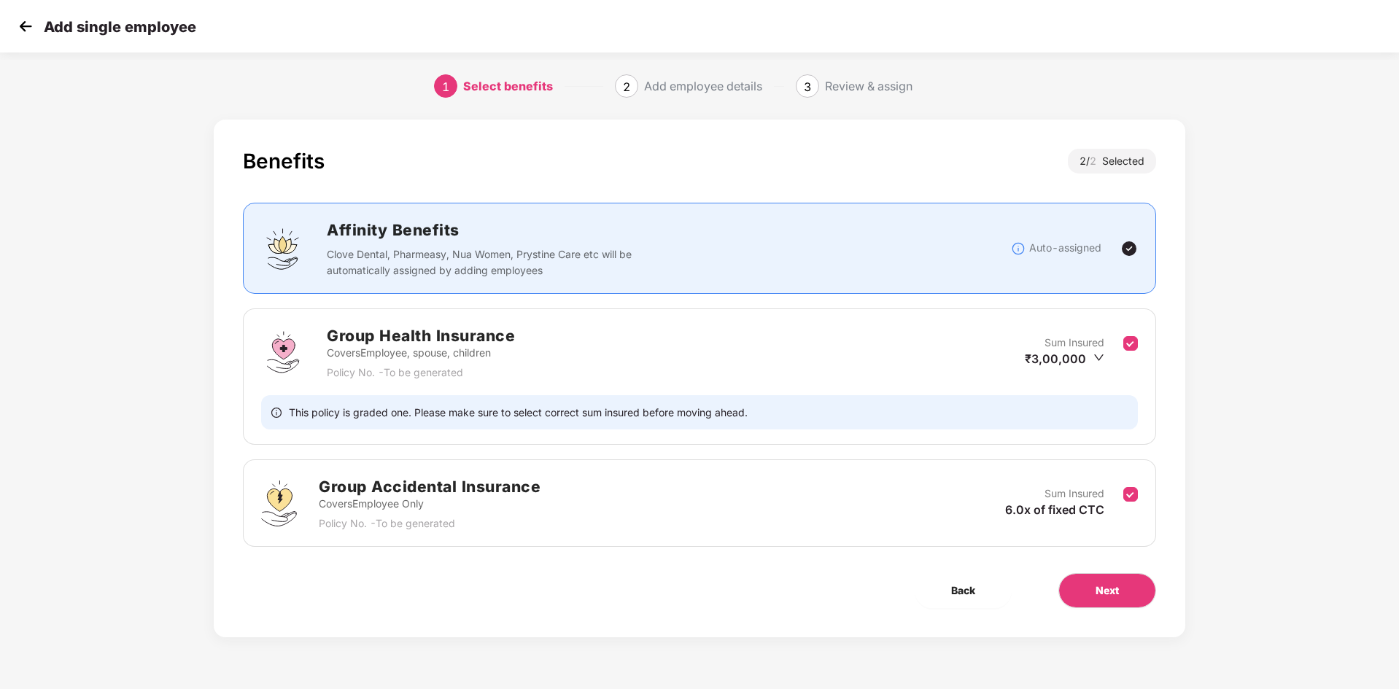
click at [1125, 482] on div "Group Accidental Insurance Covers Employee Only Policy No. - To be generated Su…" at bounding box center [699, 503] width 876 height 57
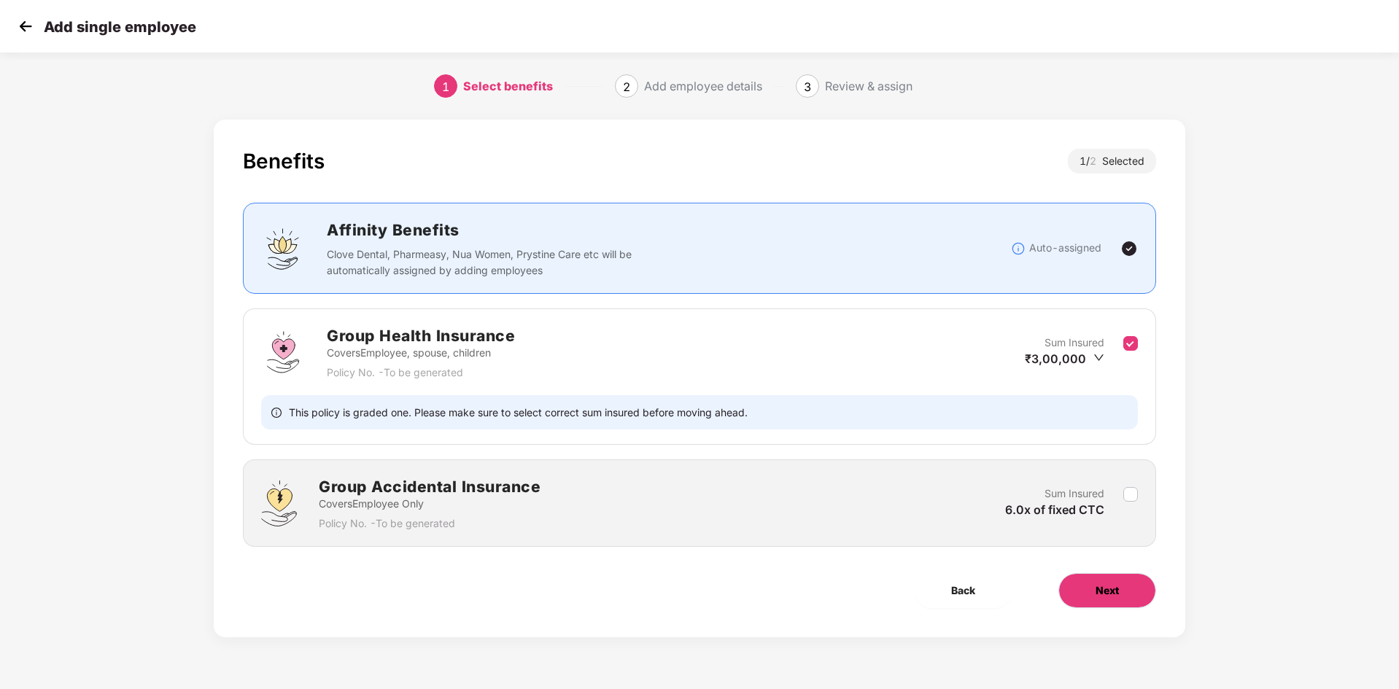
click at [1092, 588] on button "Next" at bounding box center [1107, 590] width 98 height 35
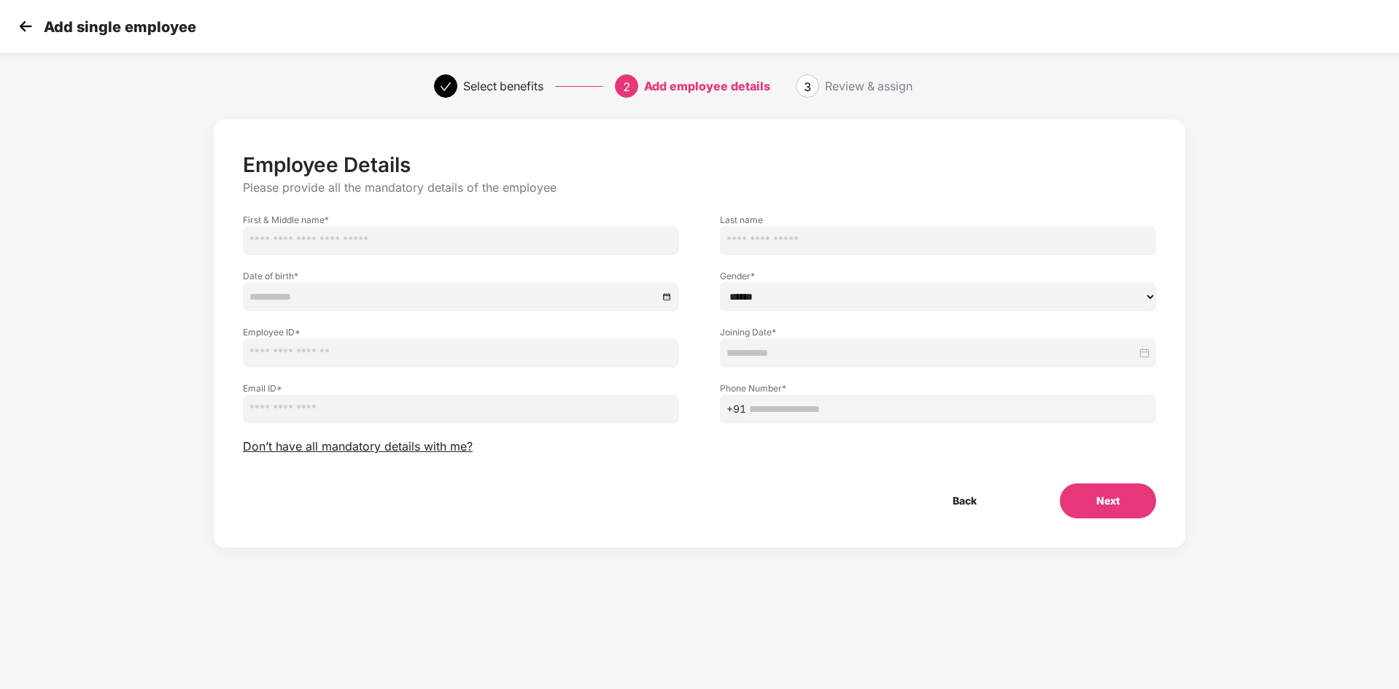
click at [34, 34] on img at bounding box center [26, 26] width 22 height 22
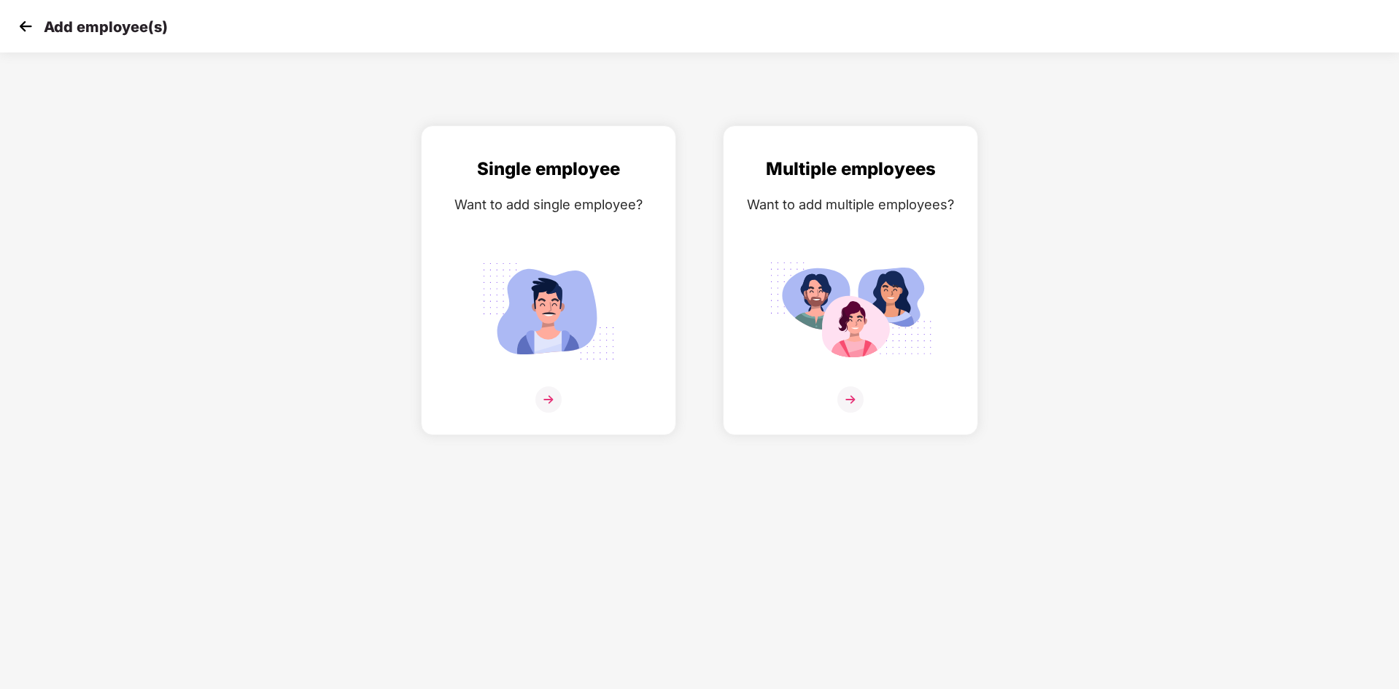
click at [34, 34] on img at bounding box center [26, 26] width 22 height 22
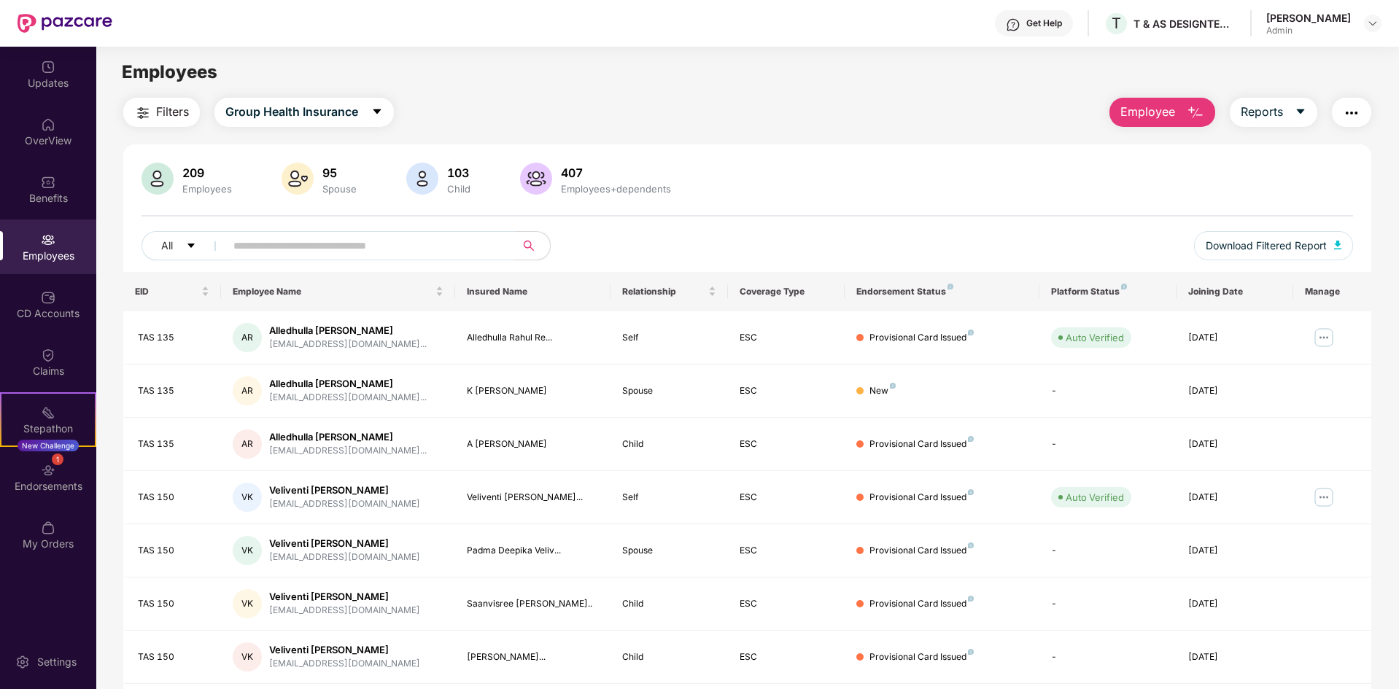
click at [327, 250] on input "text" at bounding box center [364, 246] width 262 height 22
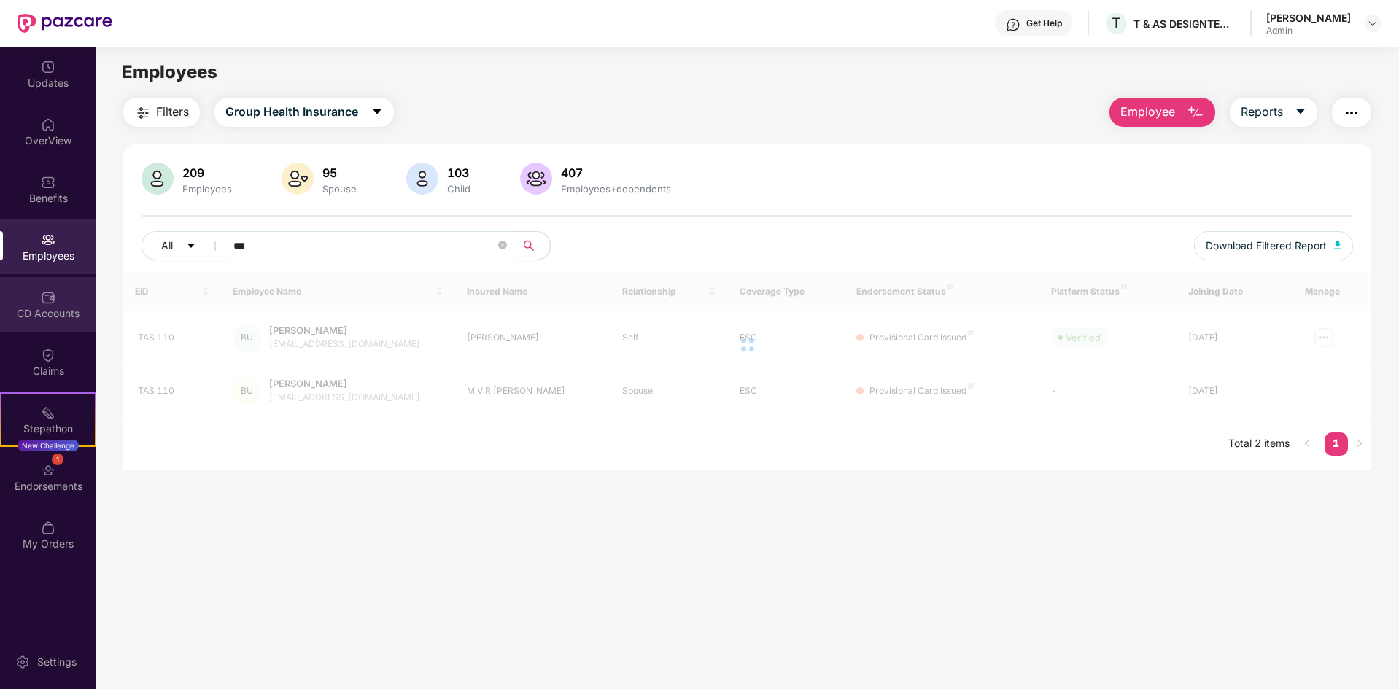
type input "***"
click at [39, 303] on div "CD Accounts" at bounding box center [48, 304] width 96 height 55
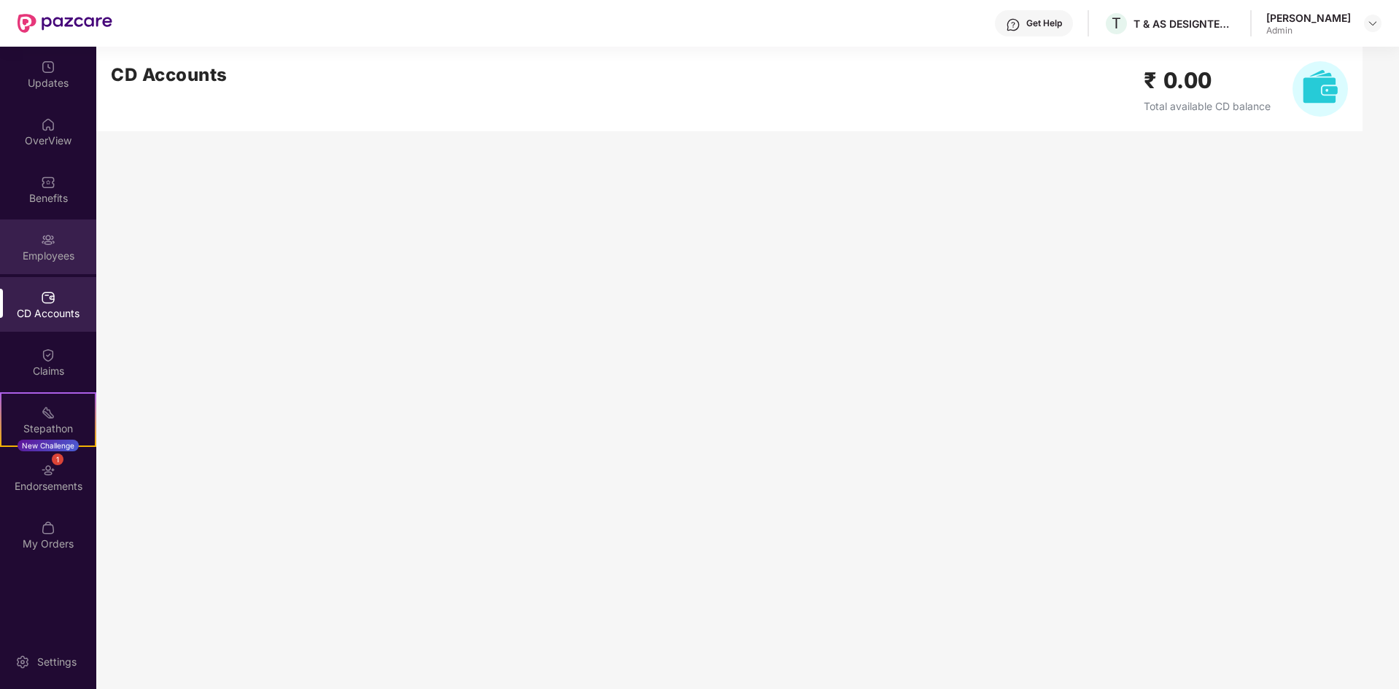
click at [59, 237] on div "Employees" at bounding box center [48, 246] width 96 height 55
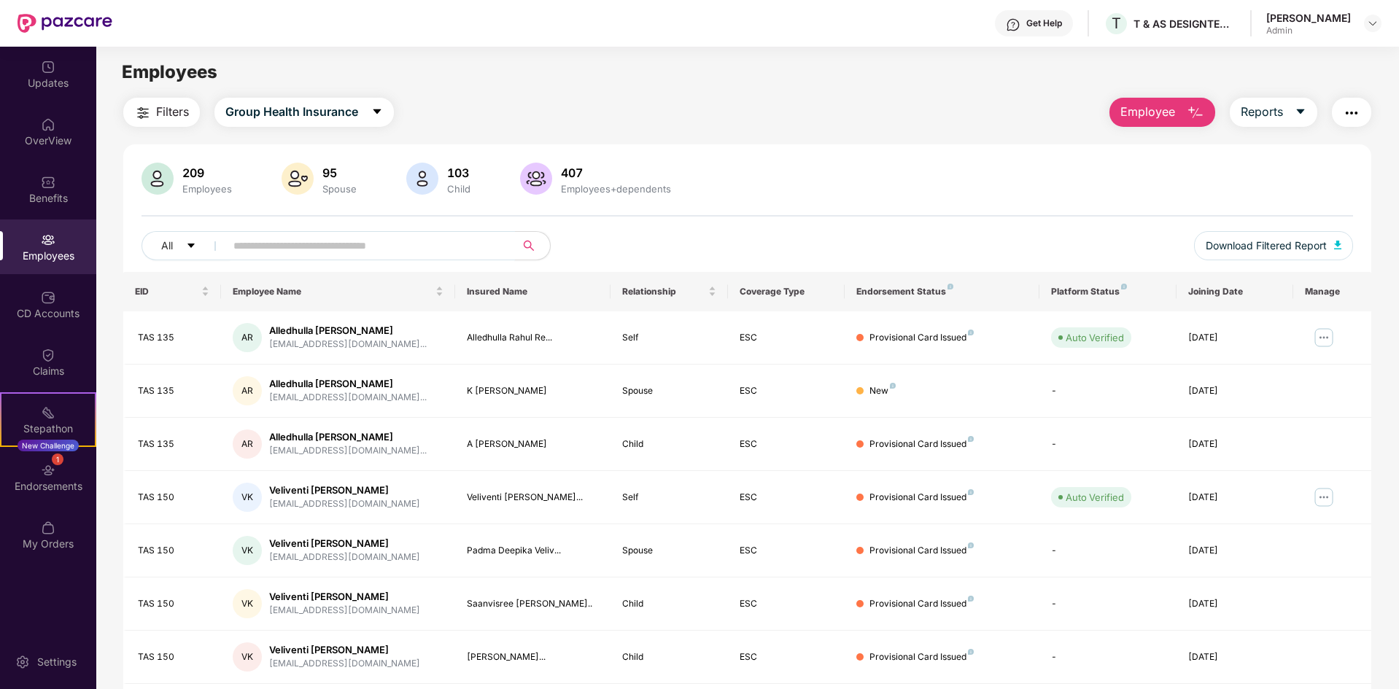
click at [337, 254] on input "text" at bounding box center [364, 246] width 262 height 22
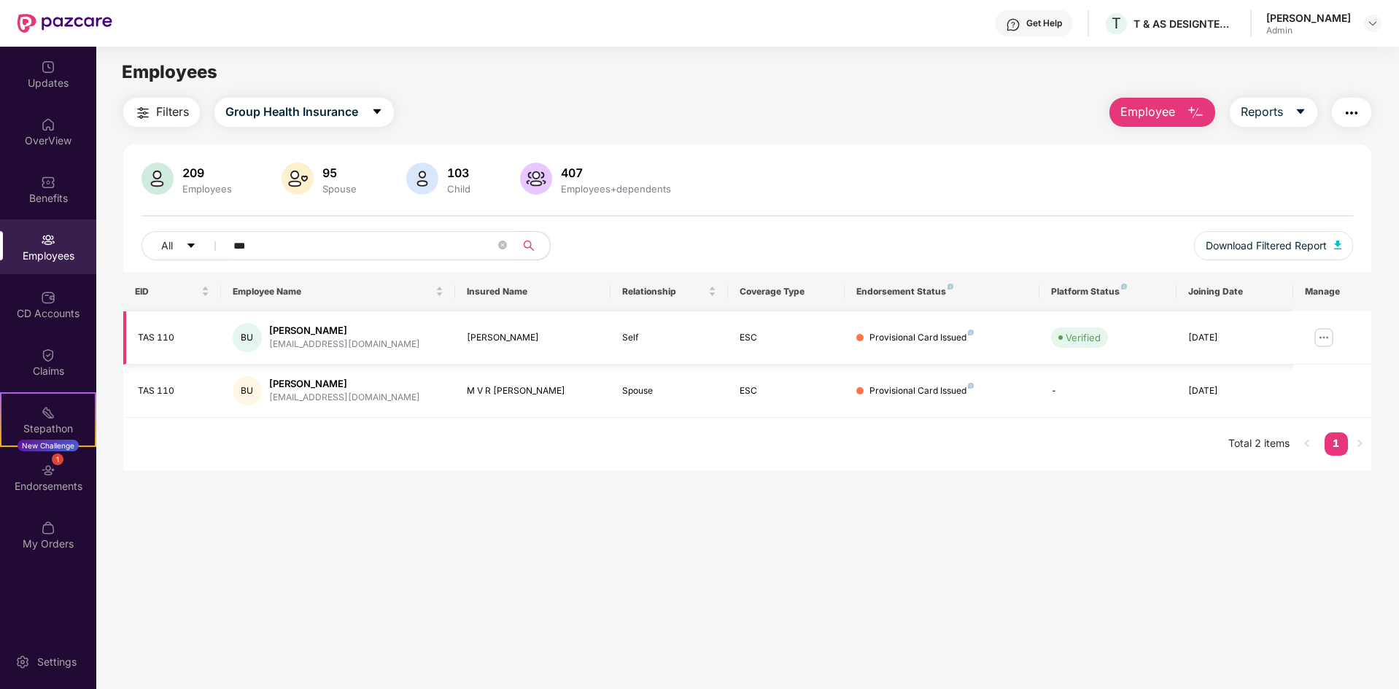
type input "***"
click at [327, 343] on div "[EMAIL_ADDRESS][DOMAIN_NAME]" at bounding box center [344, 345] width 151 height 14
click at [1324, 341] on img at bounding box center [1323, 337] width 23 height 23
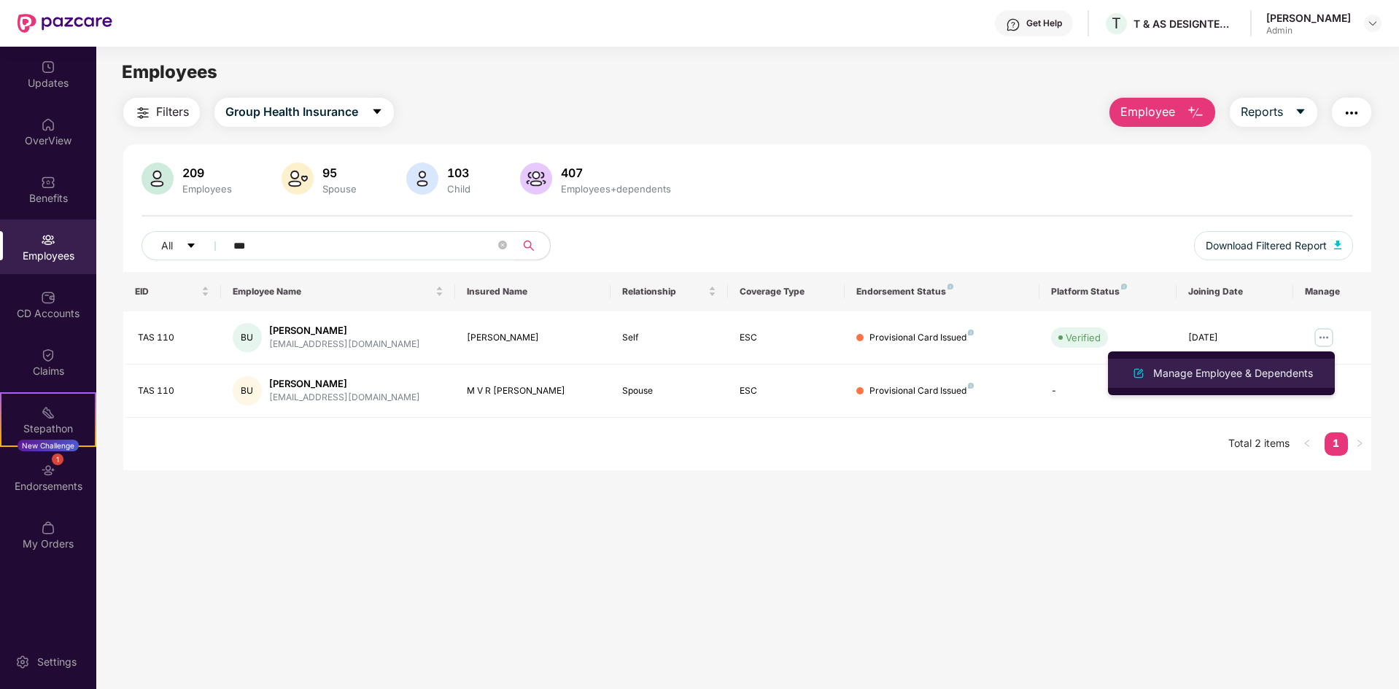
click at [1245, 368] on div "Manage Employee & Dependents" at bounding box center [1233, 373] width 166 height 16
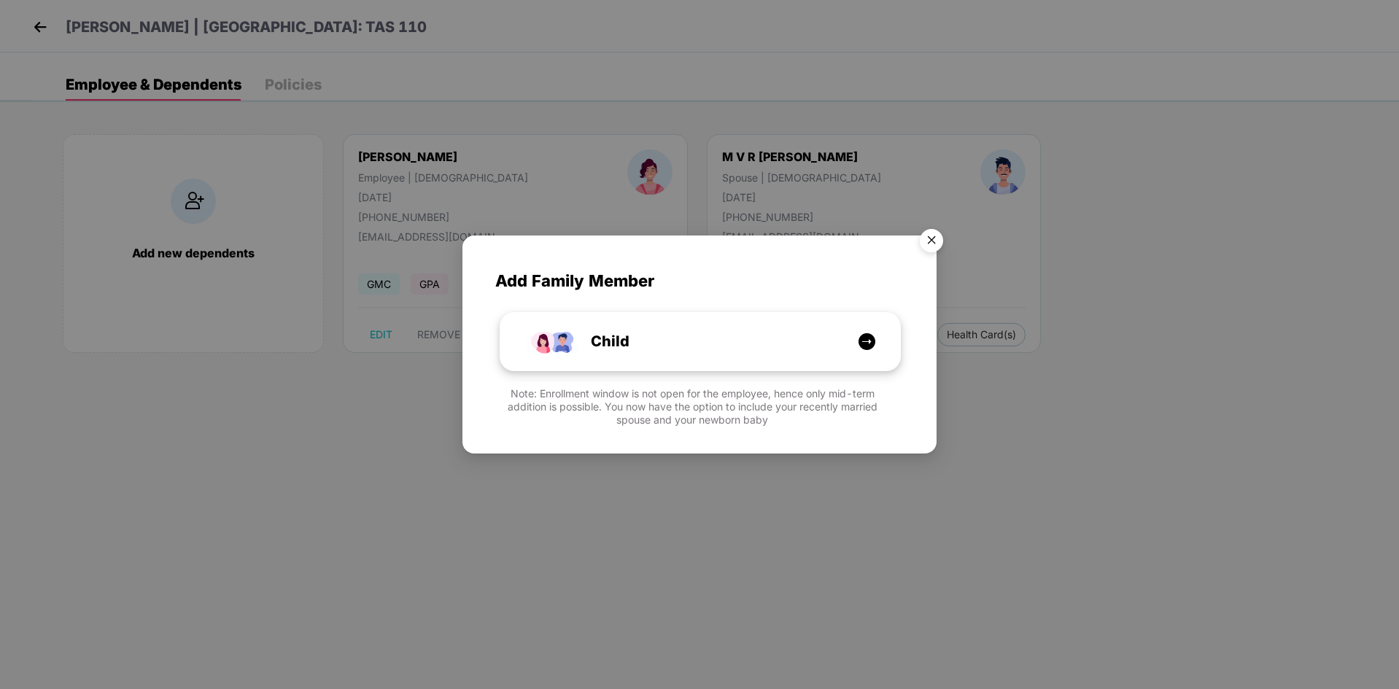
click at [869, 335] on img at bounding box center [867, 342] width 18 height 18
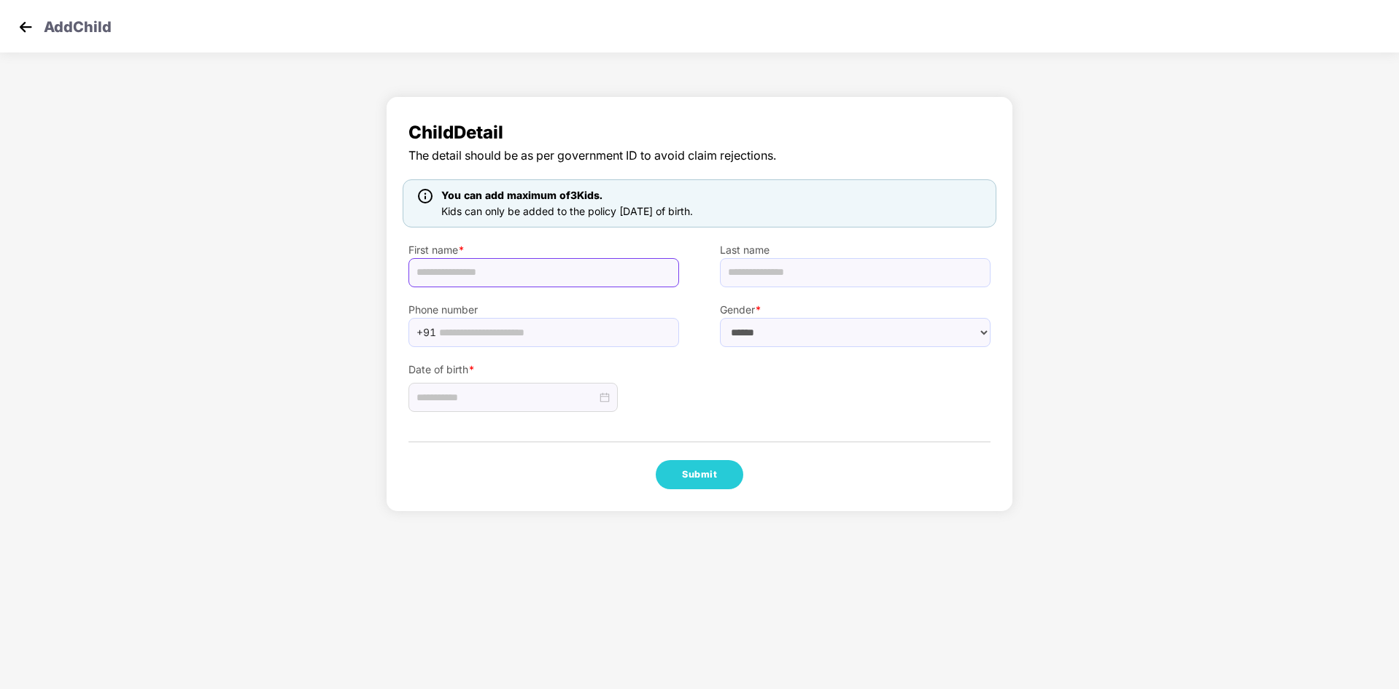
click at [553, 275] on input "text" at bounding box center [543, 272] width 271 height 29
type input "**********"
click at [855, 342] on select "****** **** ******" at bounding box center [855, 332] width 271 height 29
select select "****"
click at [720, 318] on select "****** **** ******" at bounding box center [855, 332] width 271 height 29
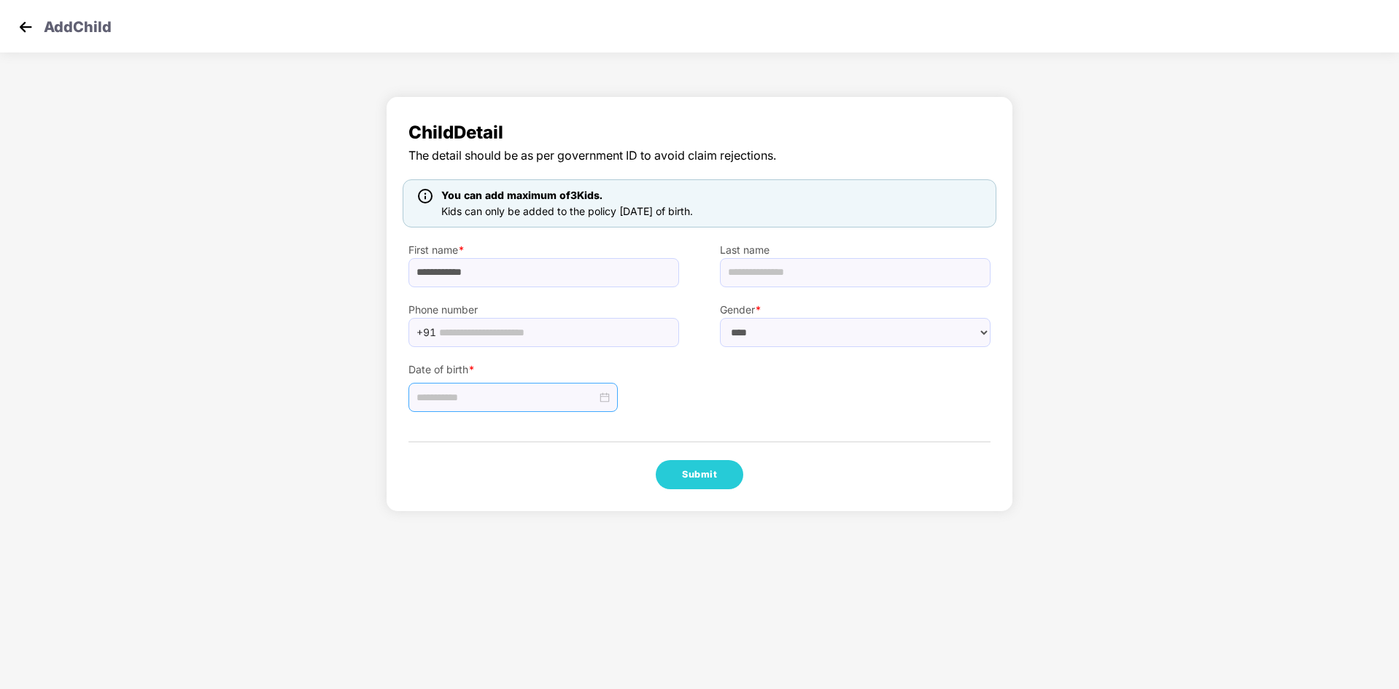
click at [534, 406] on div at bounding box center [512, 397] width 209 height 29
type input "**********"
click at [464, 535] on div "15" at bounding box center [457, 529] width 18 height 18
click at [686, 475] on button "Submit" at bounding box center [700, 474] width 88 height 29
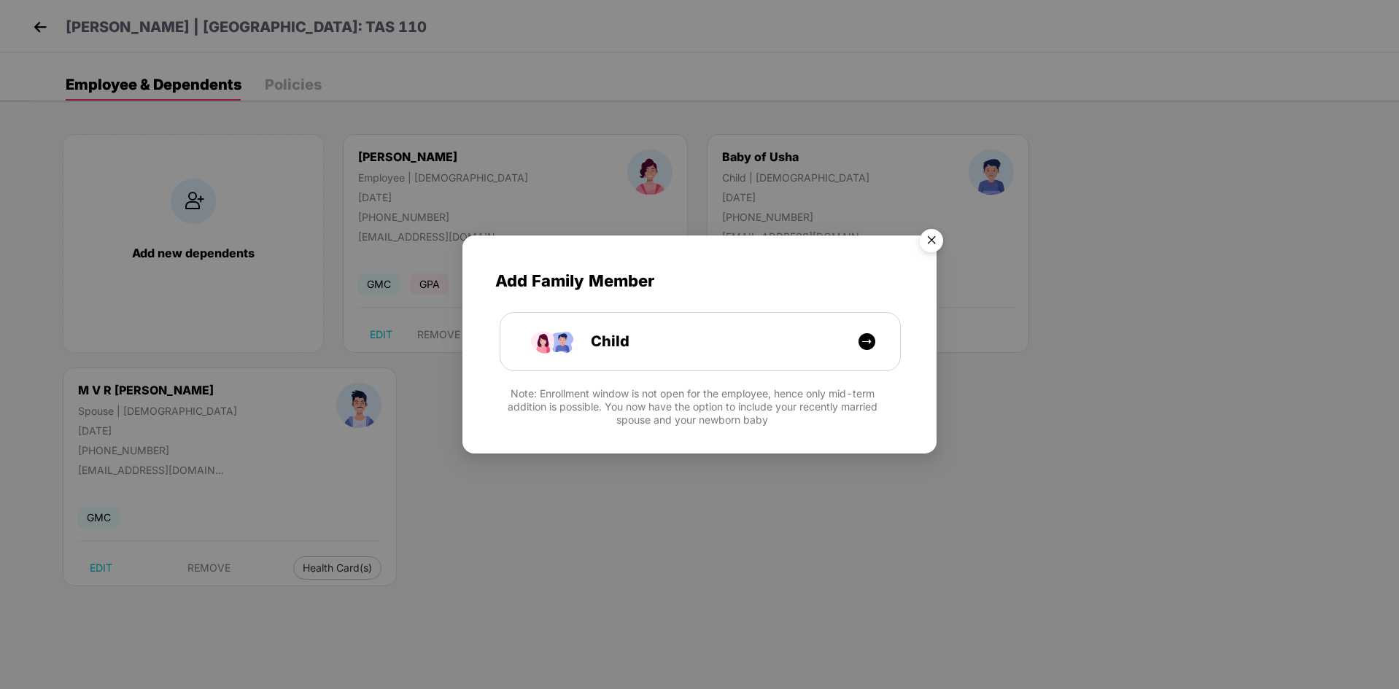
click at [929, 246] on img "Close" at bounding box center [931, 242] width 41 height 41
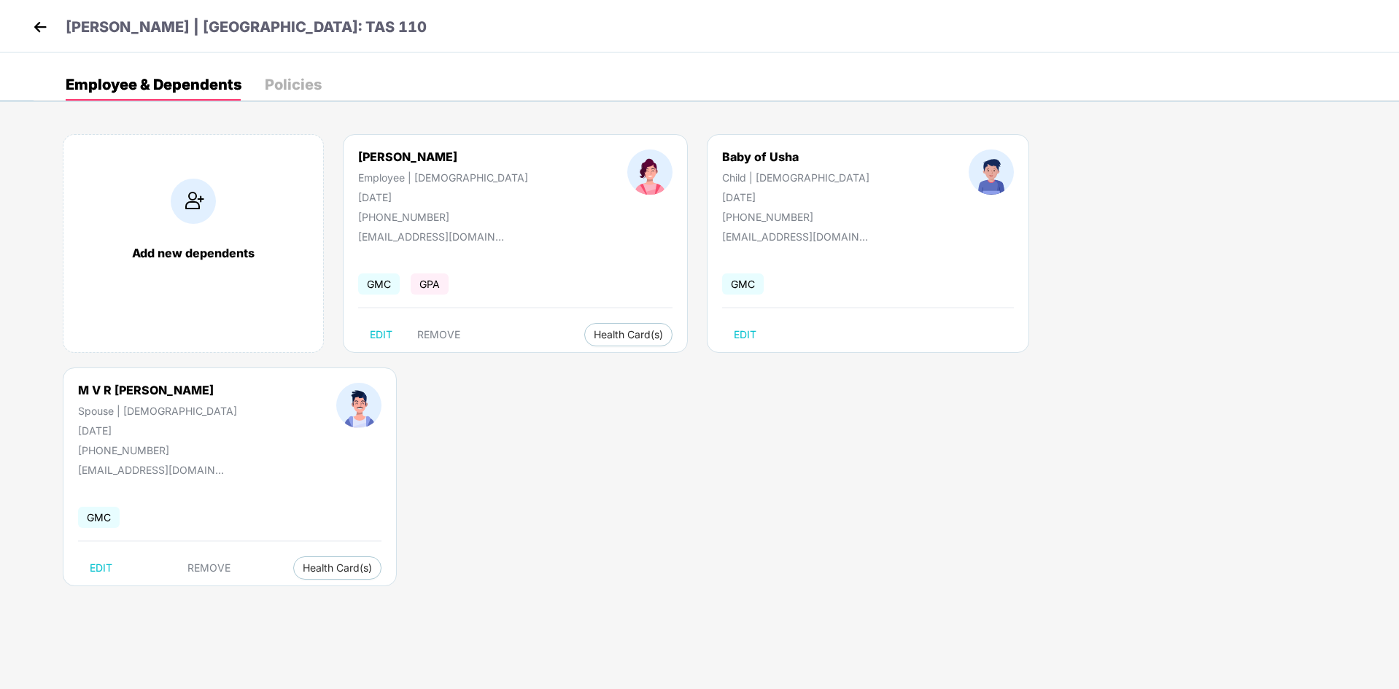
click at [15, 23] on div "[PERSON_NAME] | [GEOGRAPHIC_DATA]: TAS 110" at bounding box center [699, 26] width 1399 height 53
click at [40, 26] on img at bounding box center [40, 27] width 22 height 22
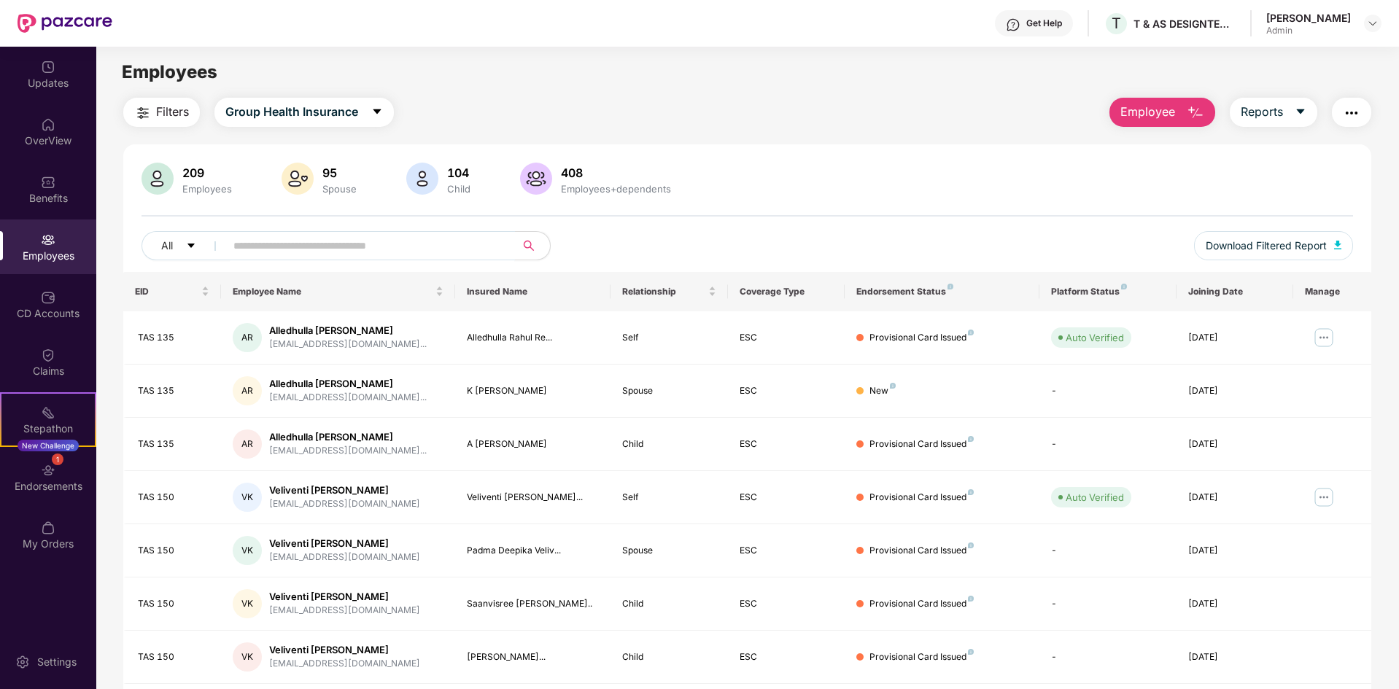
click at [311, 246] on input "text" at bounding box center [364, 246] width 262 height 22
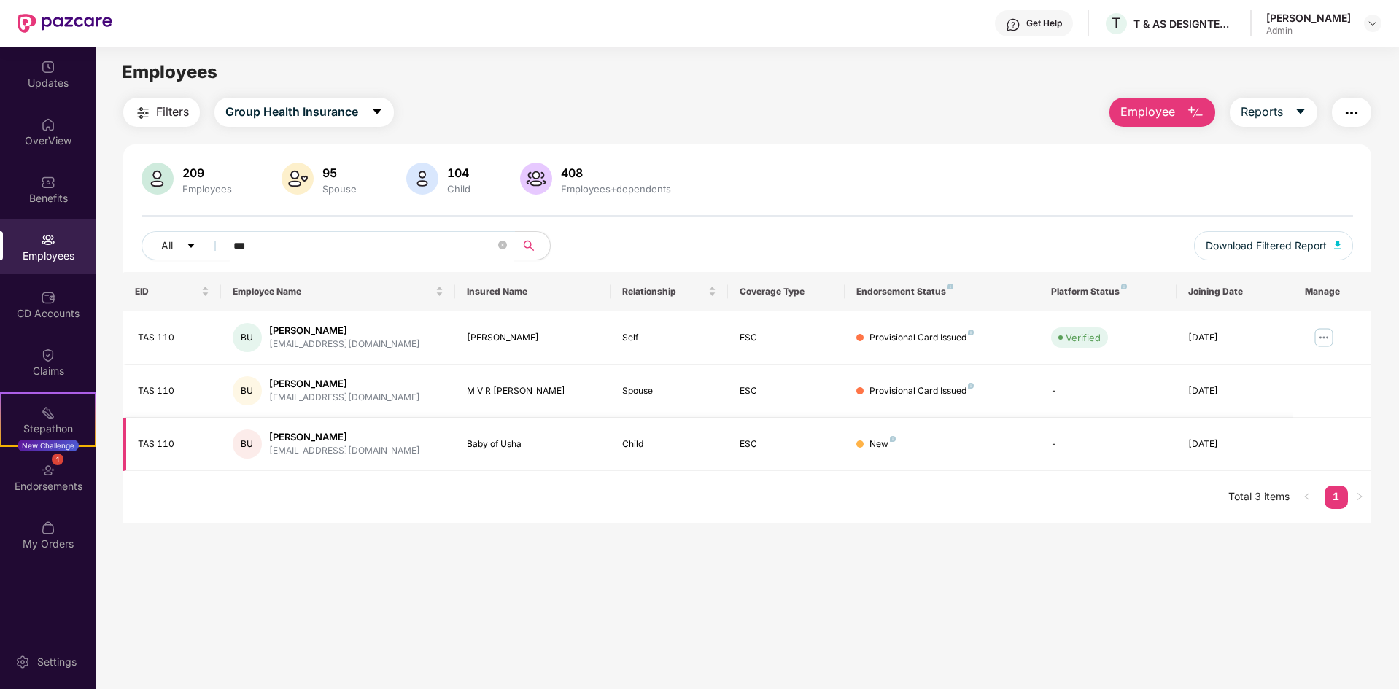
type input "***"
click at [884, 448] on div "New" at bounding box center [882, 445] width 26 height 14
drag, startPoint x: 319, startPoint y: 247, endPoint x: 186, endPoint y: 235, distance: 134.0
click at [186, 235] on div "All ***" at bounding box center [494, 245] width 707 height 29
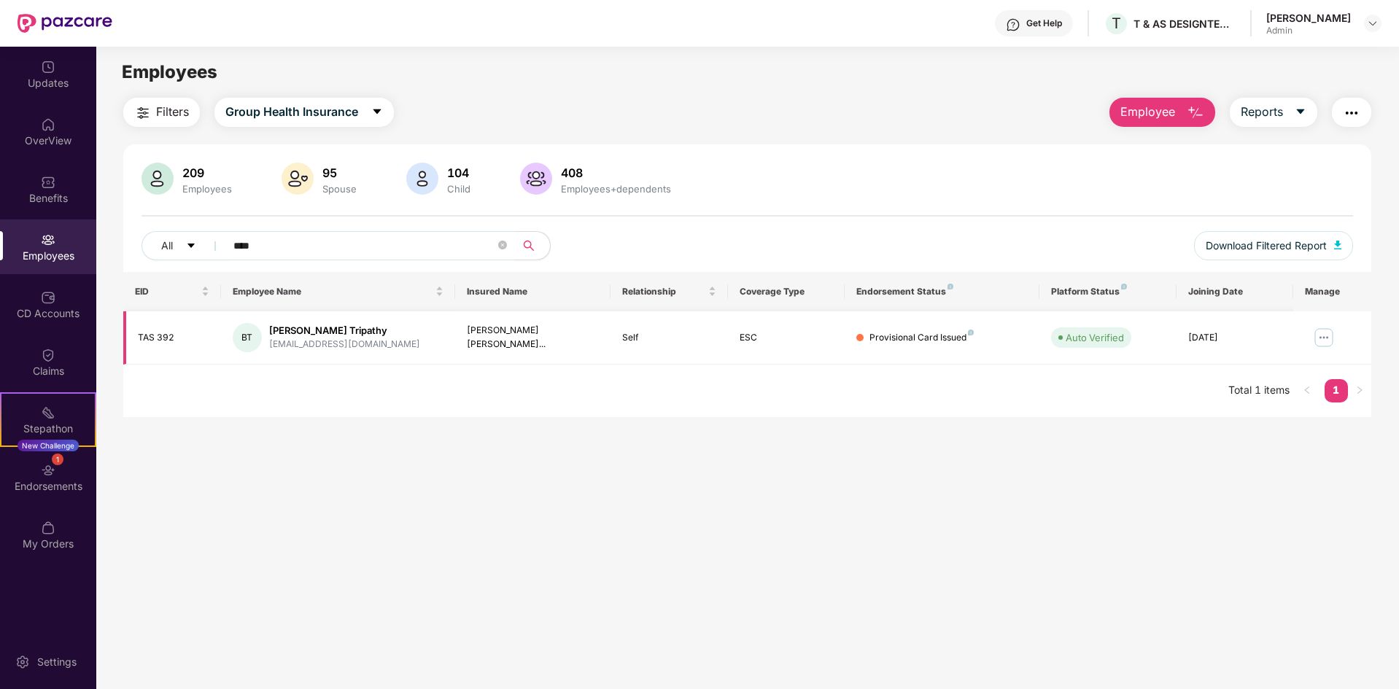
type input "****"
click at [457, 354] on td "[PERSON_NAME] [PERSON_NAME]..." at bounding box center [533, 337] width 156 height 53
click at [1326, 338] on img at bounding box center [1323, 337] width 23 height 23
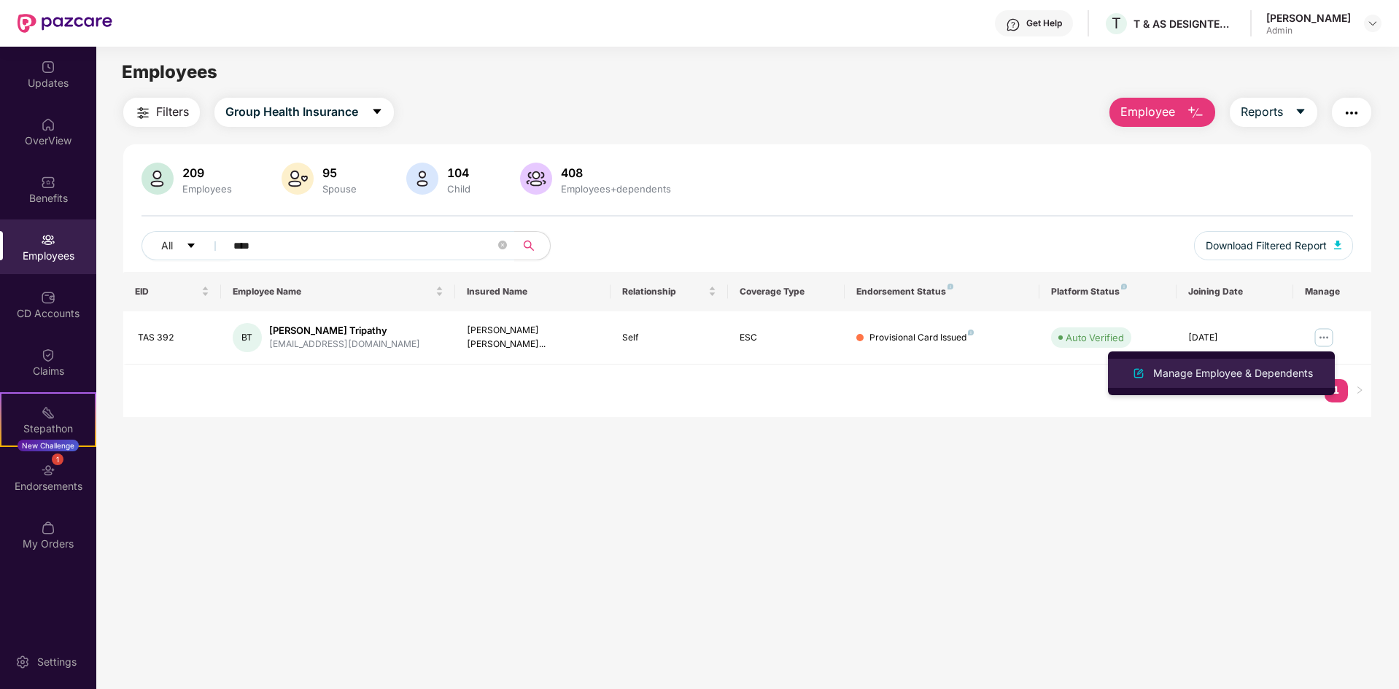
click at [1244, 379] on div "Manage Employee & Dependents" at bounding box center [1233, 373] width 166 height 16
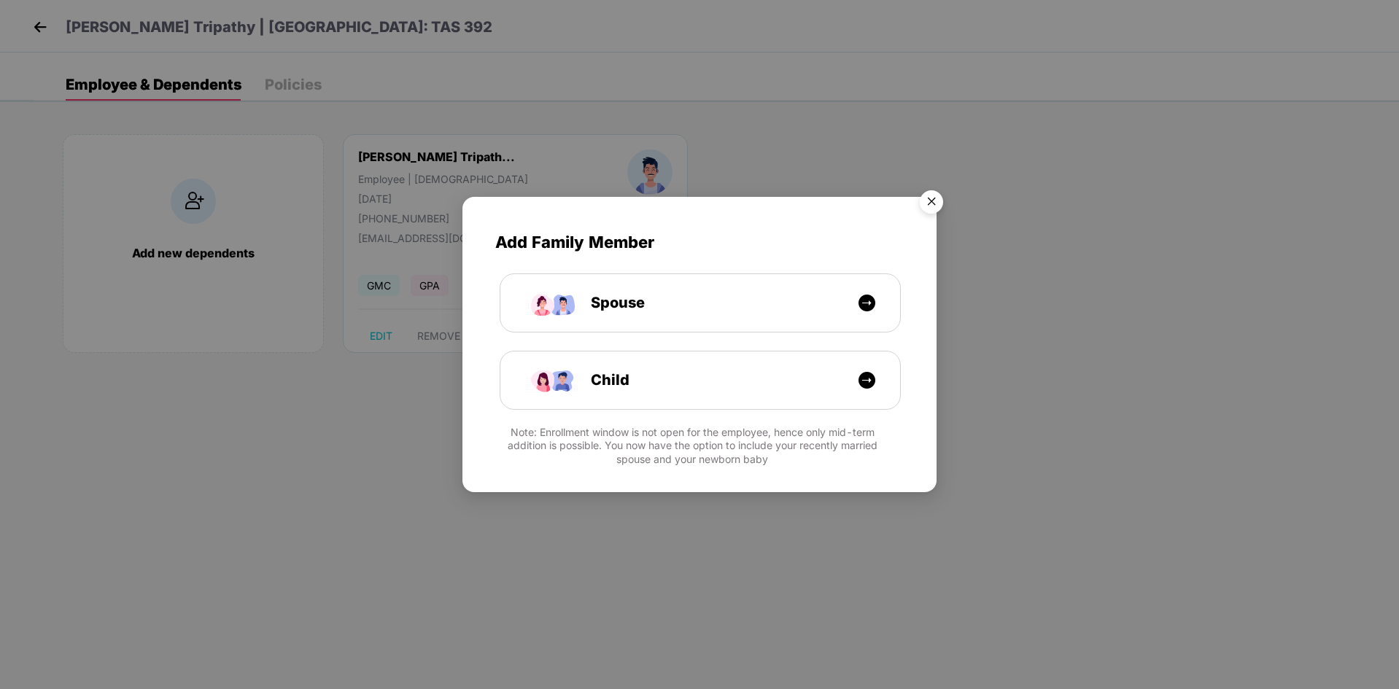
click at [931, 206] on img "Close" at bounding box center [931, 204] width 41 height 41
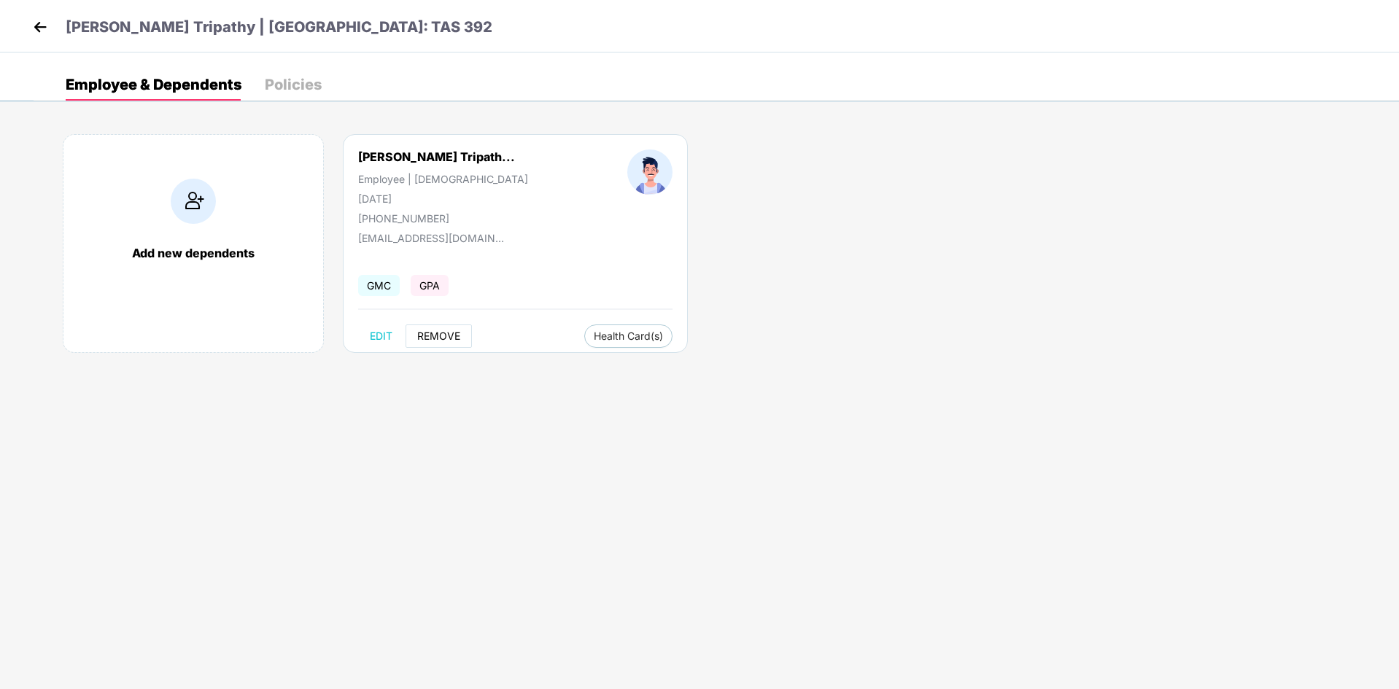
click at [435, 337] on span "REMOVE" at bounding box center [438, 336] width 43 height 12
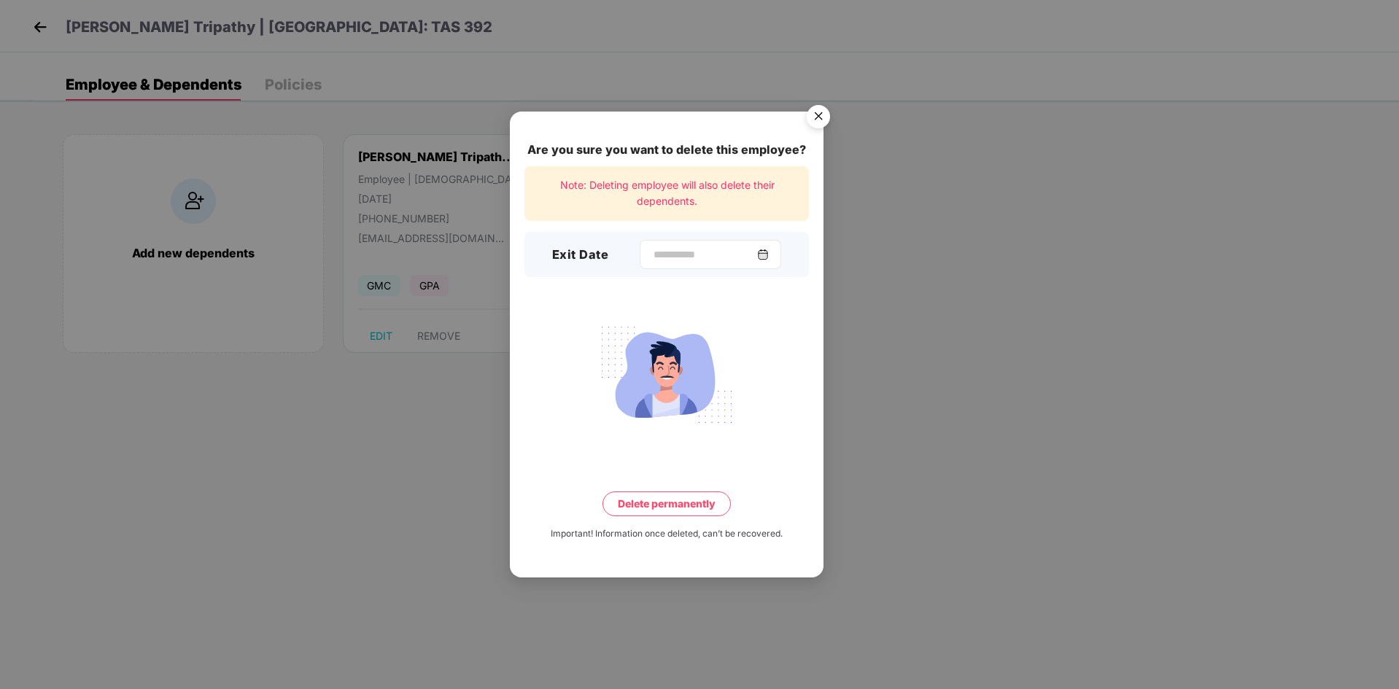
click at [664, 243] on div at bounding box center [709, 254] width 141 height 29
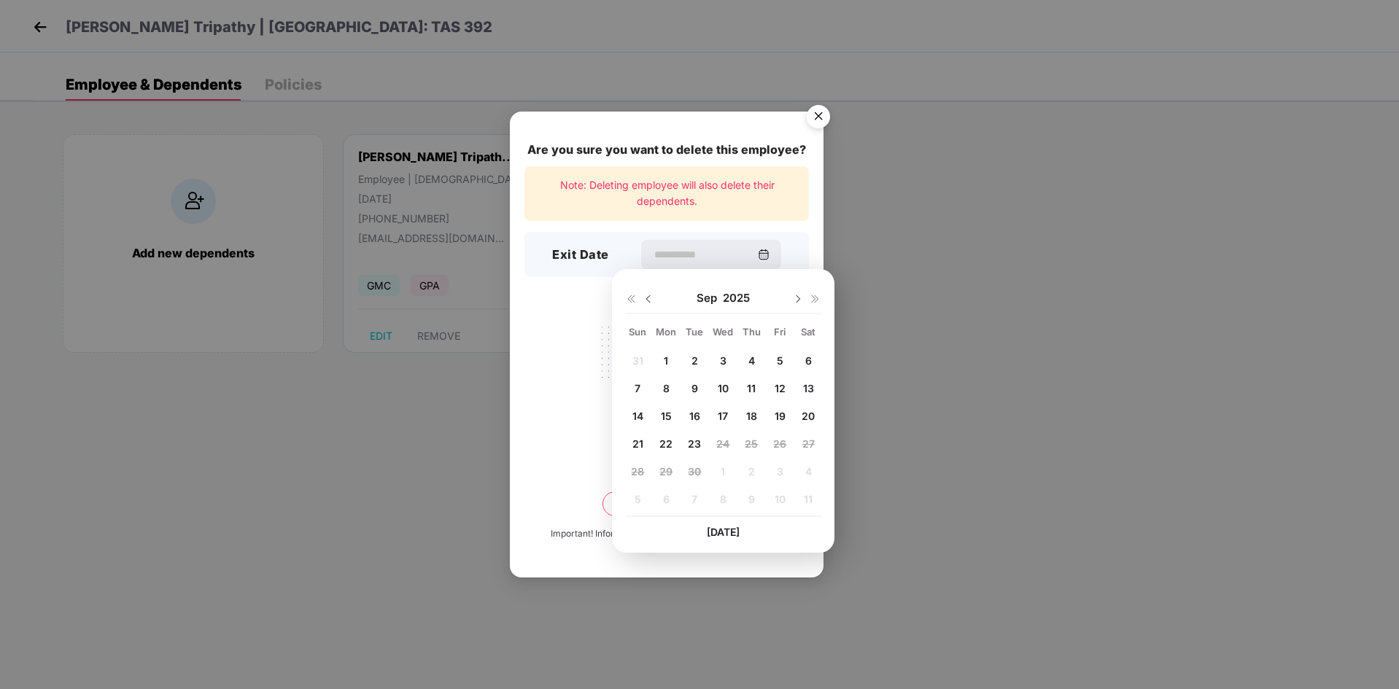
click at [697, 438] on span "23" at bounding box center [694, 444] width 13 height 12
type input "**********"
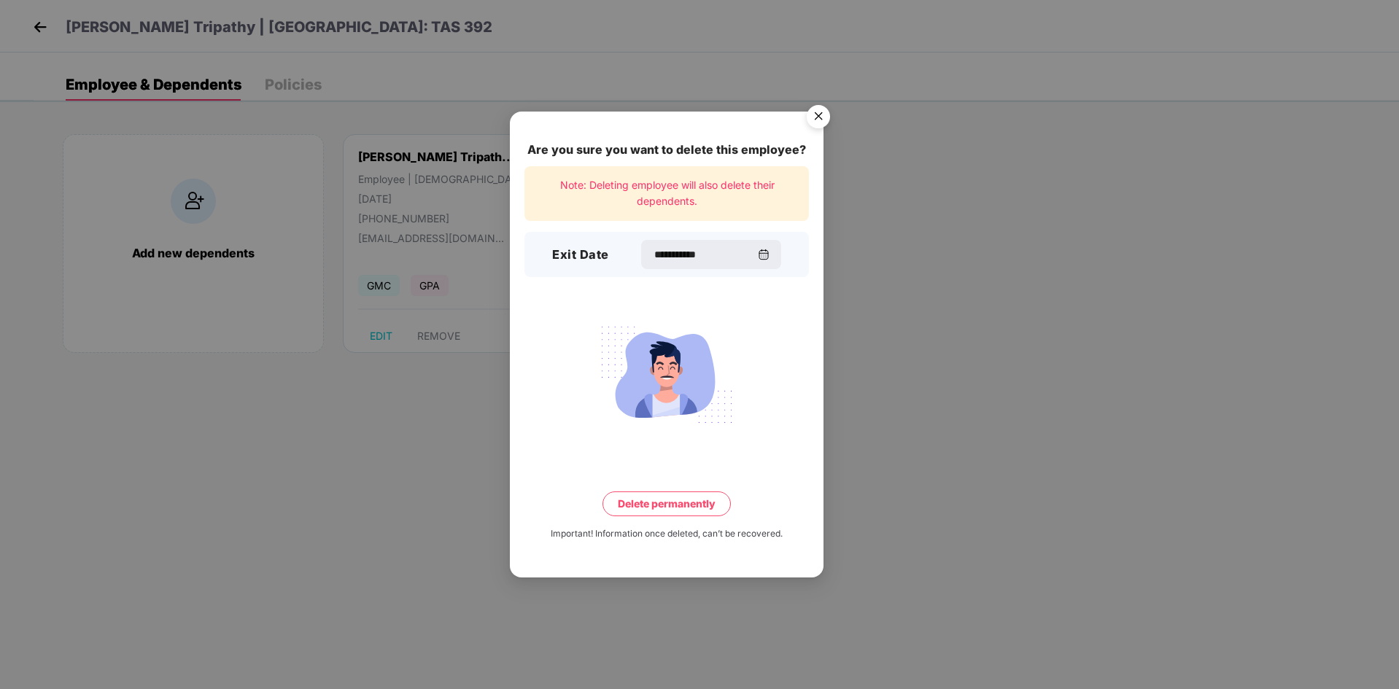
click at [692, 505] on button "Delete permanently" at bounding box center [666, 503] width 128 height 25
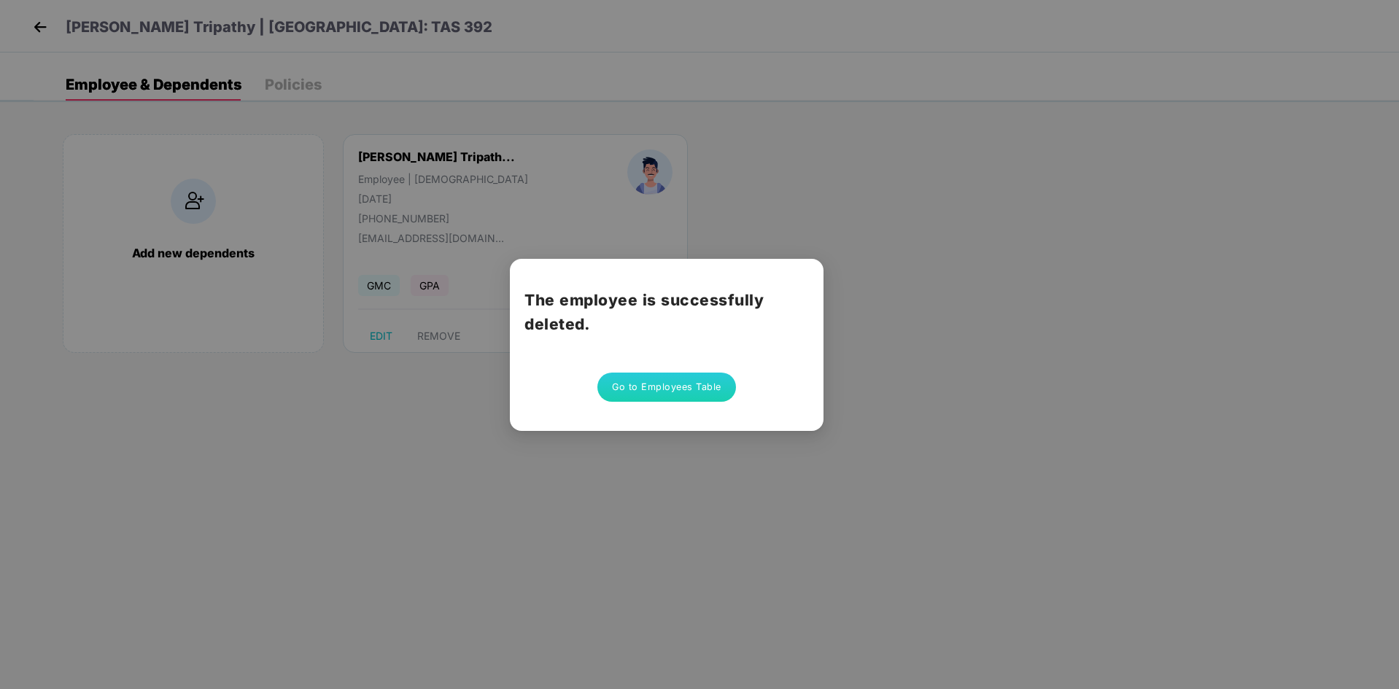
drag, startPoint x: 1026, startPoint y: 335, endPoint x: 1032, endPoint y: 340, distance: 7.8
click at [1027, 335] on div "The employee is successfully deleted. Go to Employees Table" at bounding box center [699, 344] width 1399 height 689
click at [596, 464] on div "The employee is successfully deleted. Go to Employees Table" at bounding box center [699, 344] width 1399 height 689
click at [580, 257] on div "The employee is successfully deleted. Go to Employees Table" at bounding box center [699, 344] width 1399 height 689
click at [503, 417] on div "The employee is successfully deleted. Go to Employees Table" at bounding box center [699, 344] width 1399 height 689
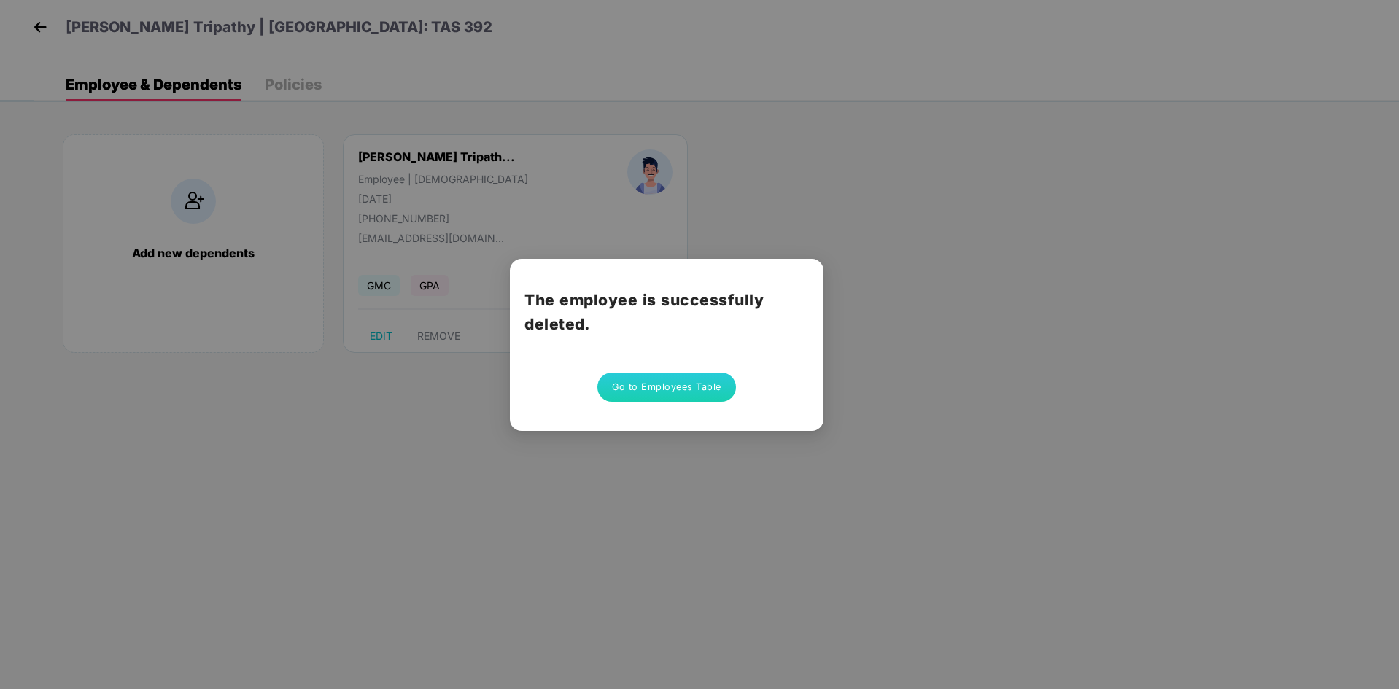
click at [782, 442] on div "The employee is successfully deleted. Go to Employees Table" at bounding box center [699, 344] width 1399 height 689
click at [669, 394] on button "Go to Employees Table" at bounding box center [666, 387] width 139 height 29
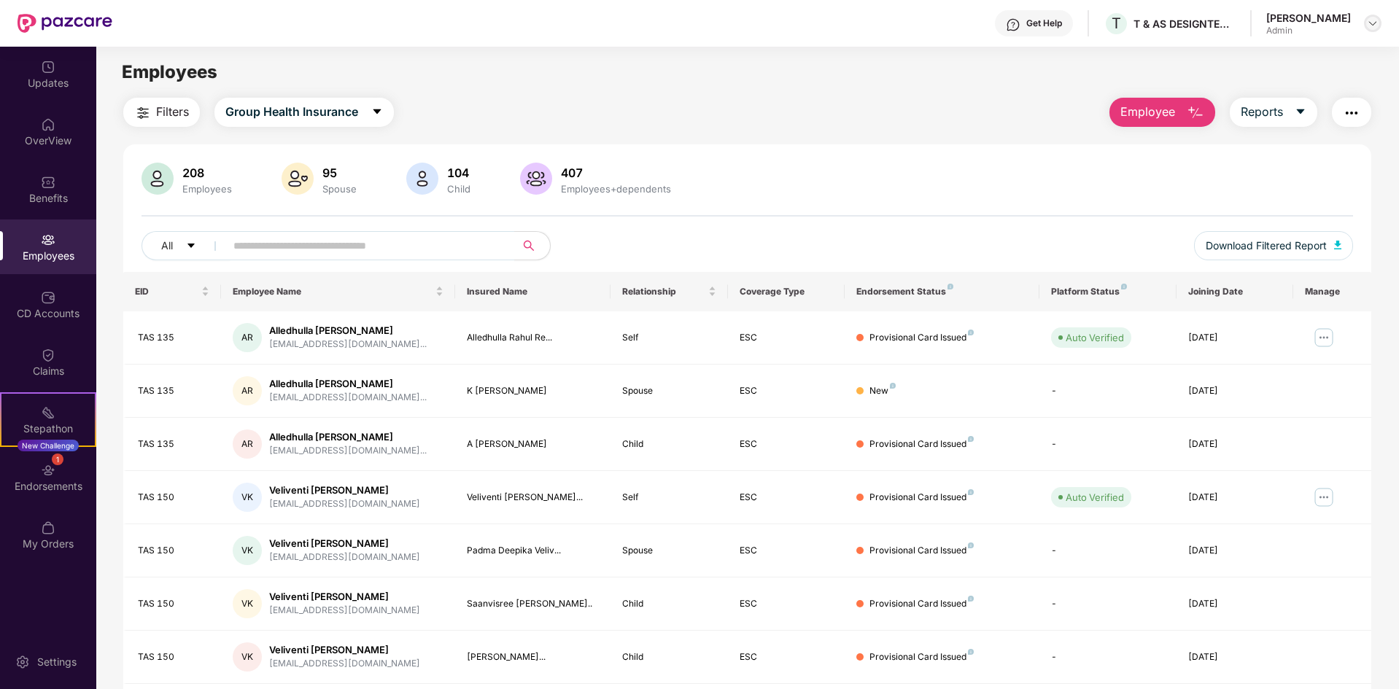
click at [1374, 26] on img at bounding box center [1372, 24] width 12 height 12
click at [1265, 93] on div "Logout" at bounding box center [1304, 86] width 190 height 28
